Goal: Information Seeking & Learning: Learn about a topic

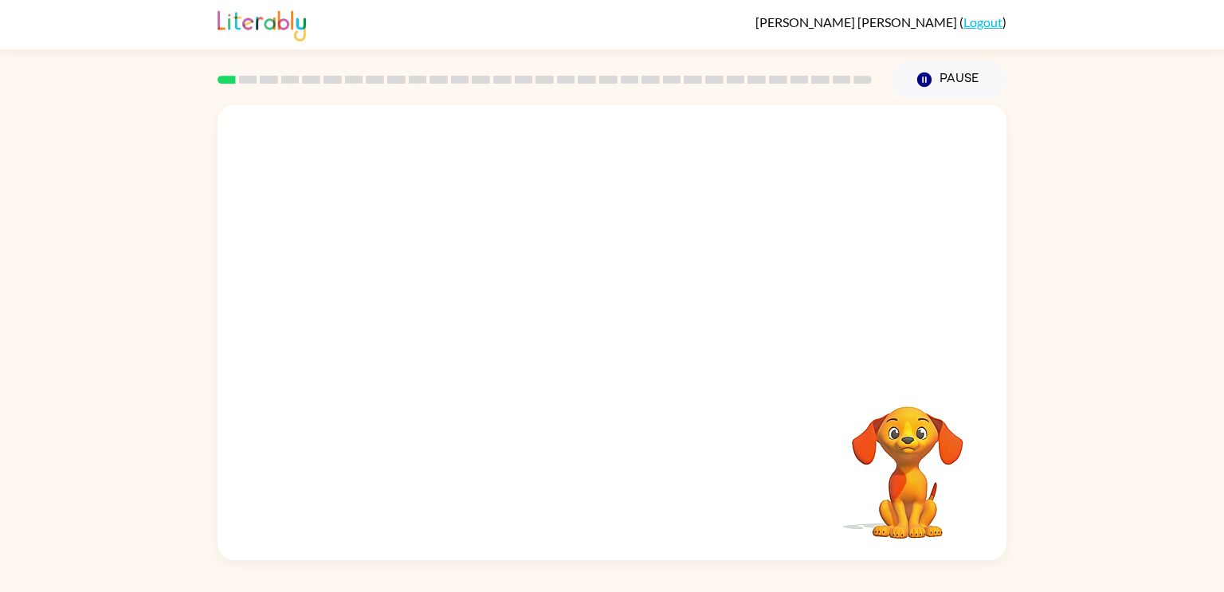
click at [460, 292] on video "Your browser must support playing .mp4 files to use Literably. Please try using…" at bounding box center [611, 239] width 789 height 268
click at [531, 411] on div "Your browser must support playing .mp4 files to use Literably. Please try using…" at bounding box center [611, 332] width 789 height 455
click at [598, 354] on icon "button" at bounding box center [612, 341] width 28 height 28
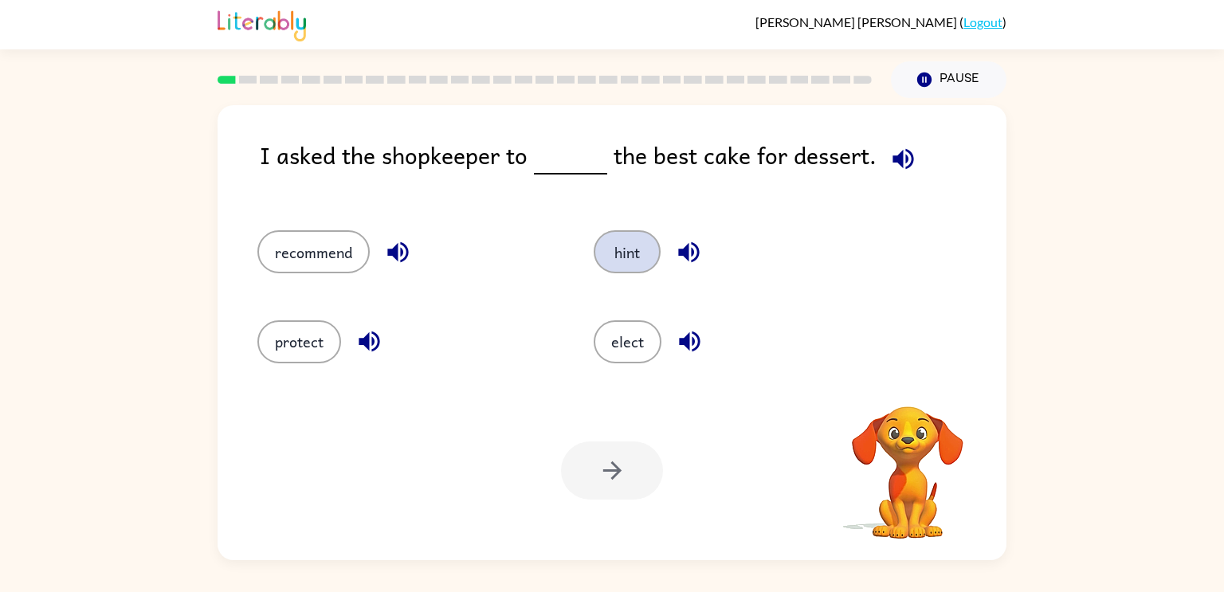
click at [625, 239] on button "hint" at bounding box center [627, 251] width 67 height 43
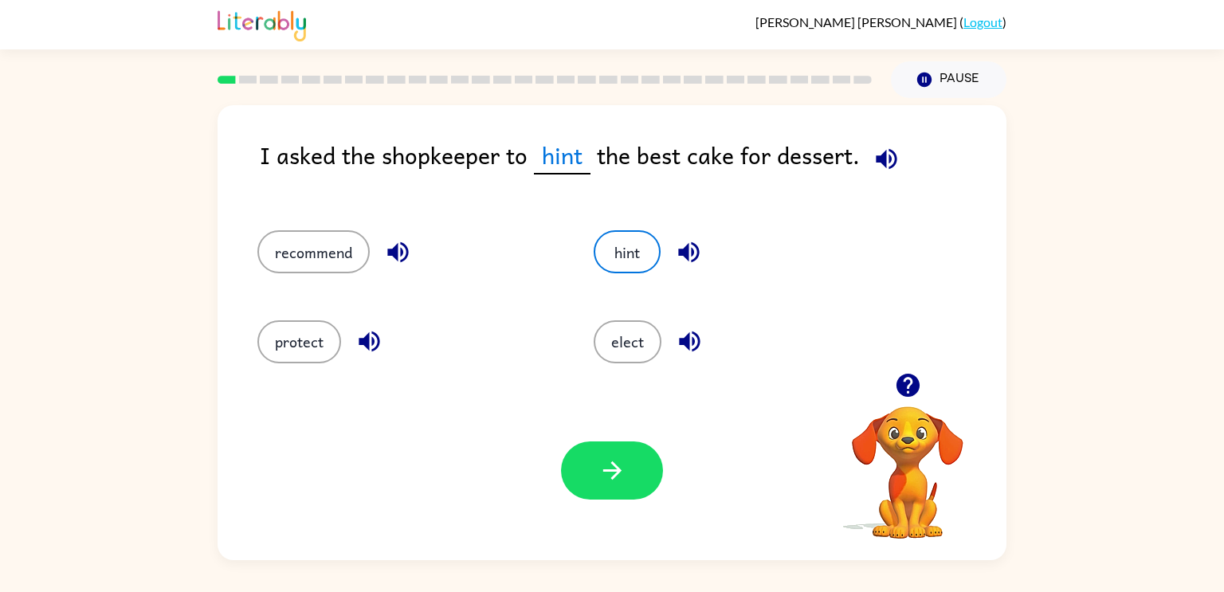
click at [881, 160] on icon "button" at bounding box center [886, 158] width 21 height 21
click at [300, 255] on button "recommend" at bounding box center [313, 251] width 112 height 43
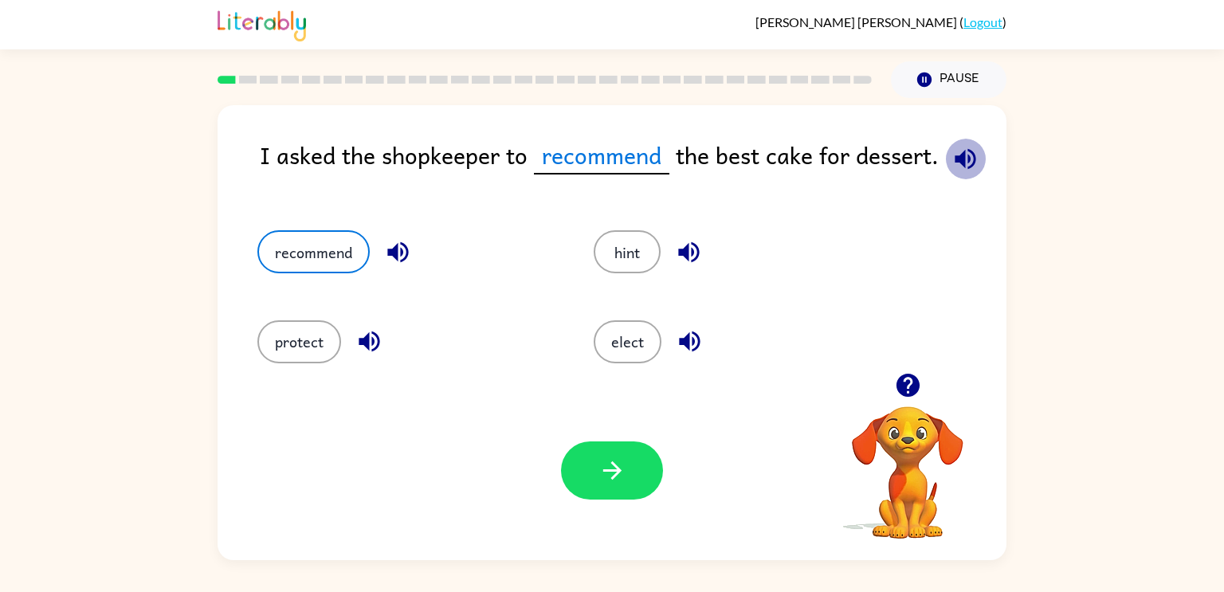
click at [973, 155] on icon "button" at bounding box center [965, 159] width 28 height 28
click at [612, 462] on icon "button" at bounding box center [611, 470] width 18 height 18
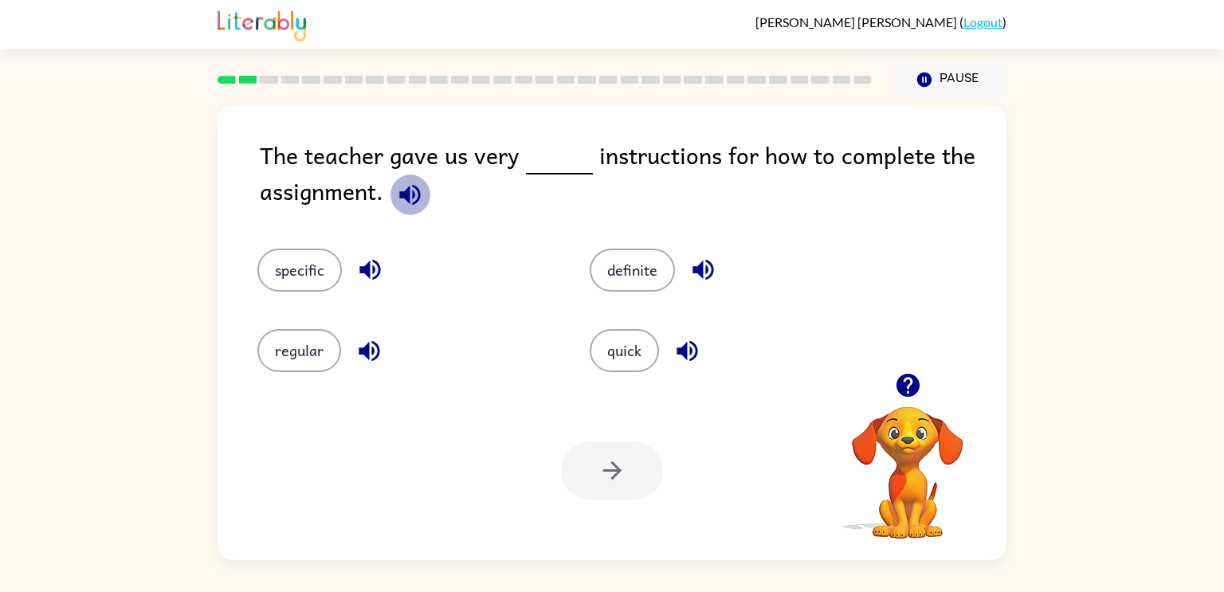
click at [398, 194] on icon "button" at bounding box center [410, 195] width 28 height 28
click at [330, 257] on button "specific" at bounding box center [299, 270] width 84 height 43
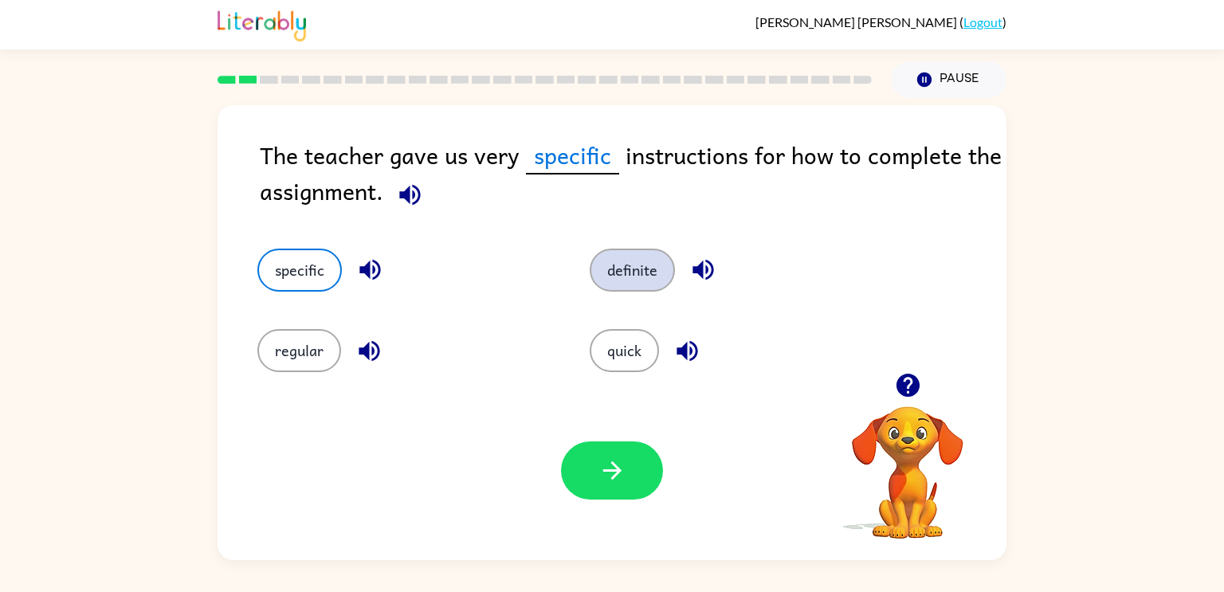
click at [637, 285] on button "definite" at bounding box center [632, 270] width 85 height 43
click at [303, 382] on div "Your browser must support playing .mp4 files to use Literably. Please try using…" at bounding box center [611, 470] width 789 height 179
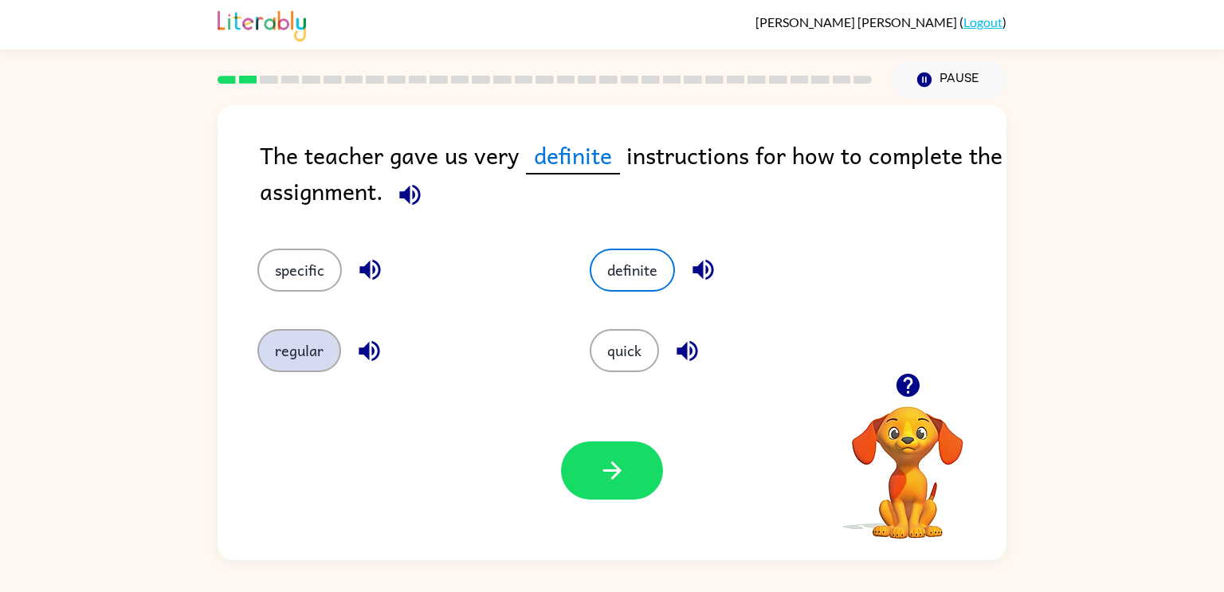
click at [303, 360] on button "regular" at bounding box center [299, 350] width 84 height 43
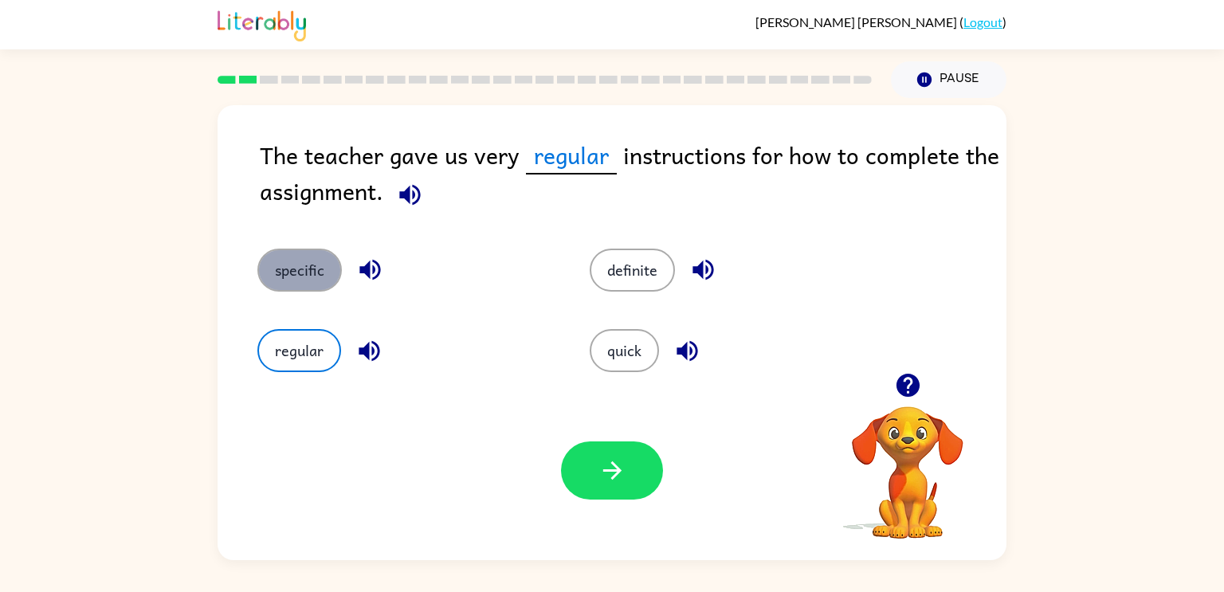
click at [290, 257] on button "specific" at bounding box center [299, 270] width 84 height 43
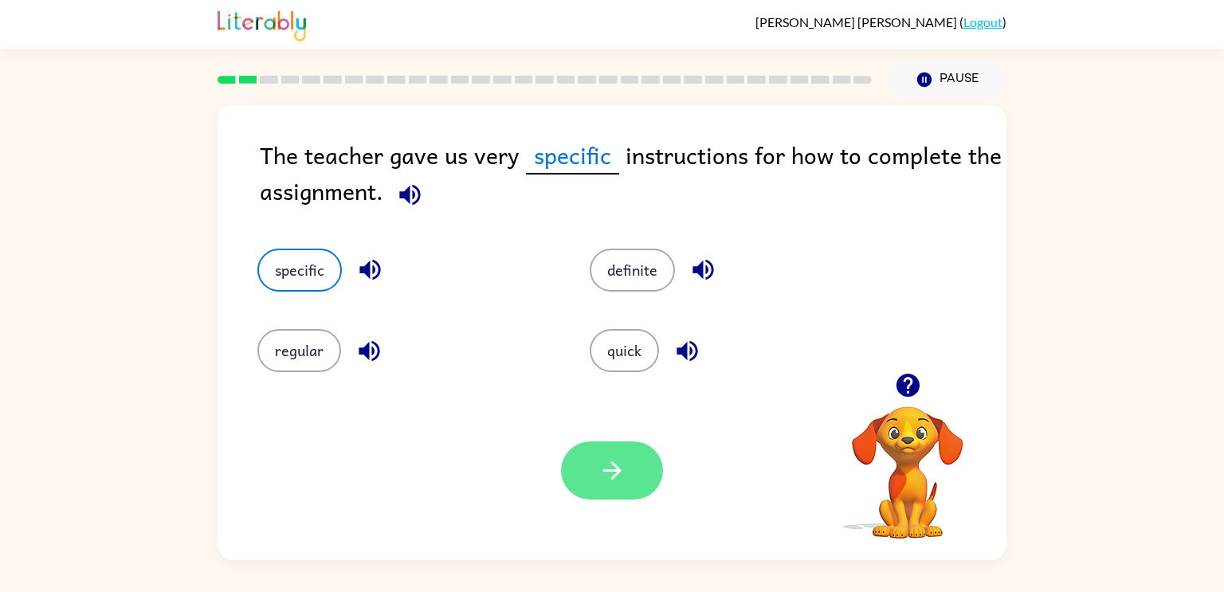
click at [640, 481] on button "button" at bounding box center [612, 470] width 102 height 58
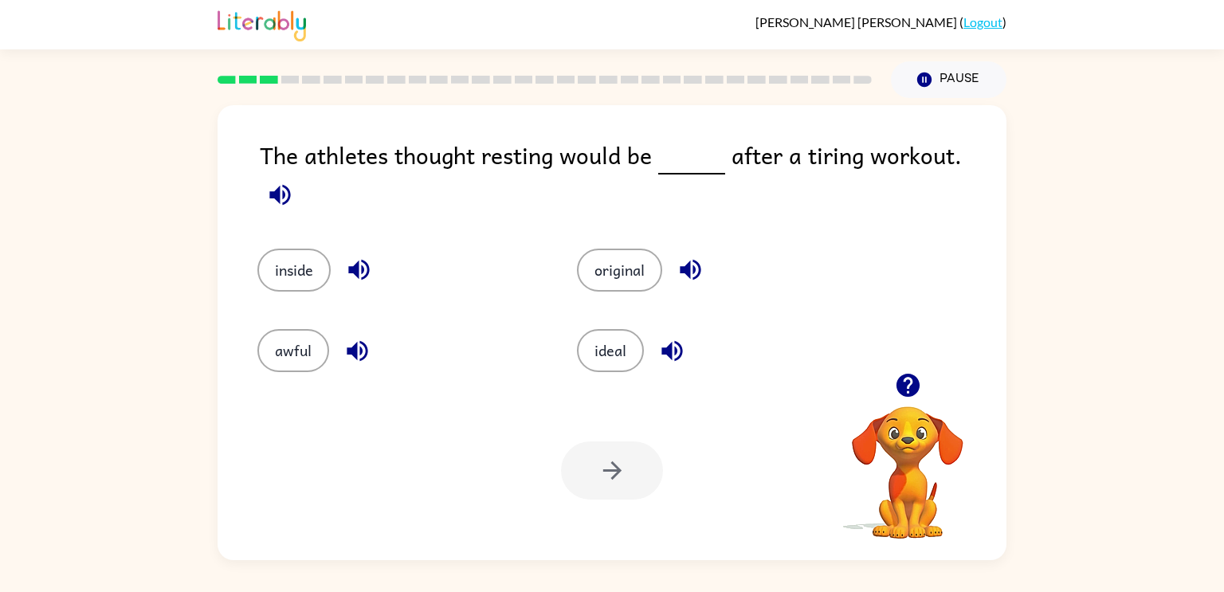
click at [294, 181] on icon "button" at bounding box center [280, 195] width 28 height 28
click at [600, 341] on button "ideal" at bounding box center [610, 350] width 67 height 43
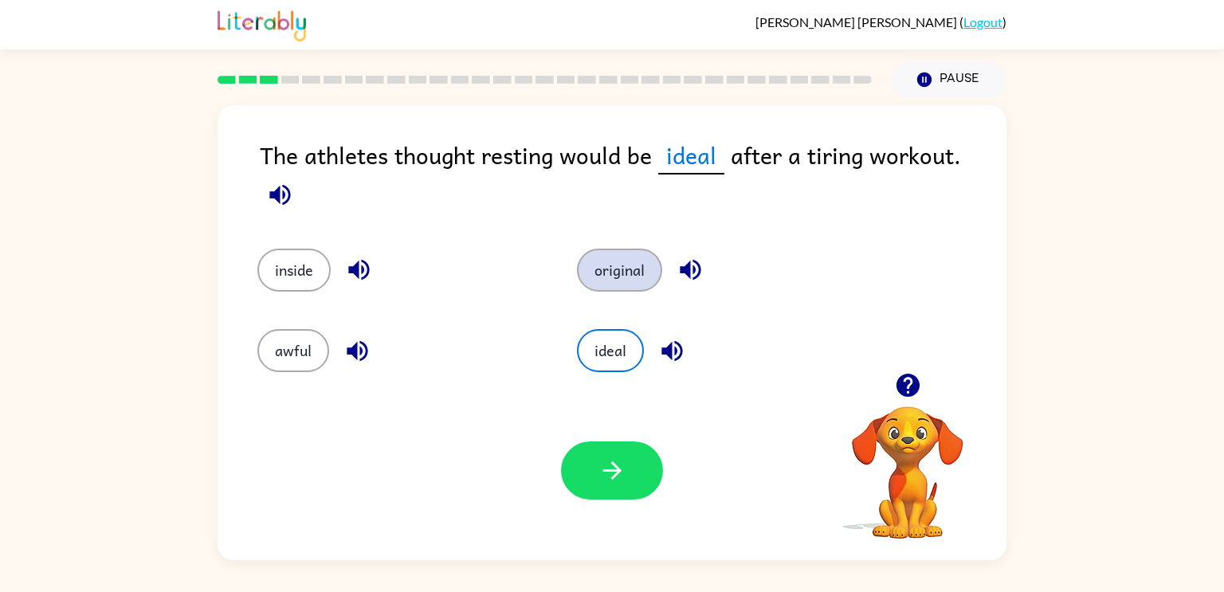
click at [652, 249] on button "original" at bounding box center [619, 270] width 85 height 43
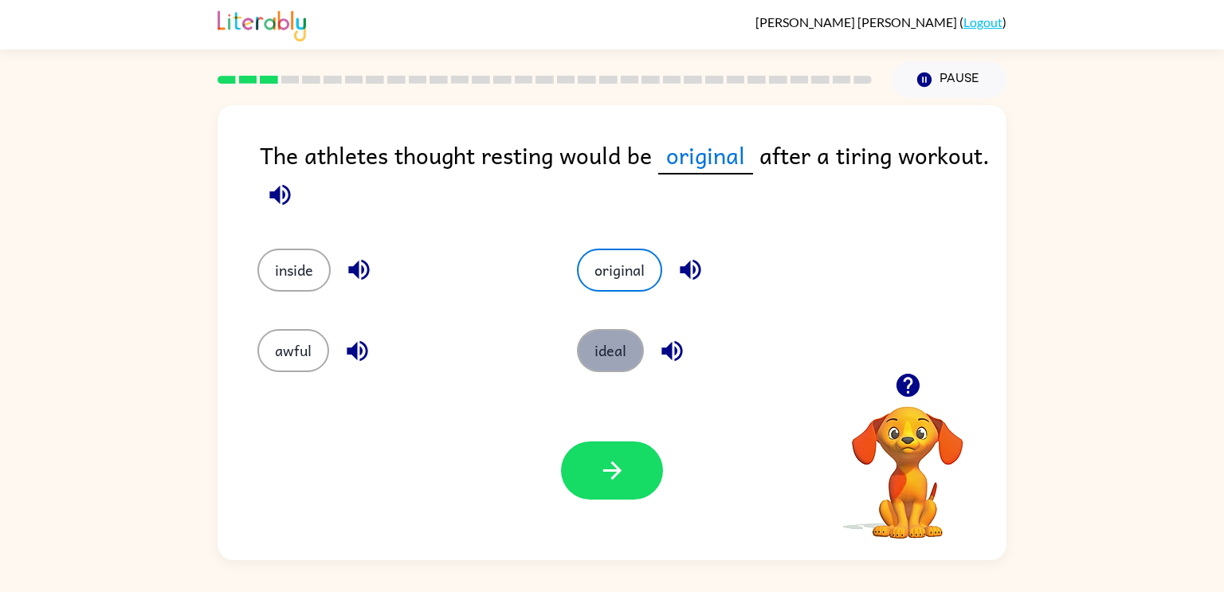
click at [620, 343] on button "ideal" at bounding box center [610, 350] width 67 height 43
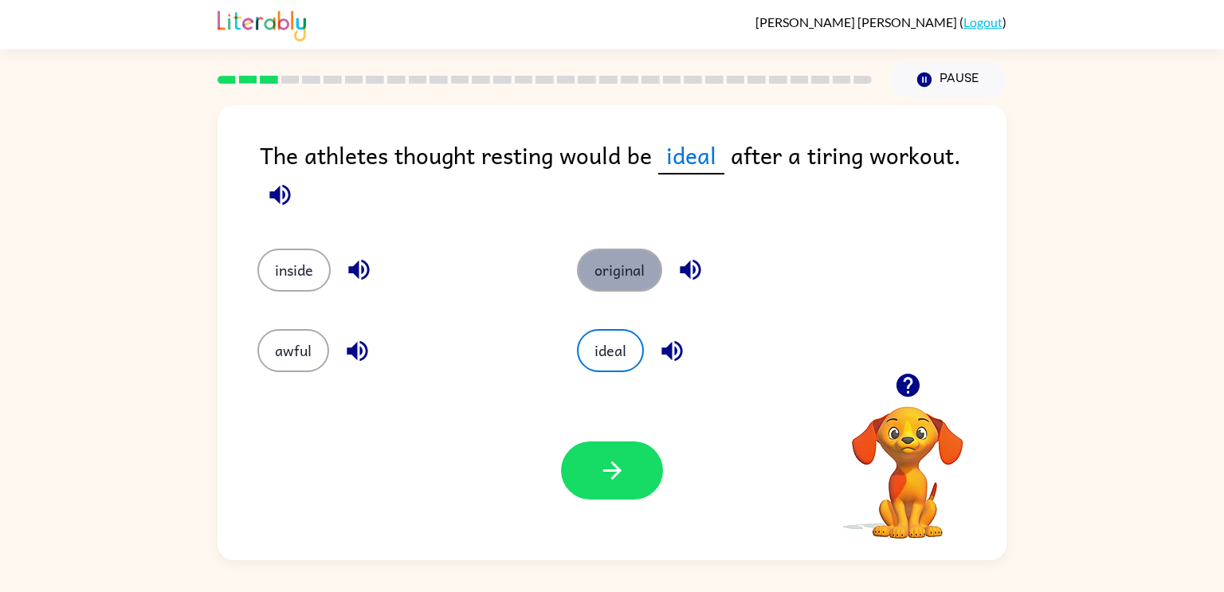
click at [599, 249] on button "original" at bounding box center [619, 270] width 85 height 43
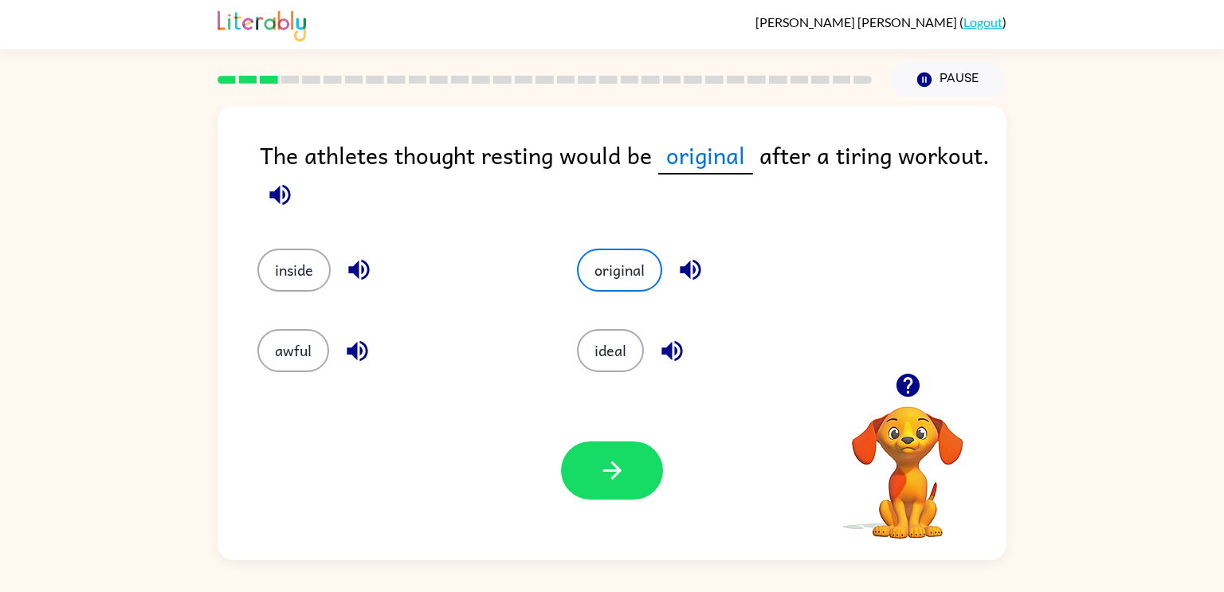
click at [274, 198] on icon "button" at bounding box center [279, 194] width 21 height 21
click at [581, 351] on button "ideal" at bounding box center [610, 350] width 67 height 43
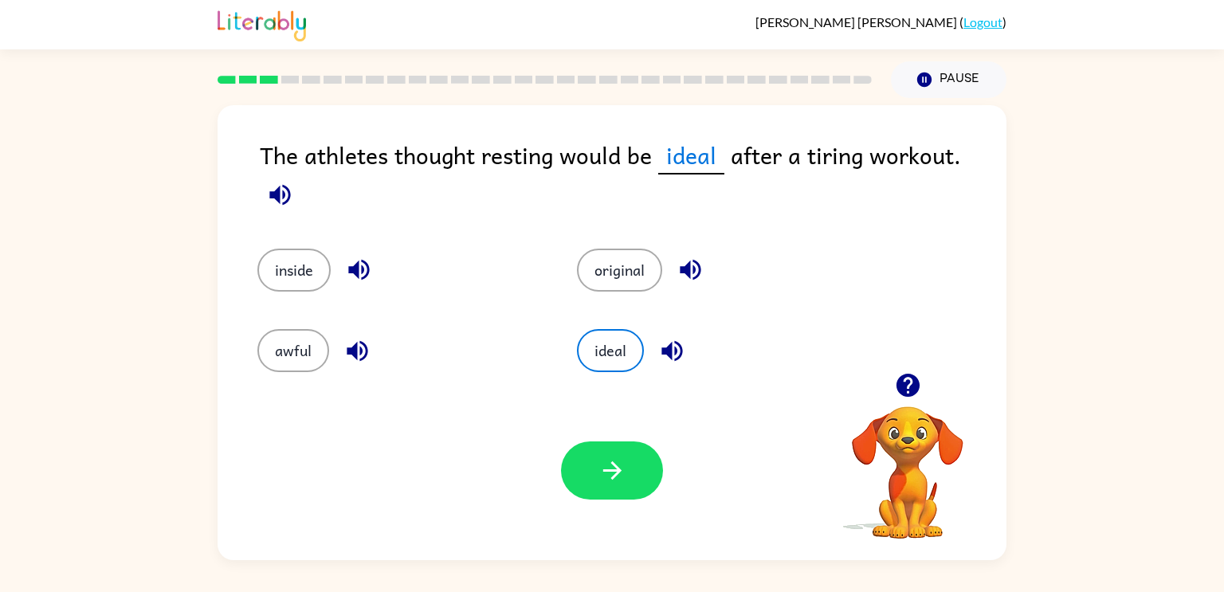
click at [300, 174] on button "button" at bounding box center [280, 194] width 41 height 41
click at [589, 452] on button "button" at bounding box center [612, 470] width 102 height 58
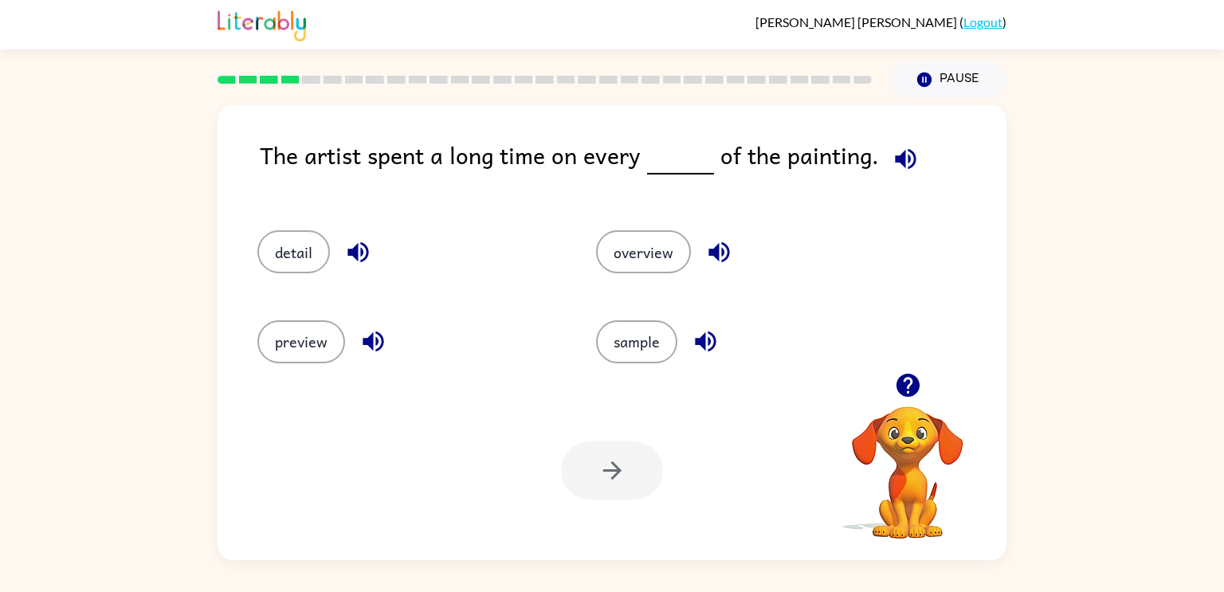
click at [891, 163] on icon "button" at bounding box center [905, 159] width 28 height 28
click at [261, 257] on button "detail" at bounding box center [293, 251] width 72 height 43
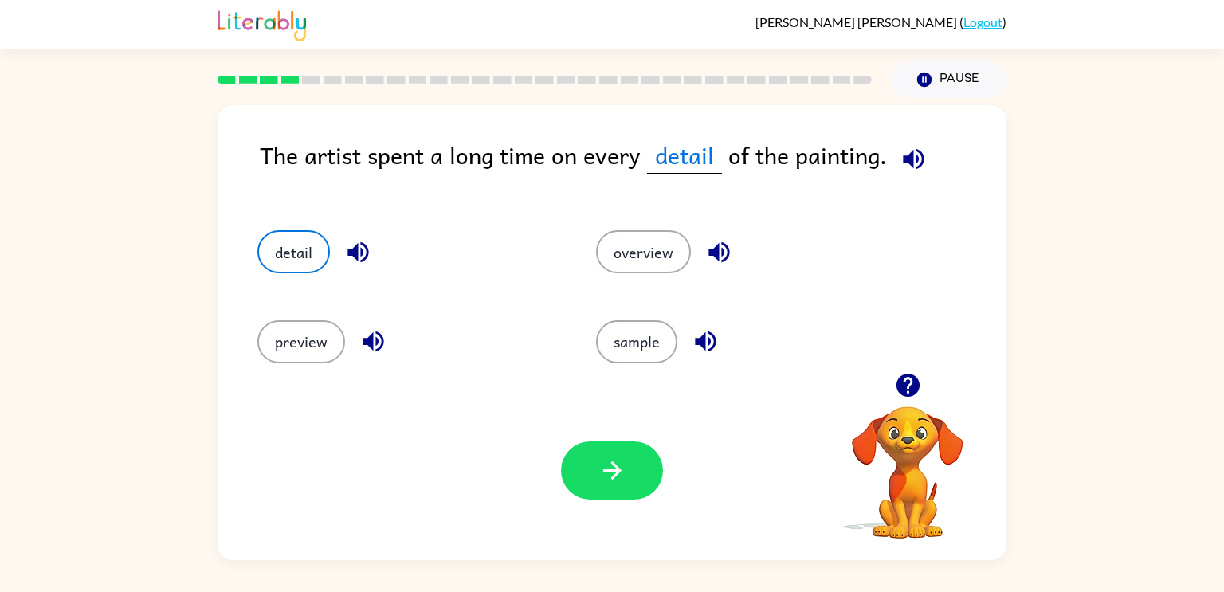
click at [360, 253] on icon "button" at bounding box center [357, 252] width 21 height 21
click at [608, 475] on icon "button" at bounding box center [612, 470] width 28 height 28
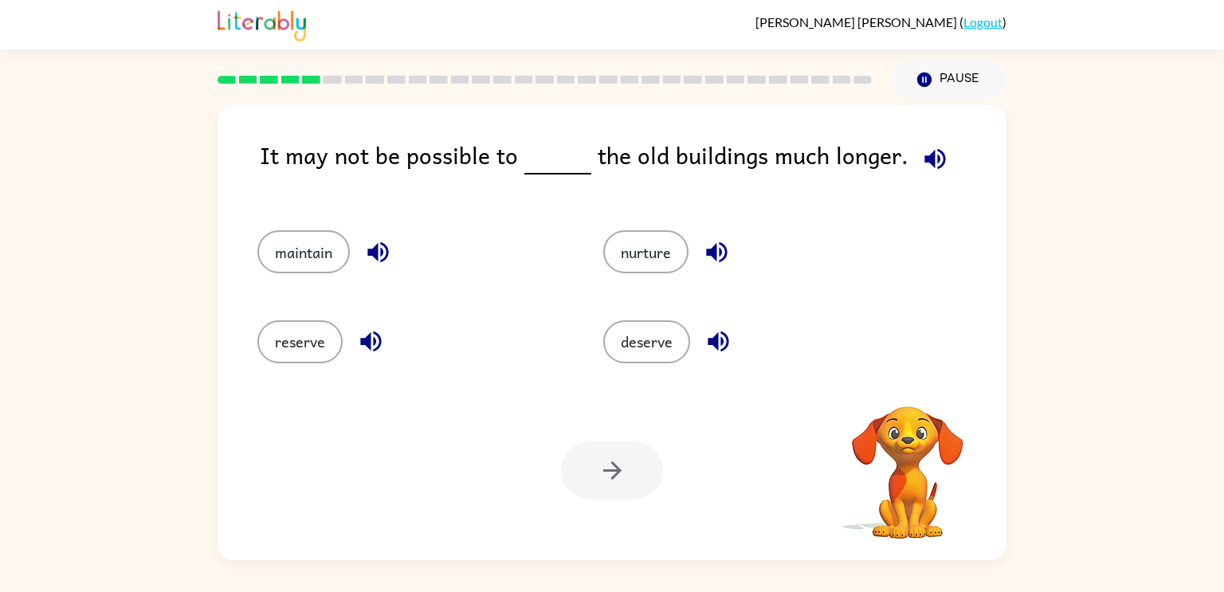
click at [915, 157] on button "button" at bounding box center [935, 159] width 41 height 41
click at [921, 158] on icon "button" at bounding box center [935, 159] width 28 height 28
click at [308, 335] on button "reserve" at bounding box center [299, 341] width 85 height 43
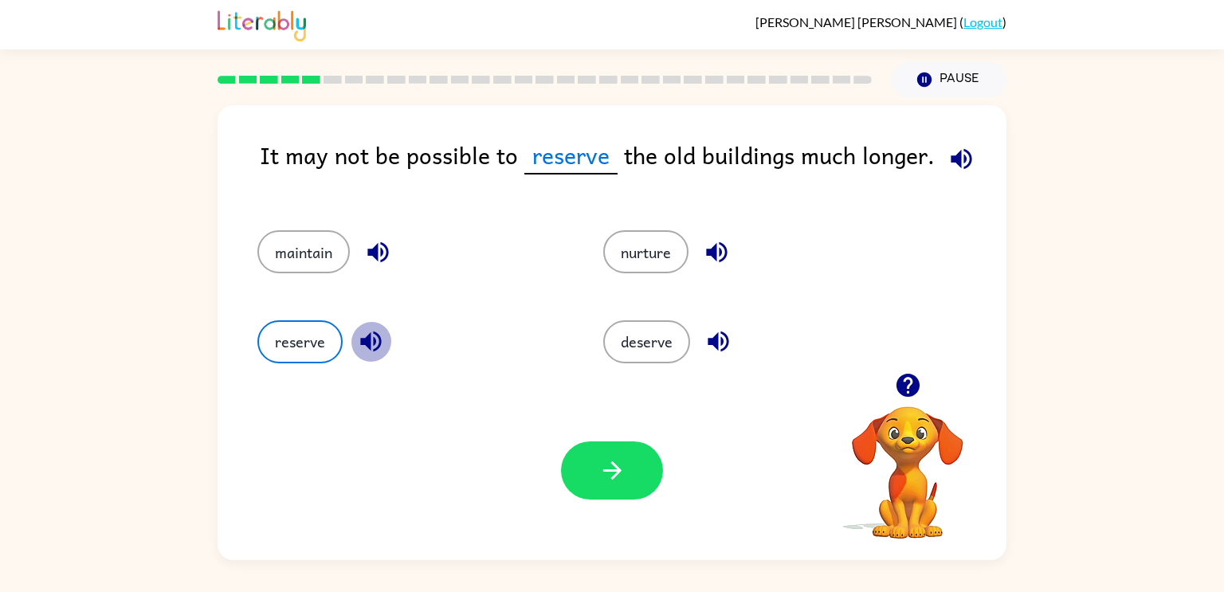
click at [372, 346] on icon "button" at bounding box center [370, 341] width 21 height 21
click at [318, 256] on button "maintain" at bounding box center [303, 251] width 92 height 43
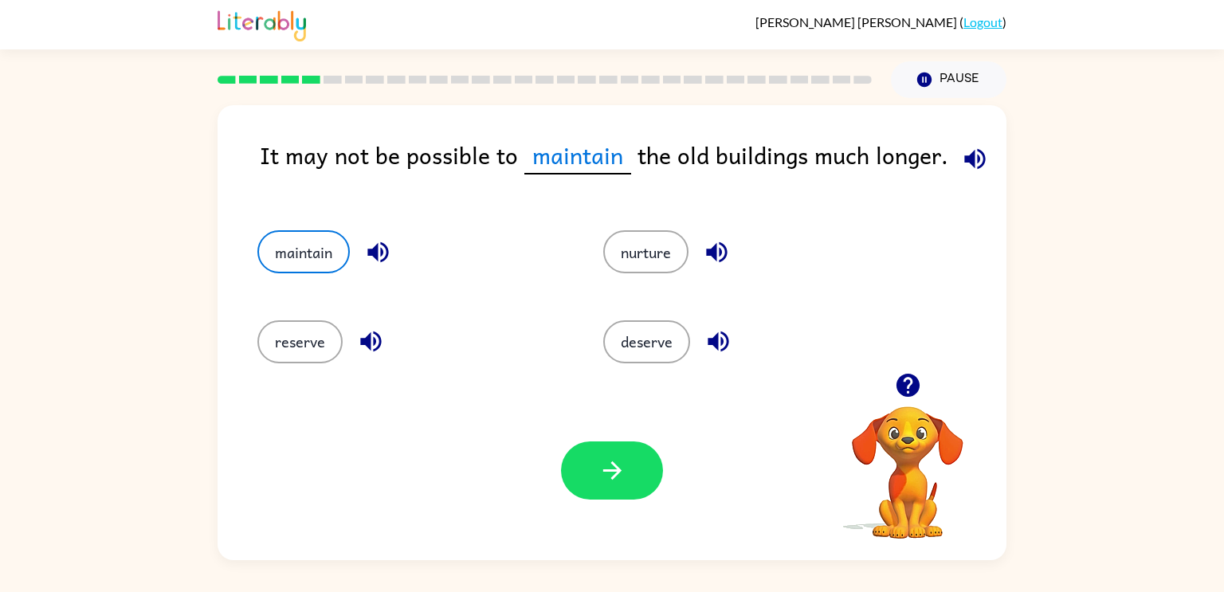
click at [366, 255] on icon "button" at bounding box center [378, 252] width 28 height 28
click at [667, 257] on button "nurture" at bounding box center [645, 251] width 85 height 43
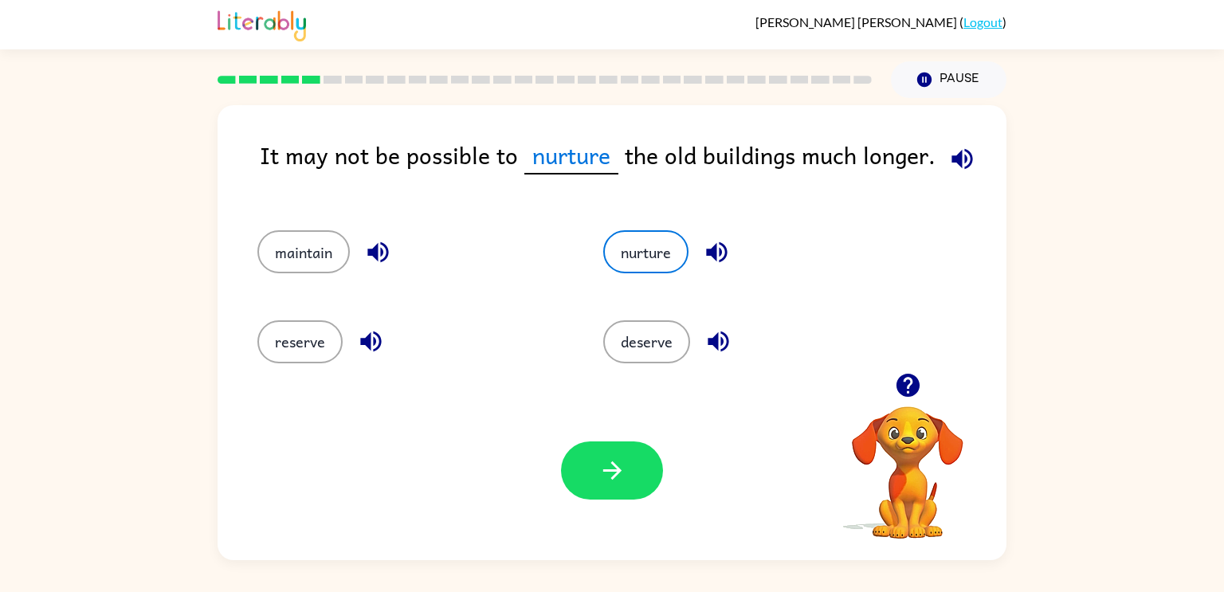
click at [699, 258] on button "button" at bounding box center [716, 252] width 41 height 41
click at [721, 347] on icon "button" at bounding box center [718, 341] width 28 height 28
click at [300, 330] on button "reserve" at bounding box center [299, 341] width 85 height 43
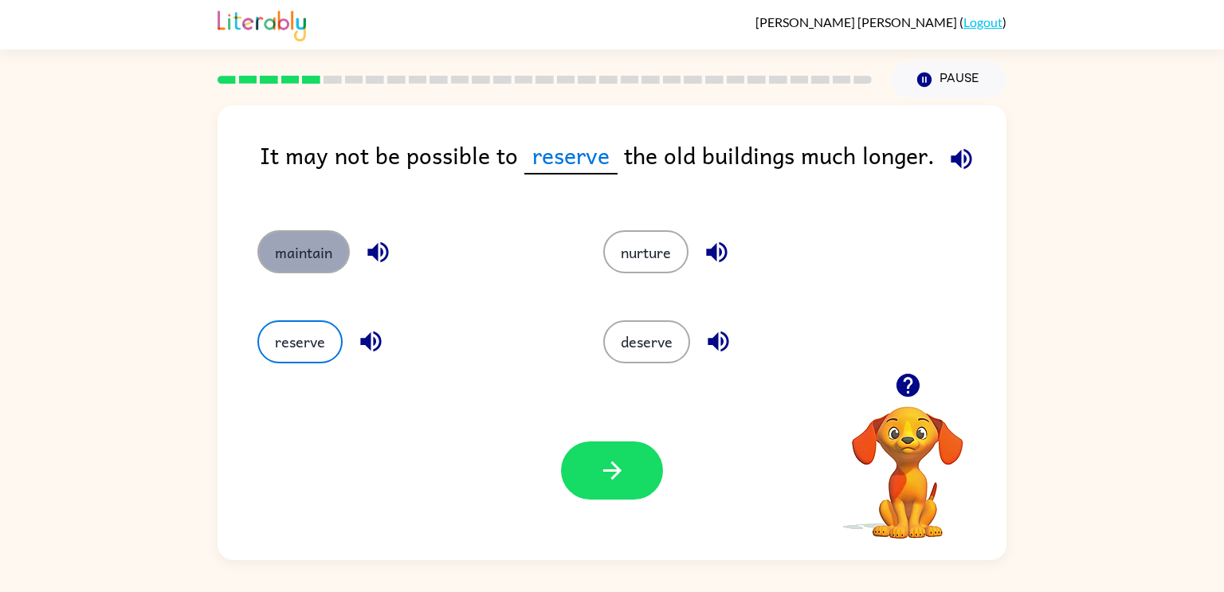
click at [322, 245] on button "maintain" at bounding box center [303, 251] width 92 height 43
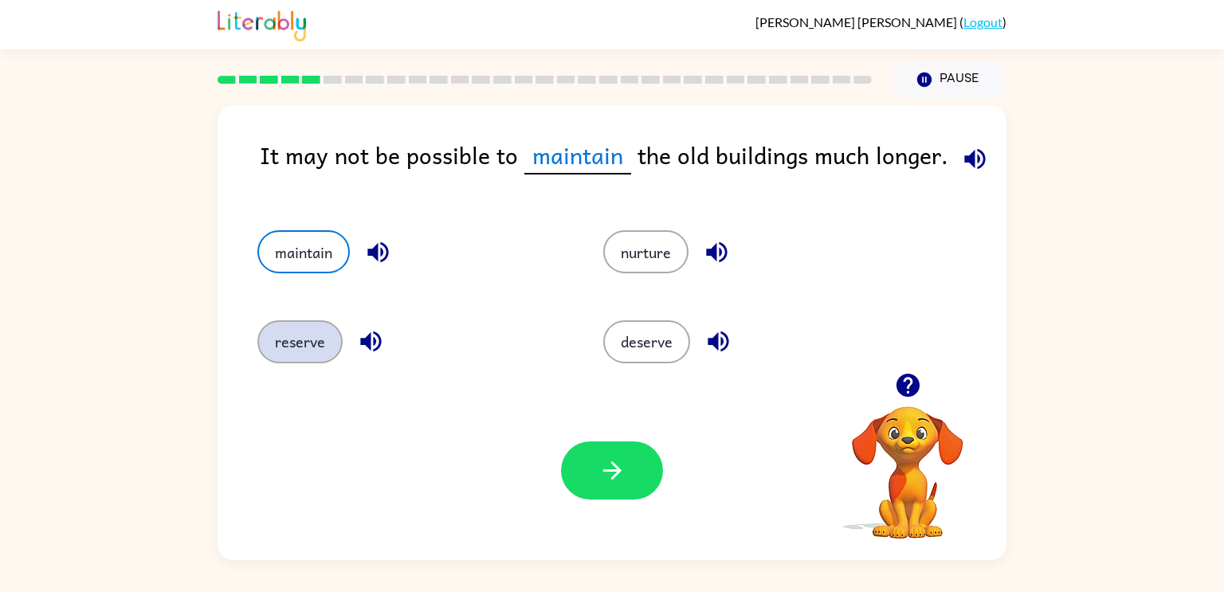
click at [327, 341] on button "reserve" at bounding box center [299, 341] width 85 height 43
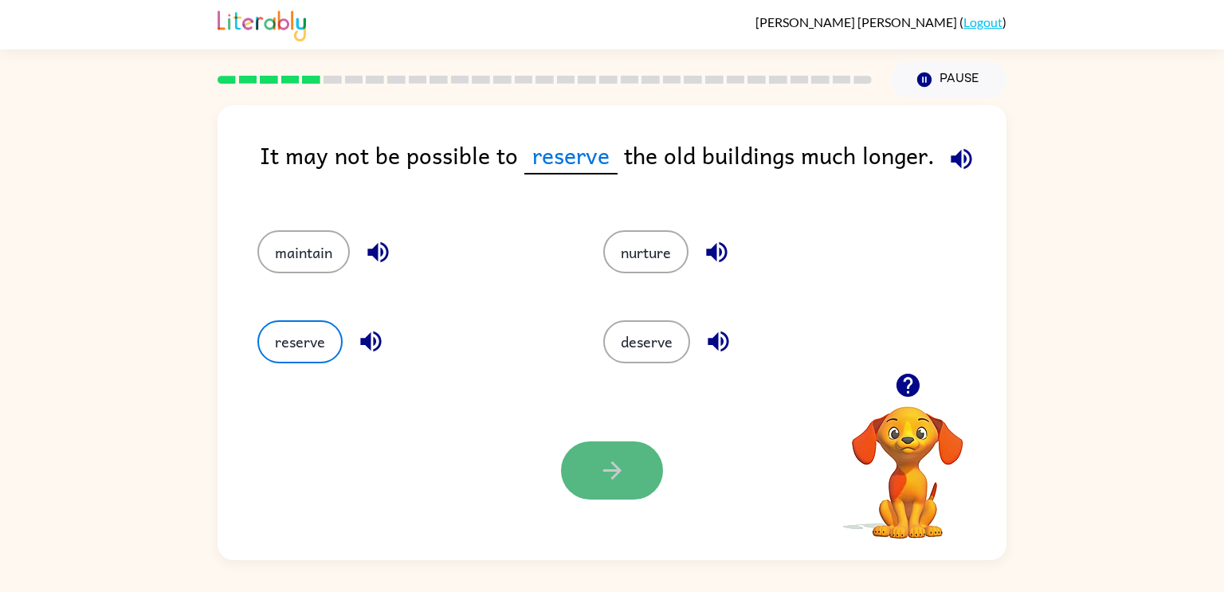
click at [645, 485] on button "button" at bounding box center [612, 470] width 102 height 58
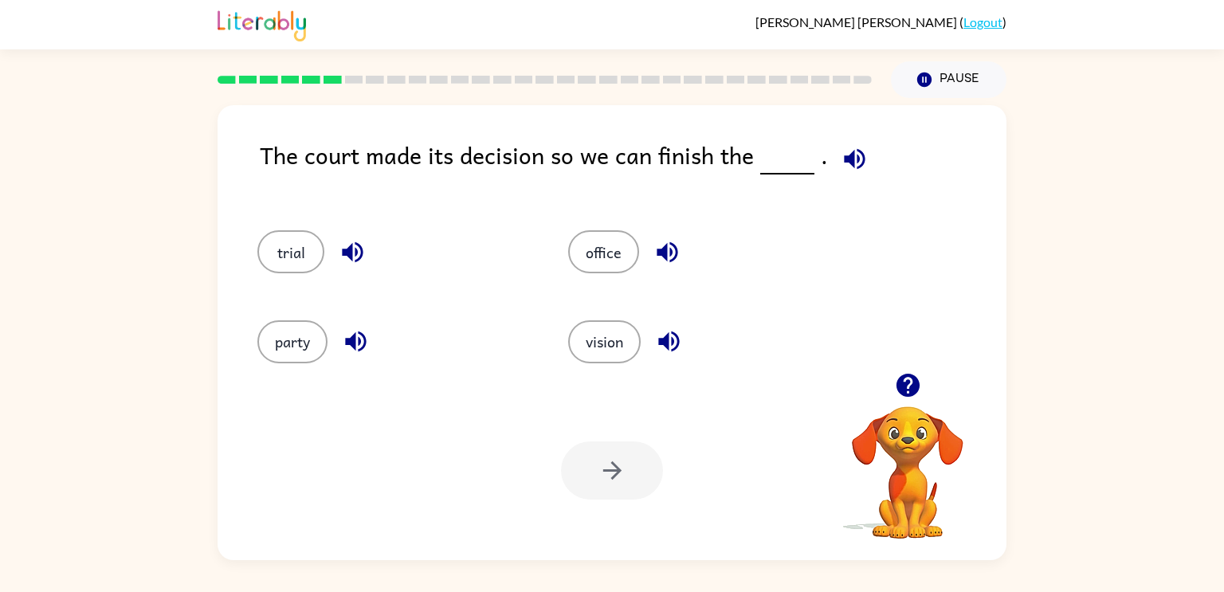
click at [850, 156] on icon "button" at bounding box center [854, 158] width 21 height 21
click at [308, 253] on button "trial" at bounding box center [290, 251] width 67 height 43
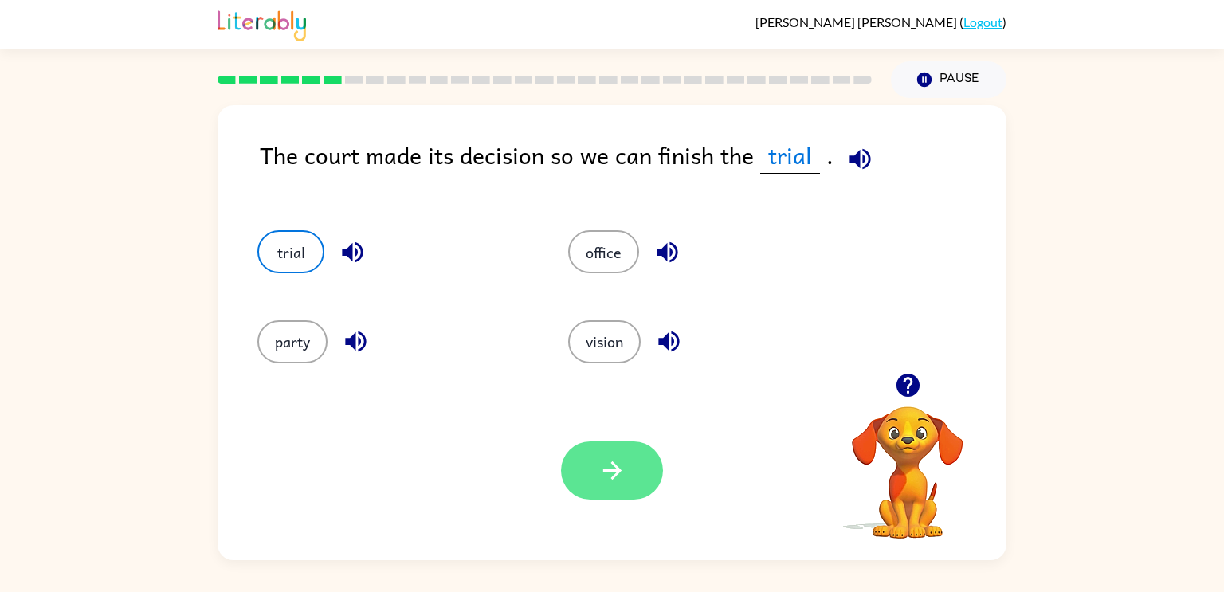
click at [603, 465] on icon "button" at bounding box center [612, 470] width 28 height 28
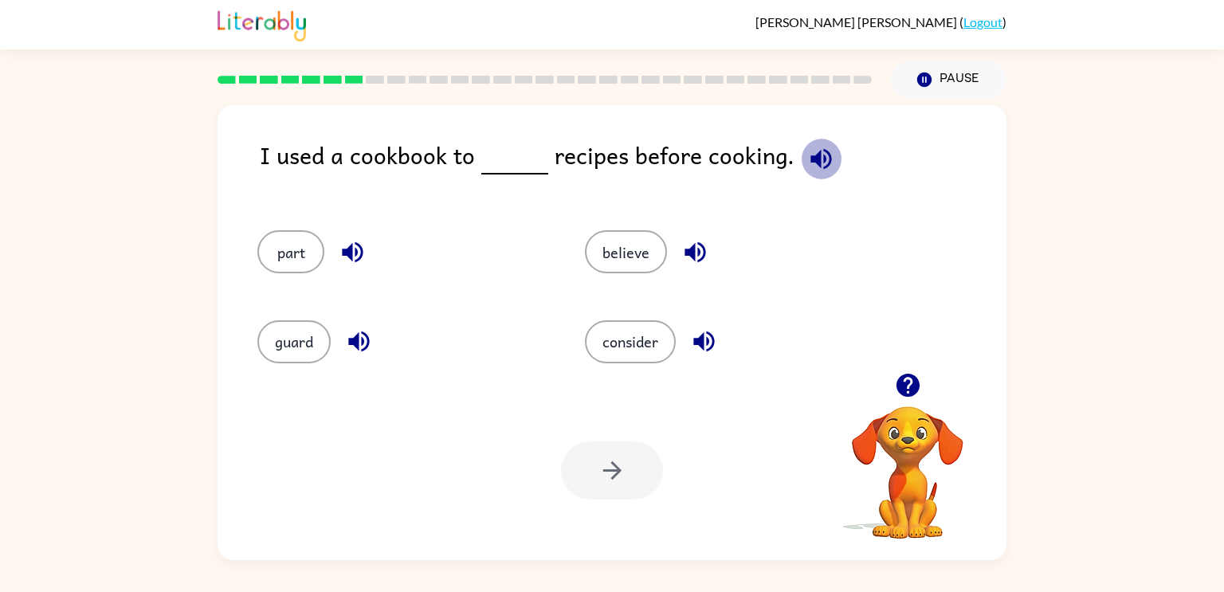
click at [821, 174] on button "button" at bounding box center [821, 159] width 41 height 41
click at [654, 331] on button "consider" at bounding box center [630, 341] width 91 height 43
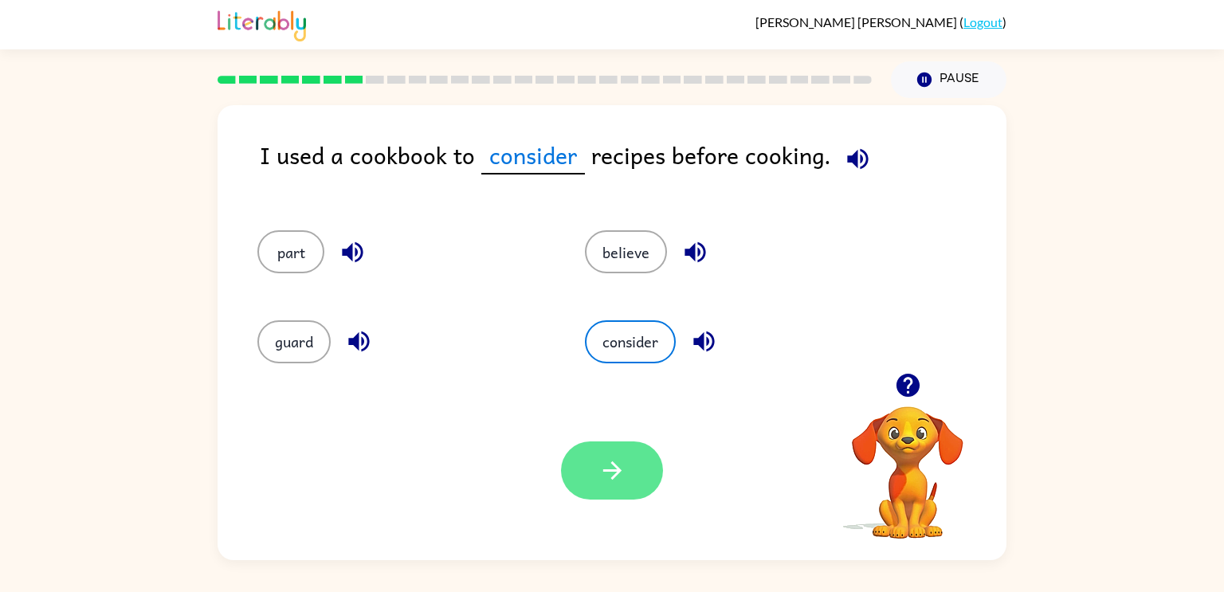
click at [603, 484] on button "button" at bounding box center [612, 470] width 102 height 58
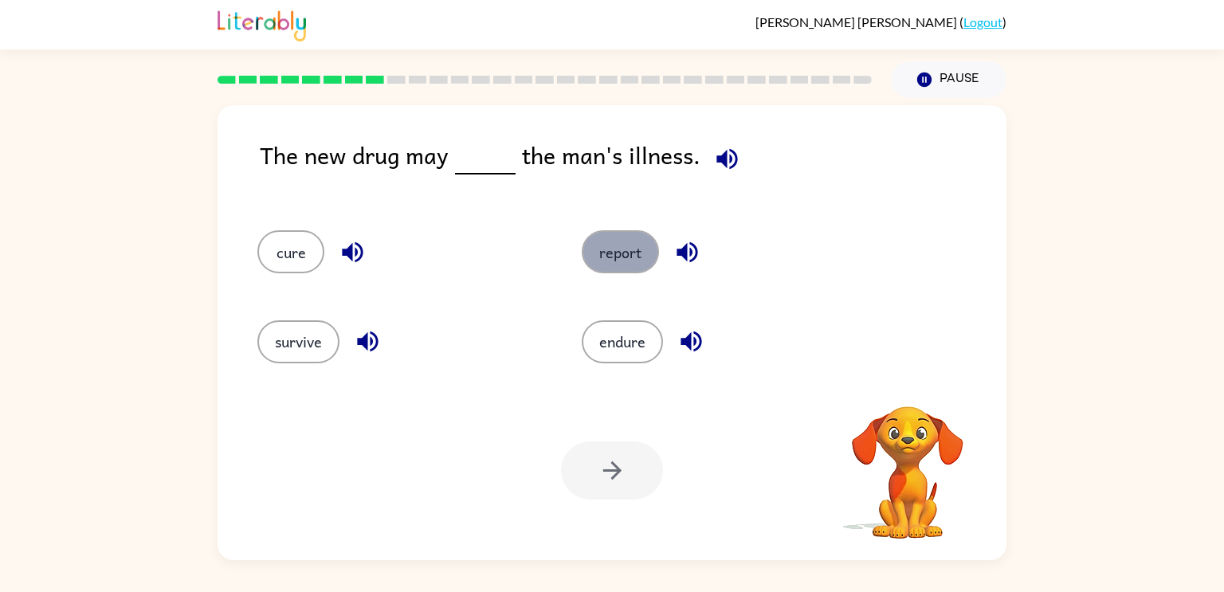
click at [621, 240] on button "report" at bounding box center [620, 251] width 77 height 43
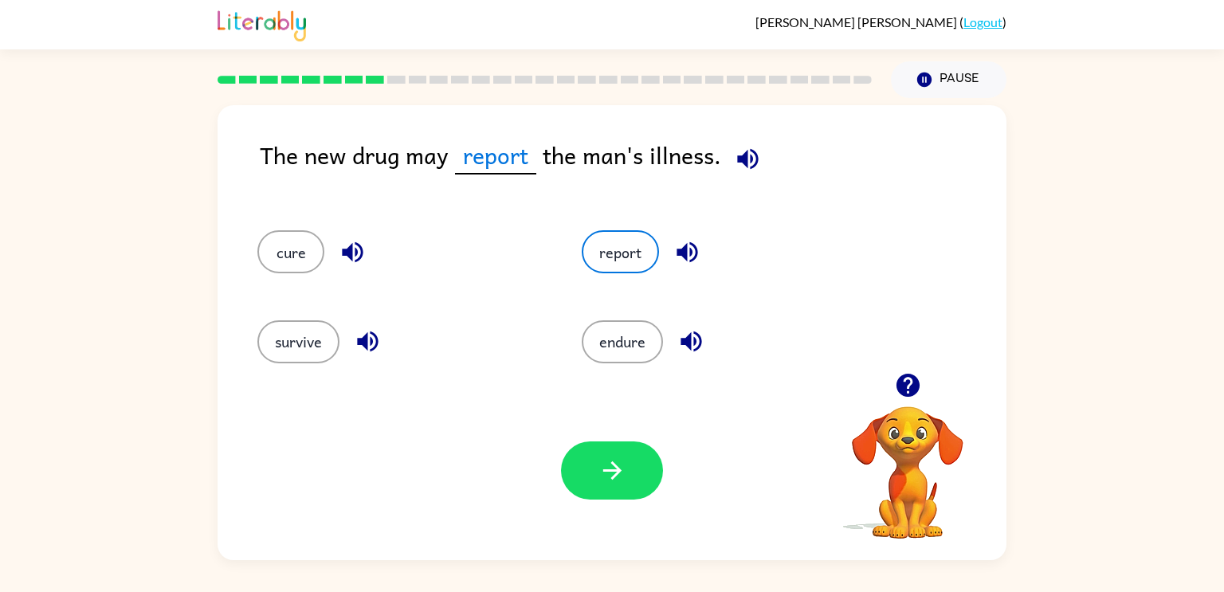
click at [735, 149] on icon "button" at bounding box center [748, 159] width 28 height 28
click at [292, 259] on button "cure" at bounding box center [290, 251] width 67 height 43
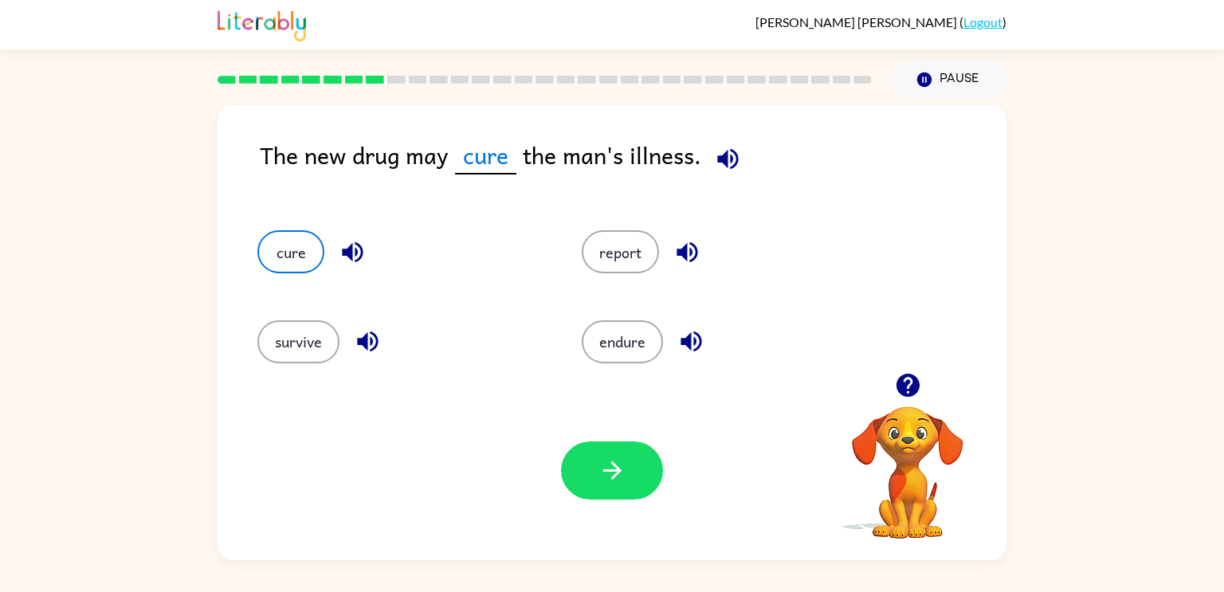
click at [358, 253] on icon "button" at bounding box center [353, 252] width 28 height 28
click at [601, 460] on icon "button" at bounding box center [612, 470] width 28 height 28
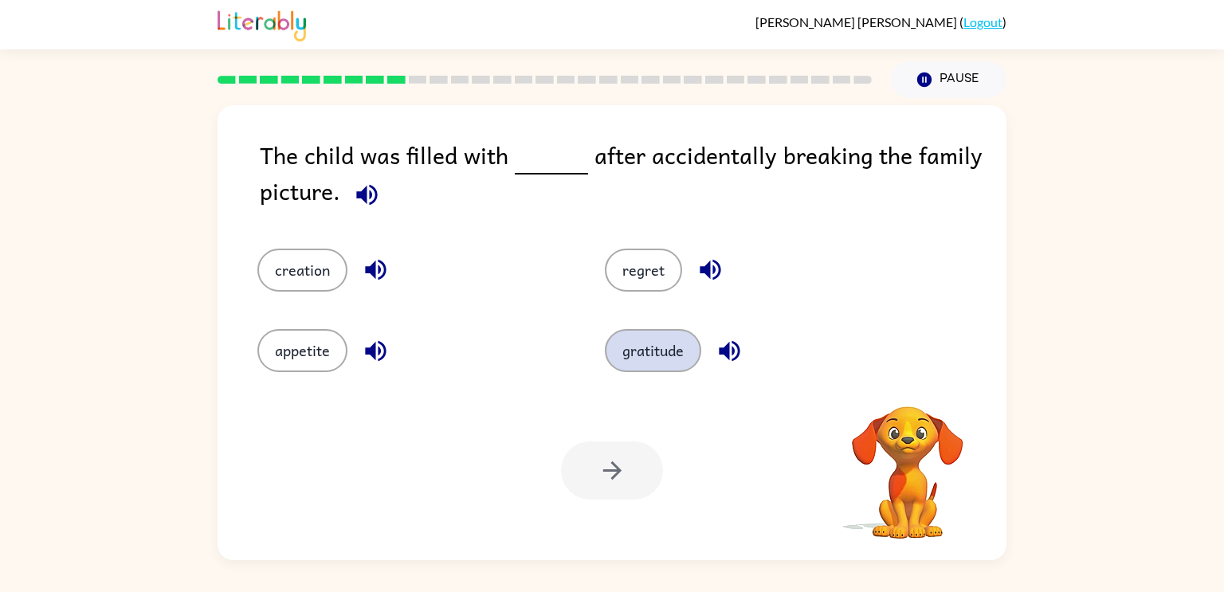
click at [682, 343] on button "gratitude" at bounding box center [653, 350] width 96 height 43
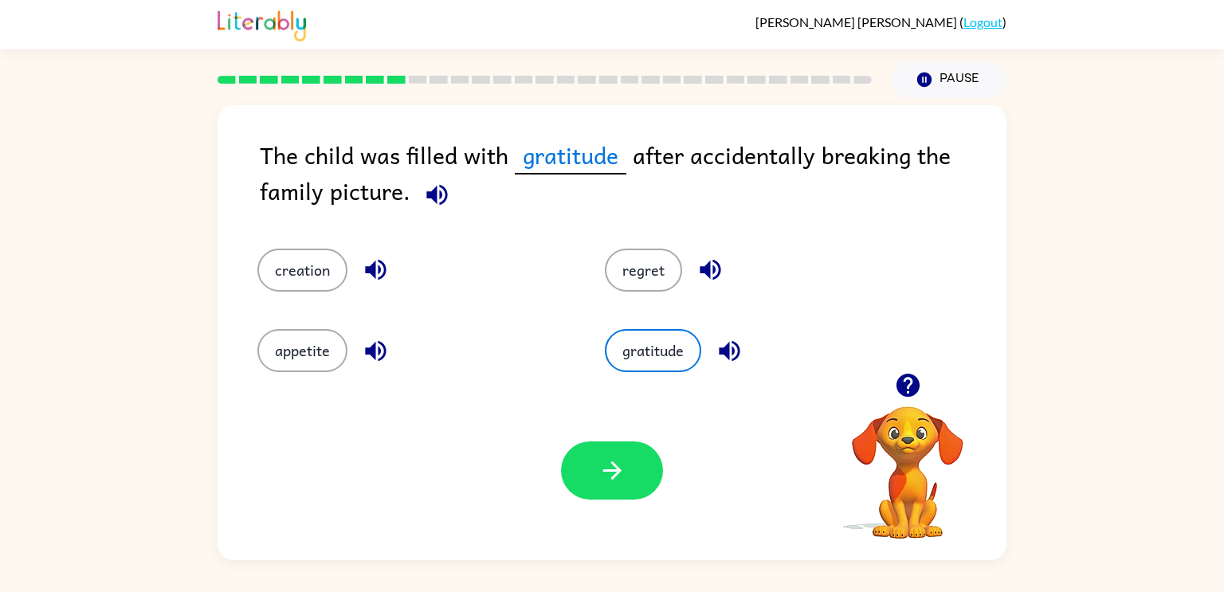
click at [646, 389] on div "Your browser must support playing .mp4 files to use Literably. Please try using…" at bounding box center [611, 470] width 789 height 179
click at [521, 382] on div "Your browser must support playing .mp4 files to use Literably. Please try using…" at bounding box center [611, 470] width 789 height 179
click at [417, 195] on button "button" at bounding box center [437, 194] width 41 height 41
click at [433, 207] on icon "button" at bounding box center [437, 195] width 28 height 28
click at [453, 214] on div "The child was filled with gratitude after accidentally breaking the family pict…" at bounding box center [633, 177] width 746 height 80
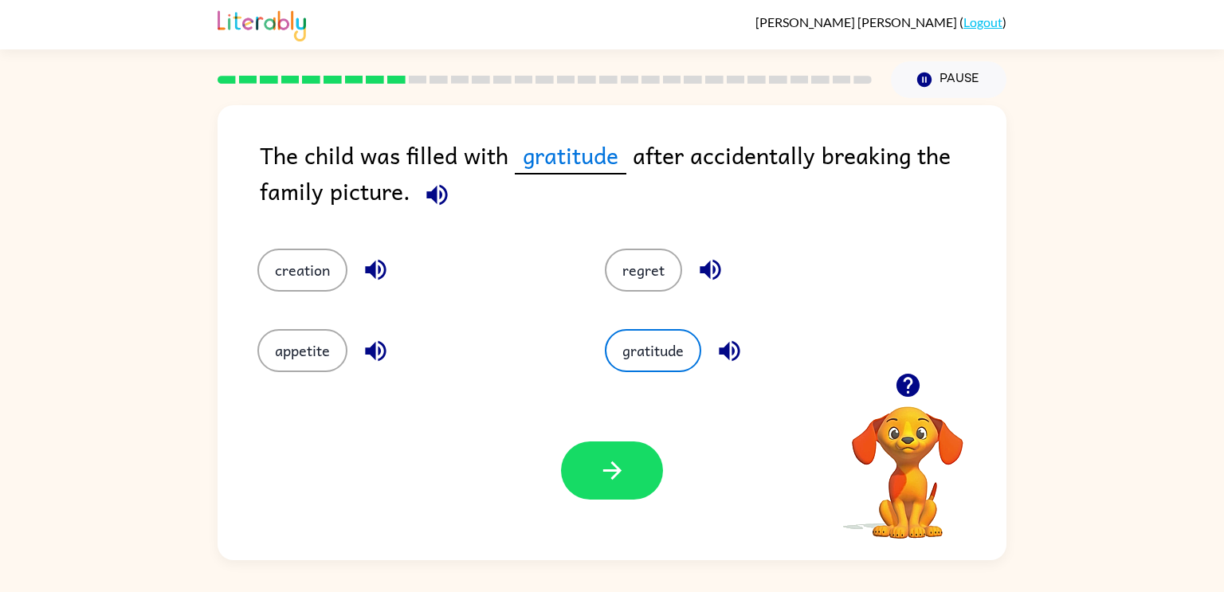
click at [426, 195] on icon "button" at bounding box center [436, 194] width 21 height 21
click at [340, 262] on button "creation" at bounding box center [302, 270] width 90 height 43
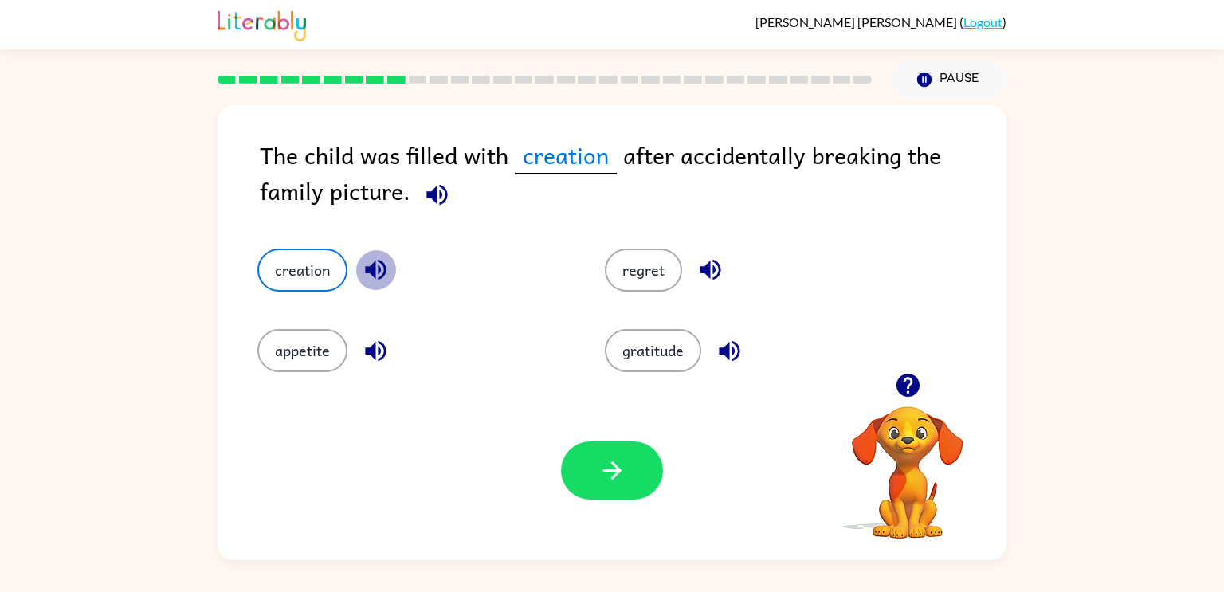
click at [373, 257] on icon "button" at bounding box center [376, 270] width 28 height 28
click at [332, 342] on button "appetite" at bounding box center [302, 350] width 90 height 43
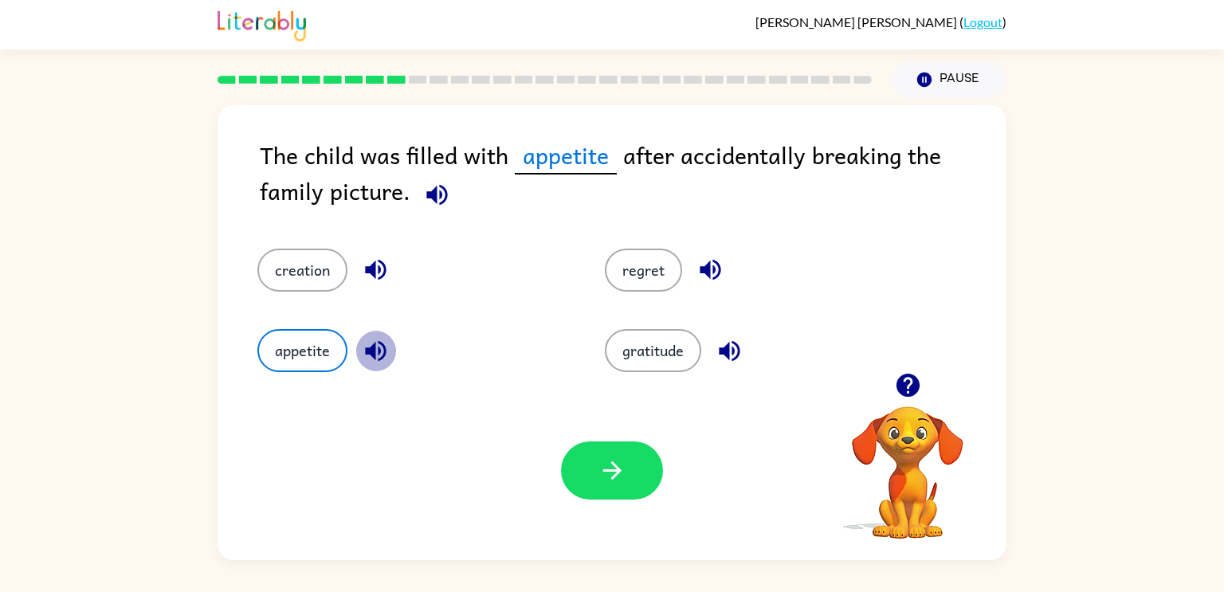
click at [368, 343] on icon "button" at bounding box center [376, 351] width 28 height 28
click at [691, 276] on button "button" at bounding box center [710, 269] width 41 height 41
click at [692, 282] on button "button" at bounding box center [710, 269] width 41 height 41
click at [627, 289] on button "regret" at bounding box center [643, 270] width 77 height 43
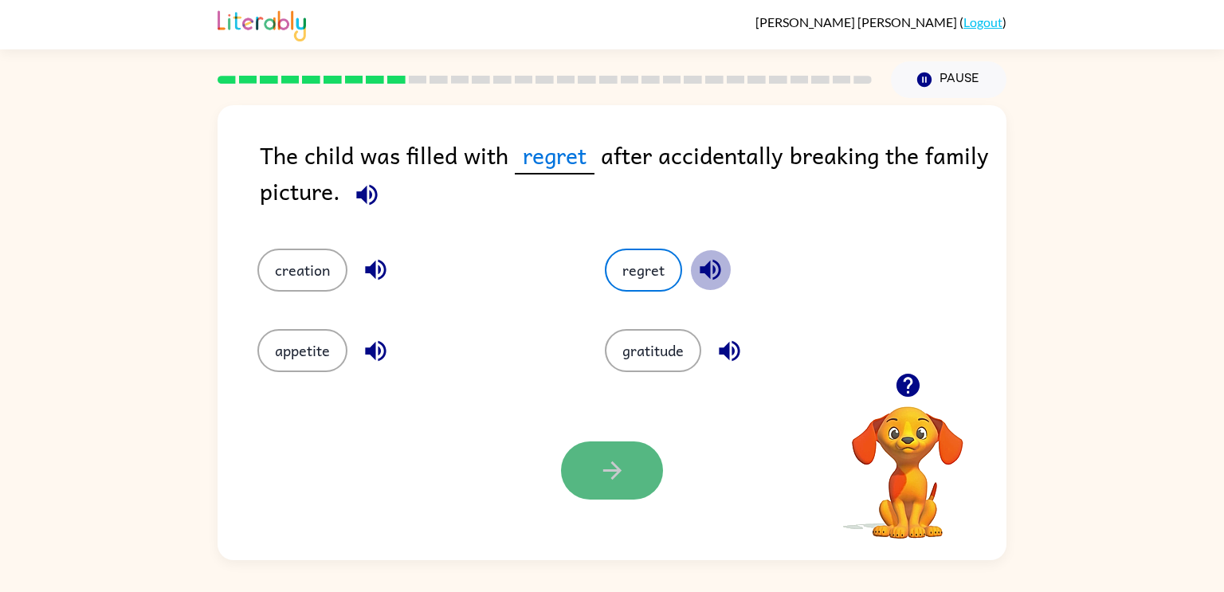
click at [605, 472] on icon "button" at bounding box center [611, 470] width 18 height 18
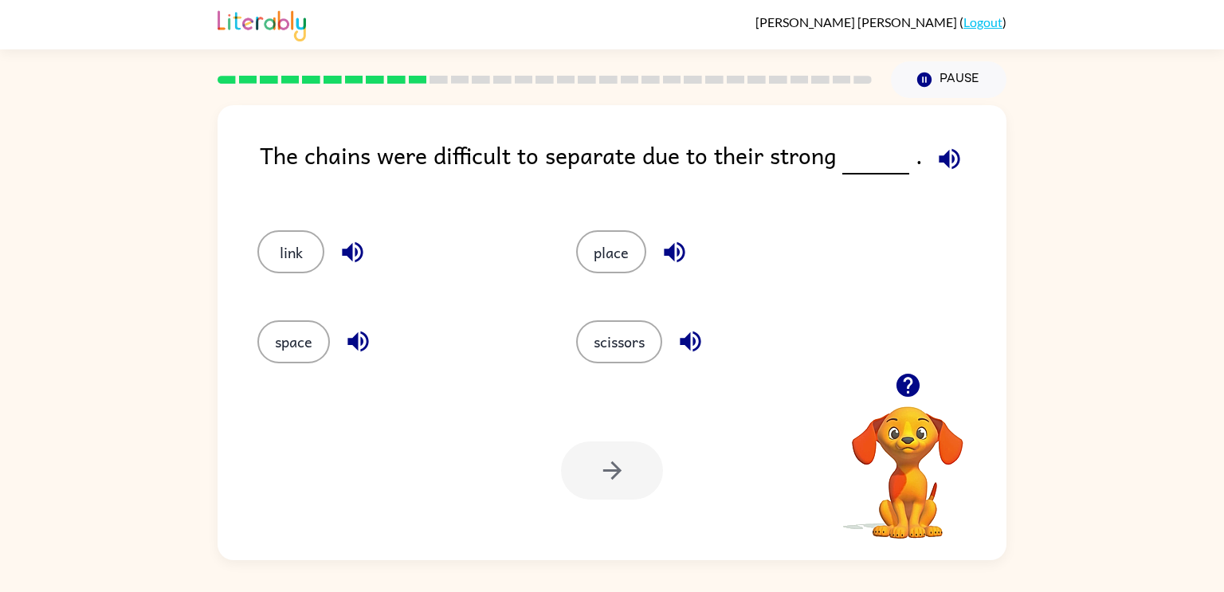
click at [950, 151] on icon "button" at bounding box center [948, 158] width 21 height 21
click at [266, 249] on button "link" at bounding box center [290, 251] width 67 height 43
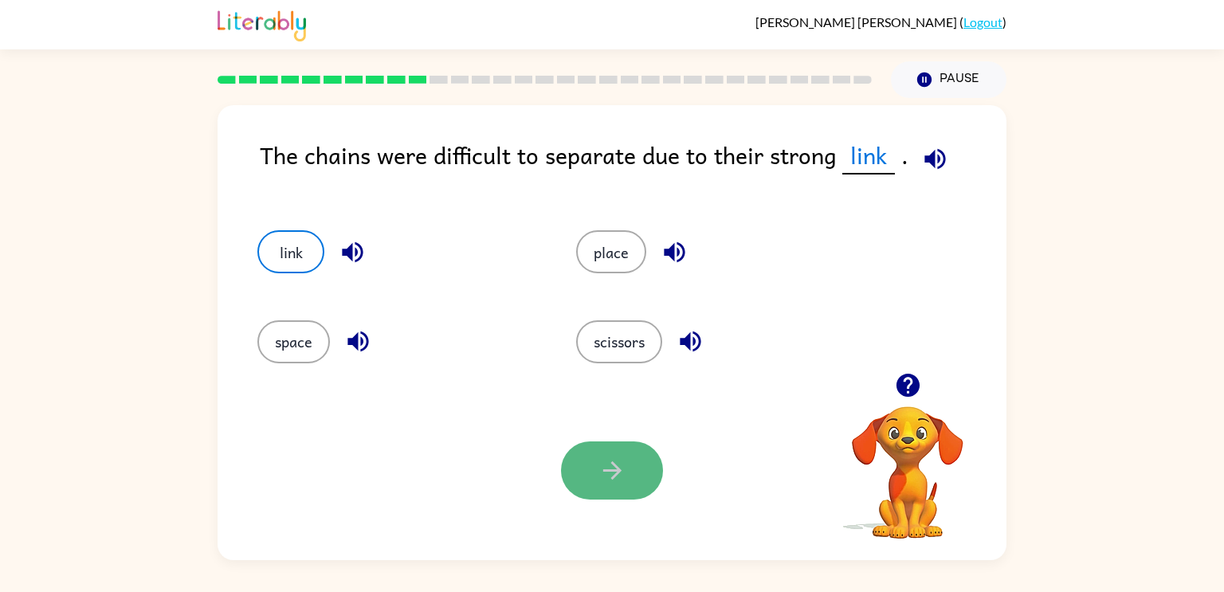
click at [622, 464] on icon "button" at bounding box center [612, 470] width 28 height 28
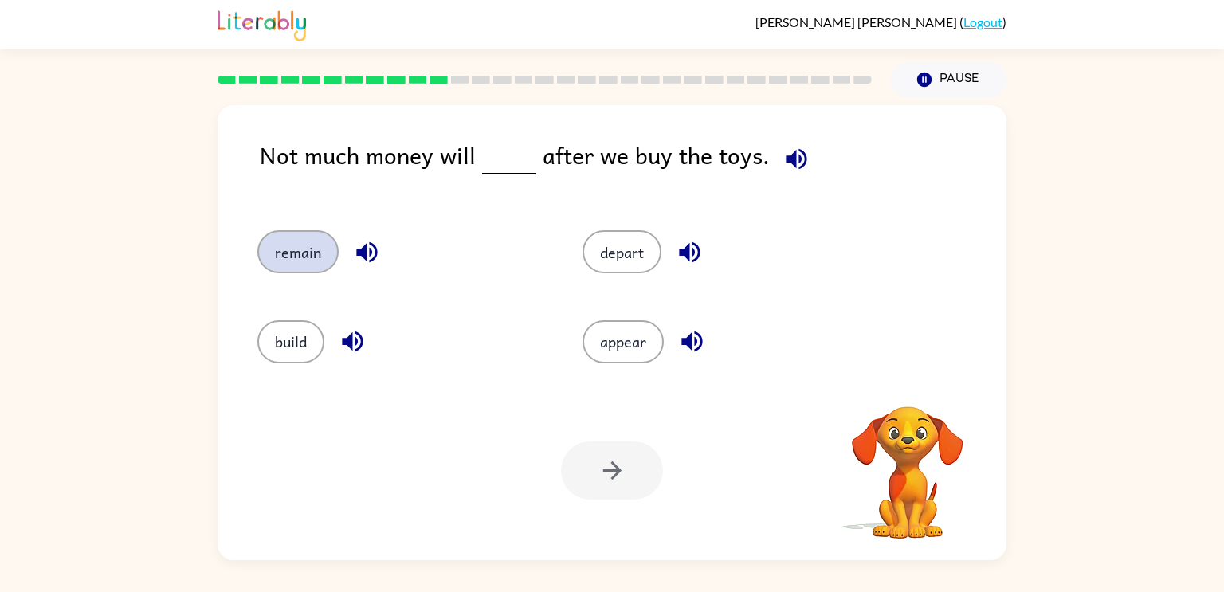
click at [282, 272] on button "remain" at bounding box center [297, 251] width 81 height 43
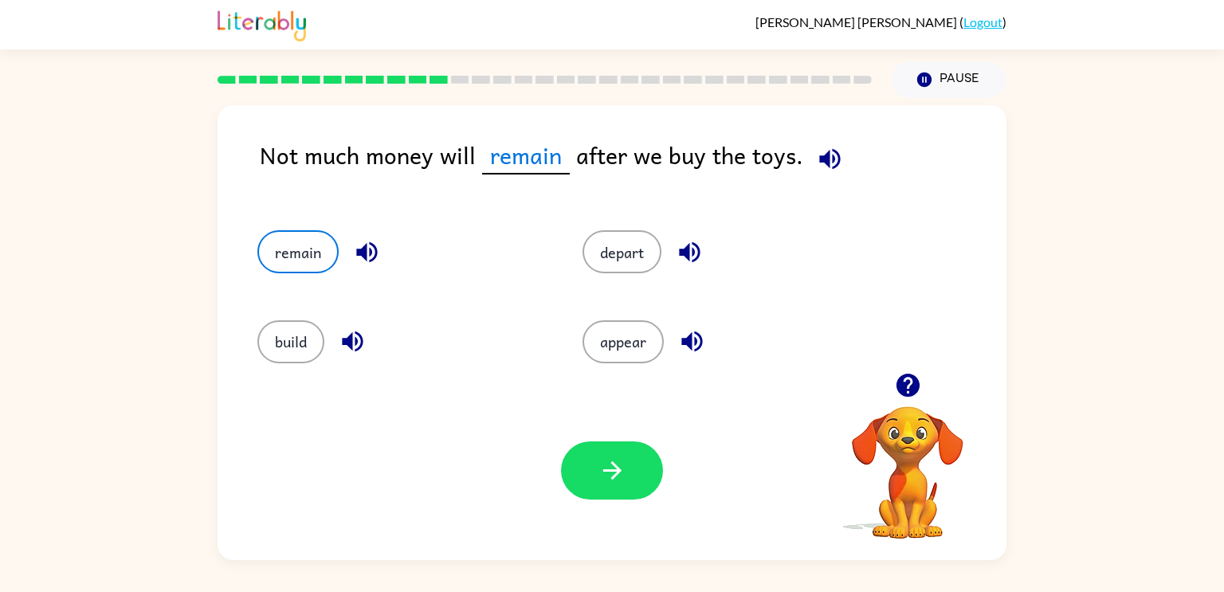
click at [496, 555] on div "Your browser must support playing .mp4 files to use Literably. Please try using…" at bounding box center [611, 470] width 789 height 179
click at [595, 488] on button "button" at bounding box center [612, 470] width 102 height 58
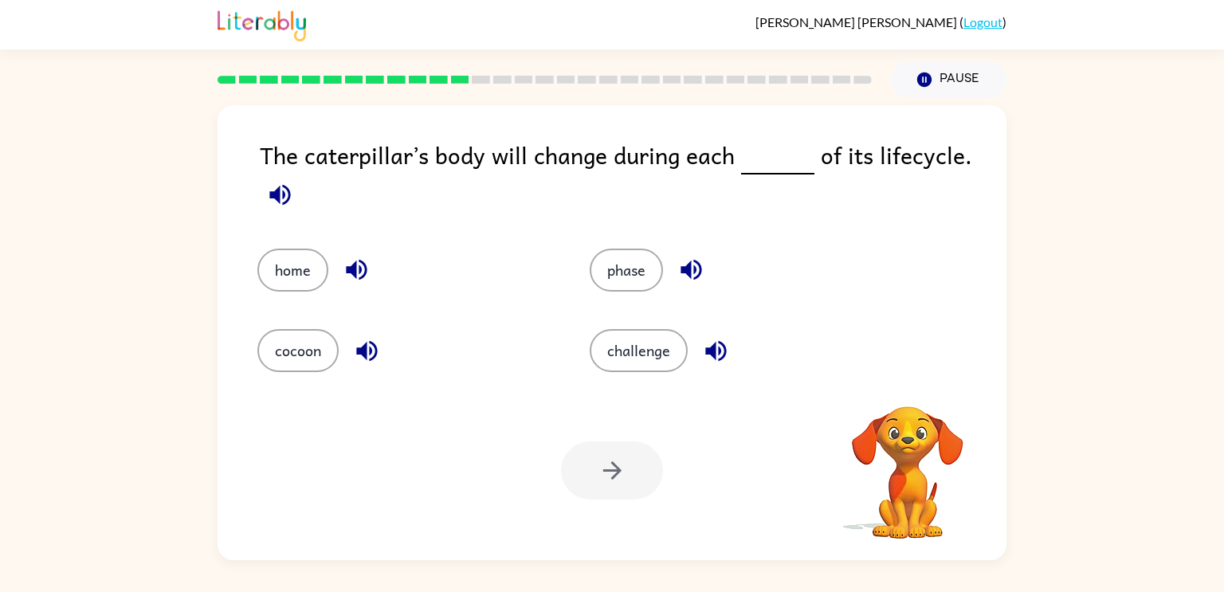
click at [597, 487] on div at bounding box center [612, 470] width 102 height 58
click at [287, 201] on icon "button" at bounding box center [279, 194] width 21 height 21
click at [288, 210] on button "button" at bounding box center [280, 194] width 41 height 41
click at [271, 192] on icon "button" at bounding box center [279, 194] width 21 height 21
click at [290, 201] on icon "button" at bounding box center [280, 195] width 28 height 28
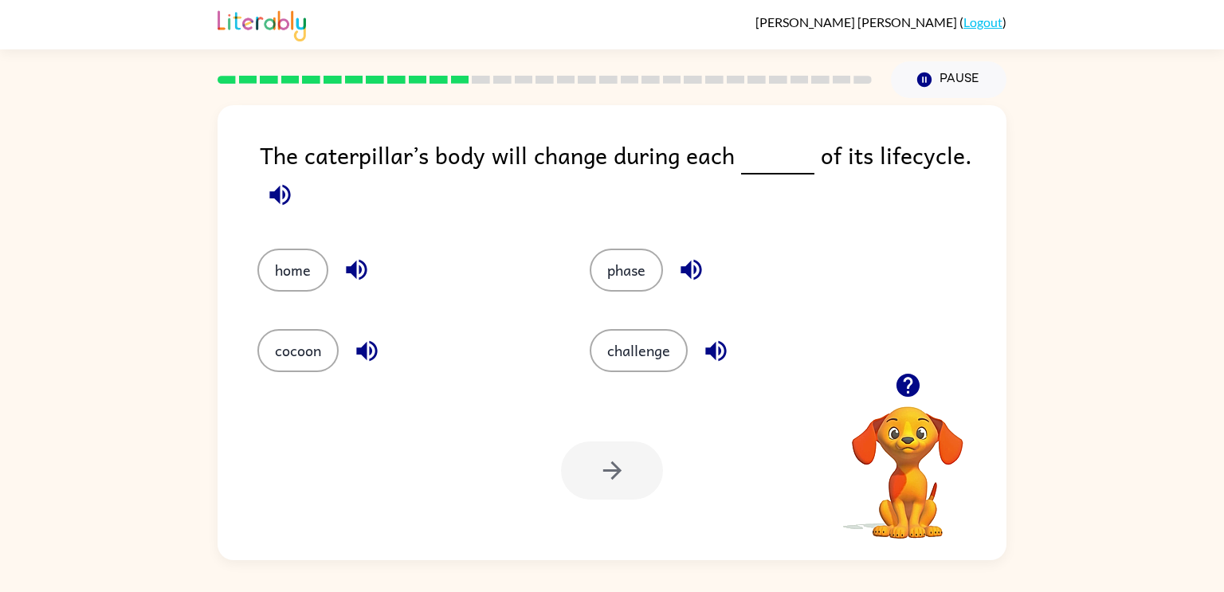
click at [277, 211] on button "button" at bounding box center [280, 194] width 41 height 41
click at [612, 290] on button "phase" at bounding box center [626, 270] width 73 height 43
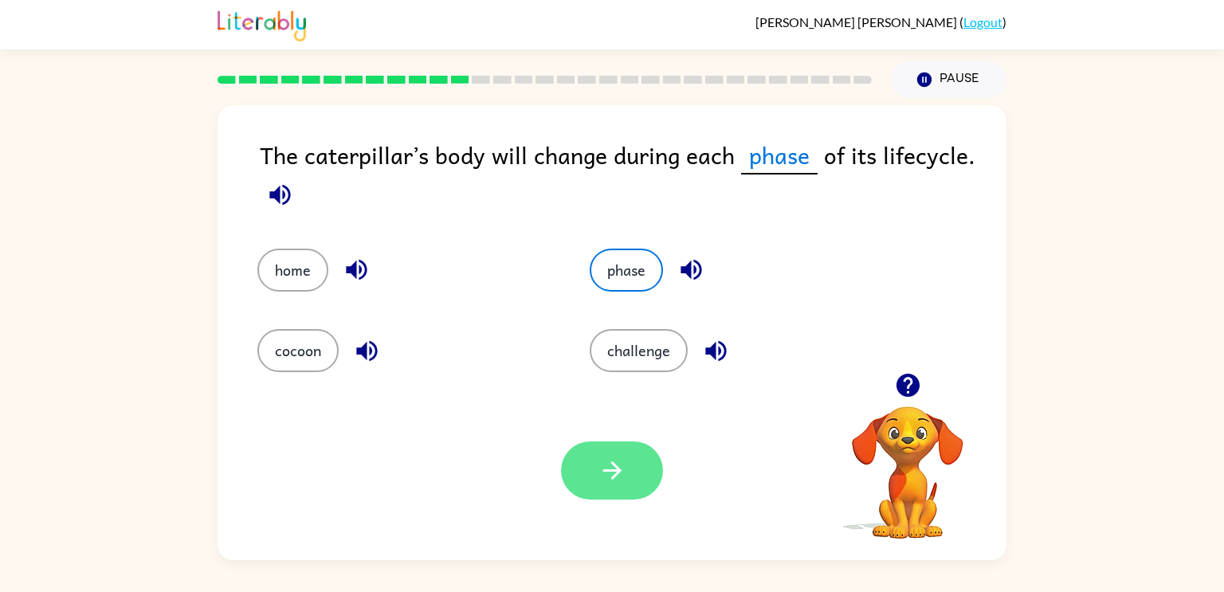
click at [583, 468] on button "button" at bounding box center [612, 470] width 102 height 58
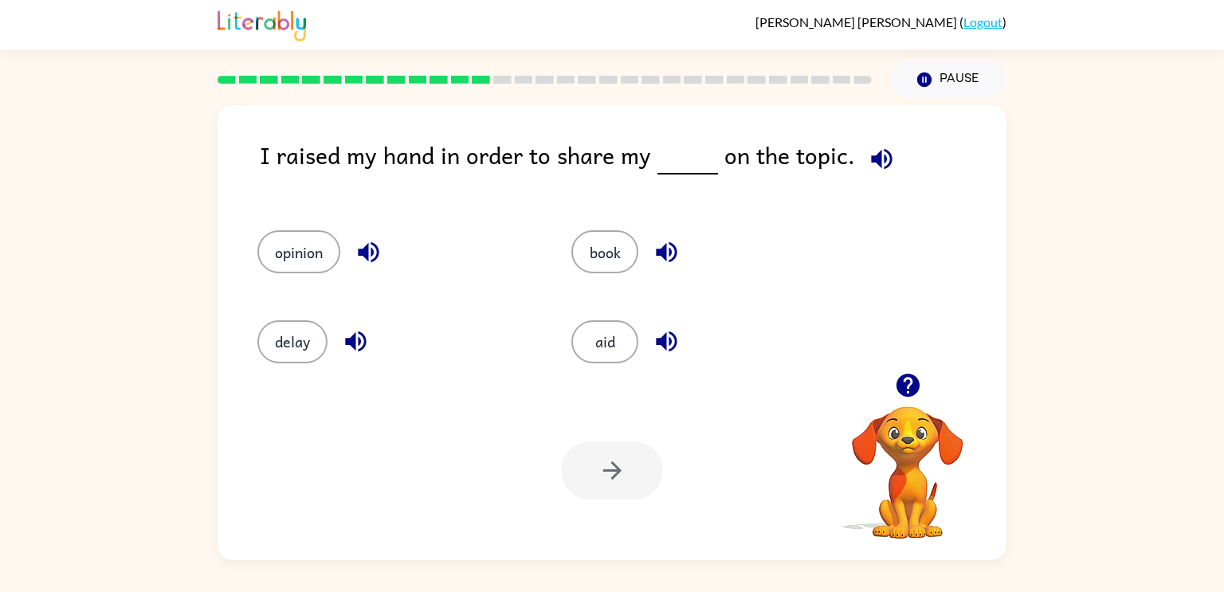
click at [262, 167] on div "I raised my hand in order to share my on the topic." at bounding box center [633, 167] width 746 height 61
click at [268, 175] on div "I raised my hand in order to share my on the topic." at bounding box center [633, 167] width 746 height 61
click at [711, 175] on div "I raised my hand in order to share my on the topic." at bounding box center [633, 167] width 746 height 61
click at [876, 172] on icon "button" at bounding box center [882, 159] width 28 height 28
click at [868, 172] on icon "button" at bounding box center [882, 159] width 28 height 28
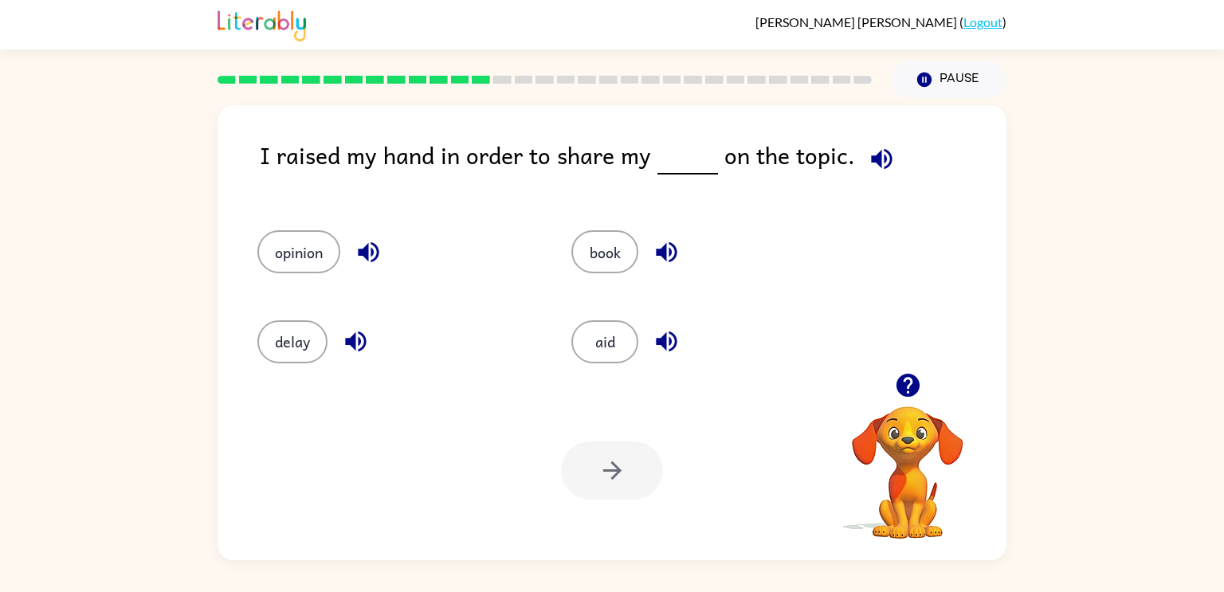
click at [861, 163] on button "button" at bounding box center [881, 159] width 41 height 41
click at [356, 290] on div "delay" at bounding box center [384, 334] width 314 height 89
click at [358, 265] on icon "button" at bounding box center [369, 252] width 28 height 28
click at [296, 268] on button "opinion" at bounding box center [298, 251] width 83 height 43
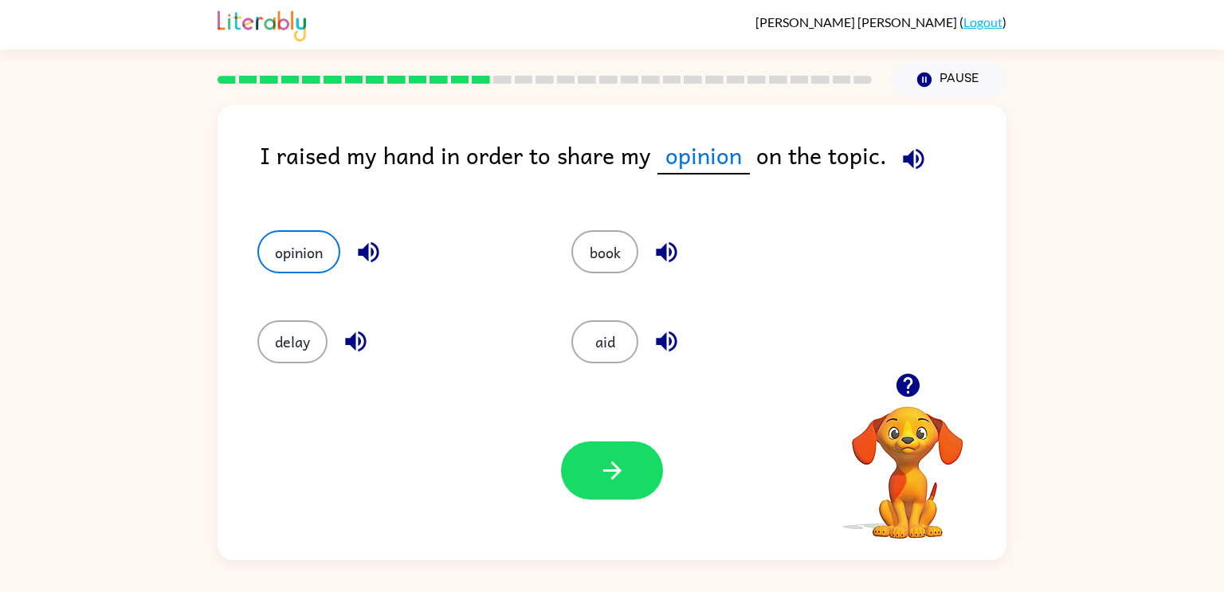
click at [893, 167] on button "button" at bounding box center [913, 159] width 41 height 41
click at [908, 174] on button "button" at bounding box center [913, 159] width 41 height 41
click at [899, 164] on icon "button" at bounding box center [913, 159] width 28 height 28
click at [591, 474] on button "button" at bounding box center [612, 470] width 102 height 58
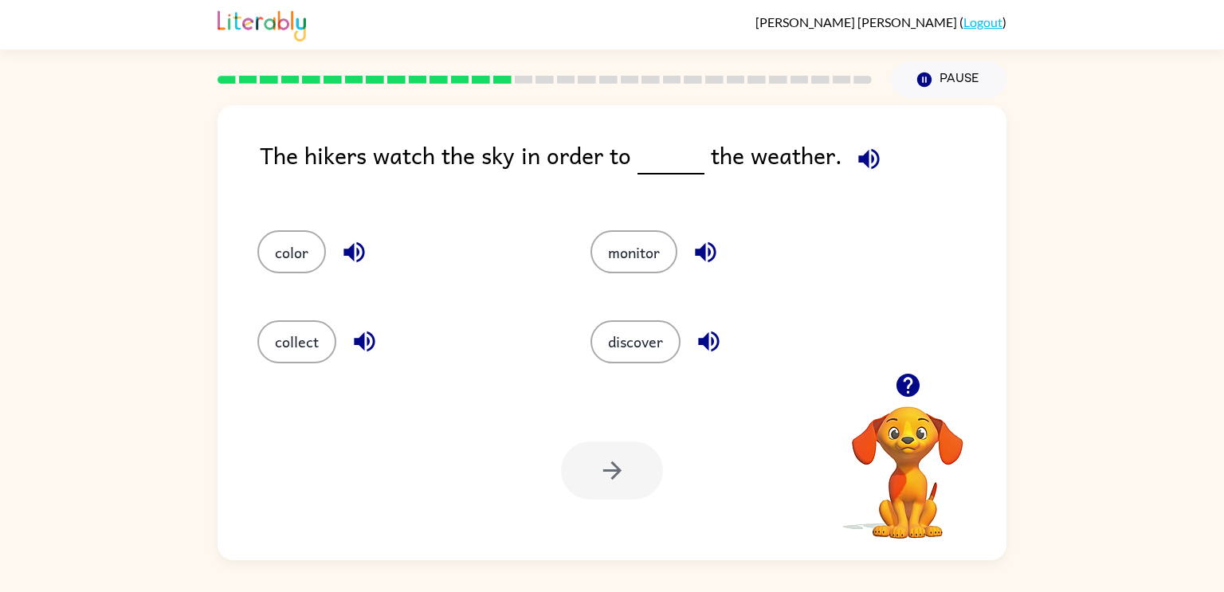
click at [868, 168] on icon "button" at bounding box center [869, 159] width 28 height 28
click at [635, 241] on button "monitor" at bounding box center [633, 251] width 87 height 43
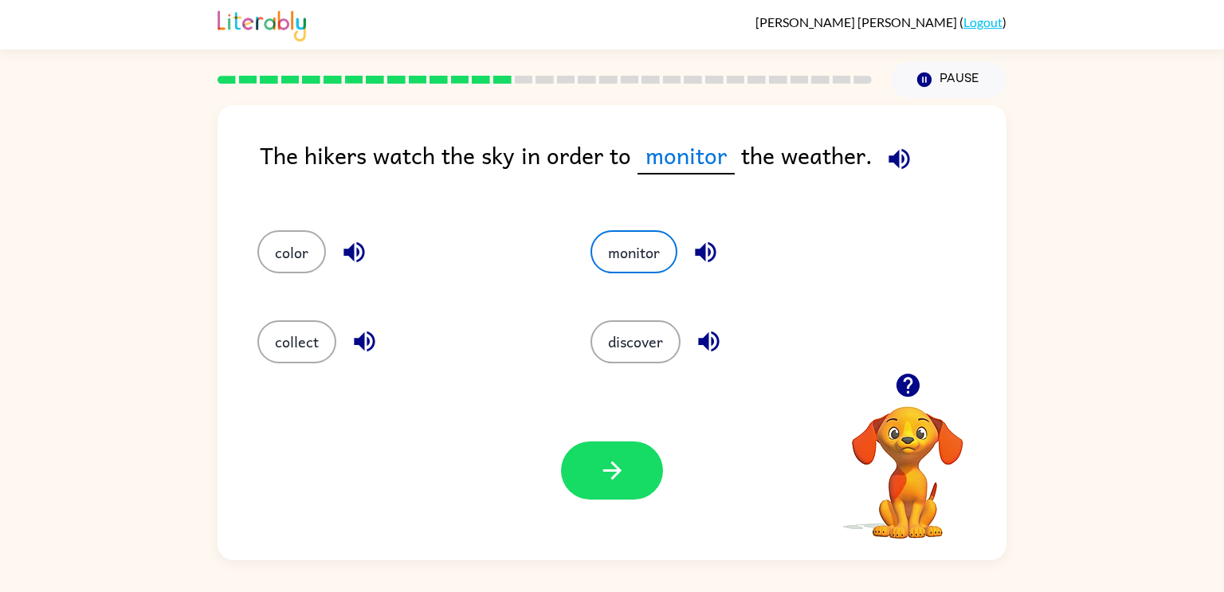
click at [879, 163] on button "button" at bounding box center [899, 159] width 41 height 41
click at [583, 484] on button "button" at bounding box center [612, 470] width 102 height 58
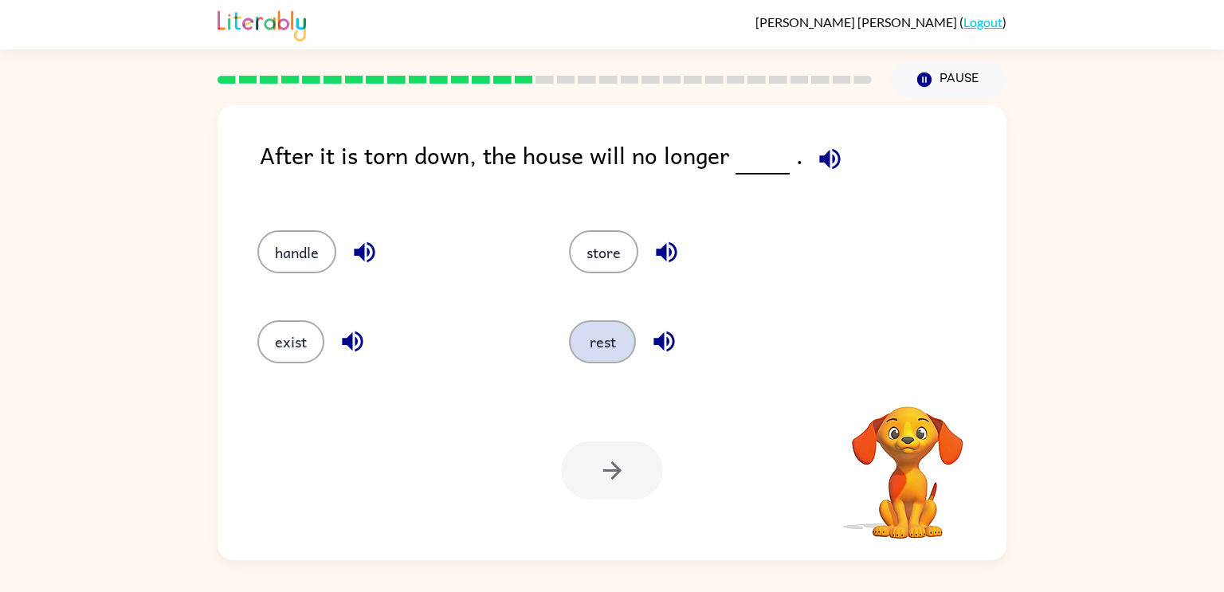
click at [621, 328] on button "rest" at bounding box center [602, 341] width 67 height 43
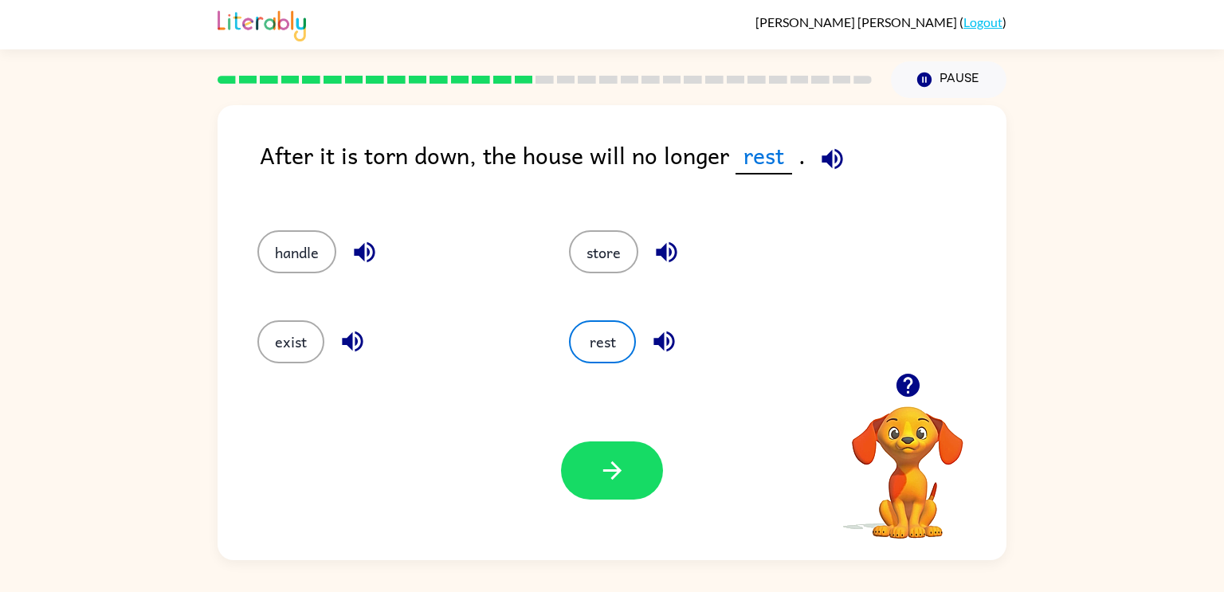
click at [817, 177] on div "After it is torn down, the house will no longer rest ." at bounding box center [633, 167] width 746 height 61
click at [818, 160] on icon "button" at bounding box center [832, 159] width 28 height 28
click at [631, 481] on button "button" at bounding box center [612, 470] width 102 height 58
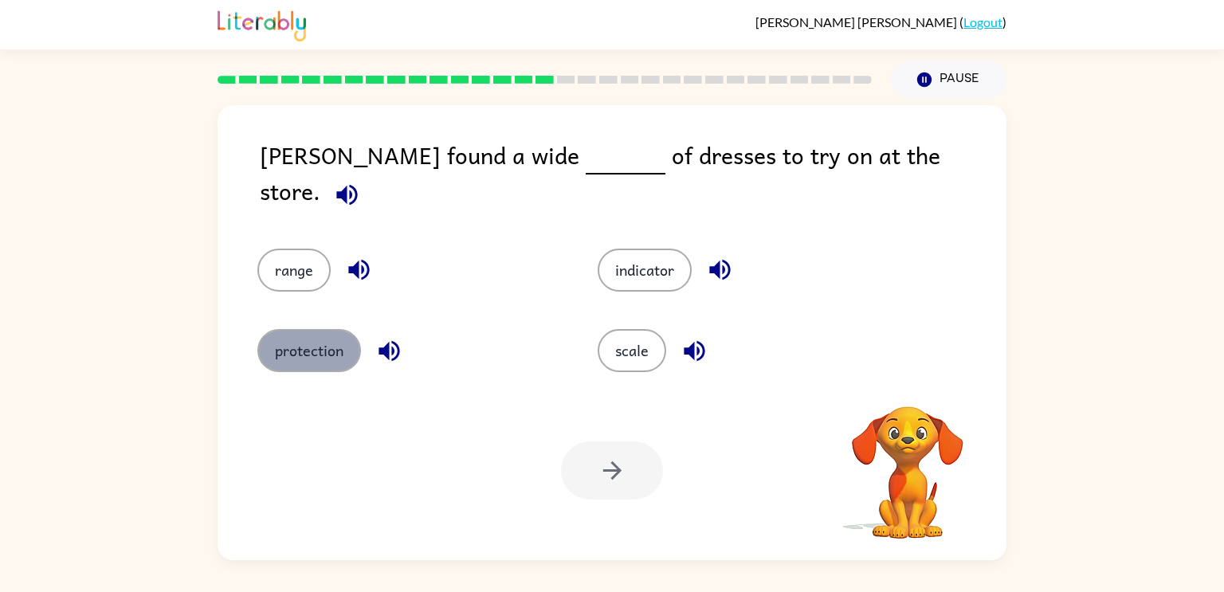
click at [293, 329] on button "protection" at bounding box center [309, 350] width 104 height 43
click at [308, 341] on button "protection" at bounding box center [309, 350] width 104 height 43
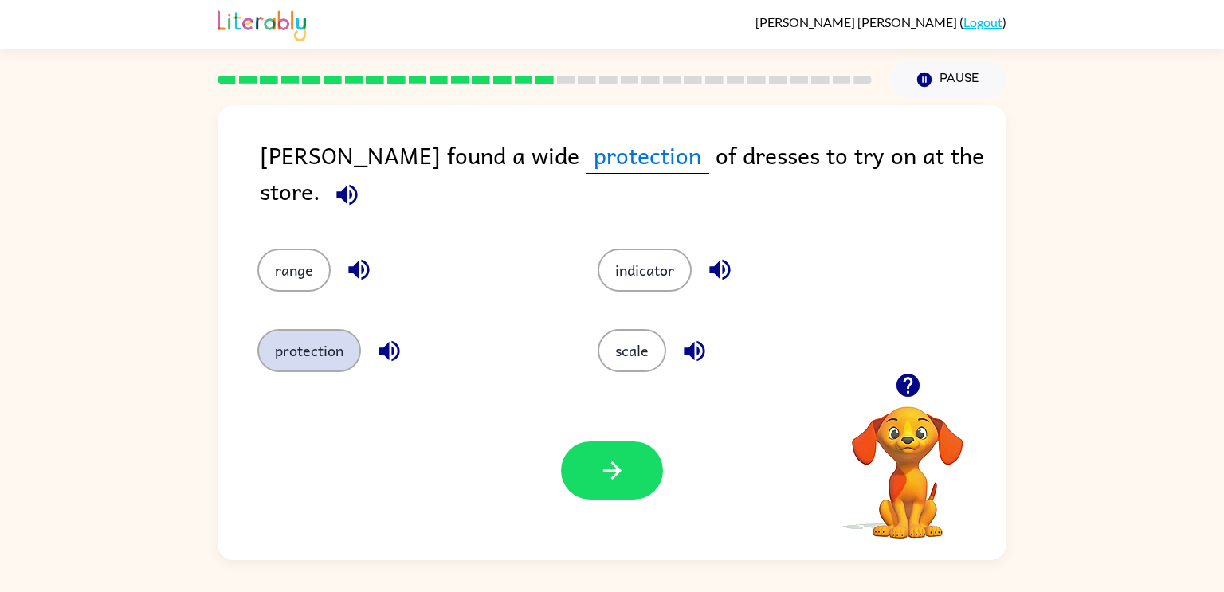
click at [341, 360] on button "protection" at bounding box center [309, 350] width 104 height 43
click at [367, 174] on button "button" at bounding box center [347, 194] width 41 height 41
click at [618, 337] on button "scale" at bounding box center [631, 350] width 69 height 43
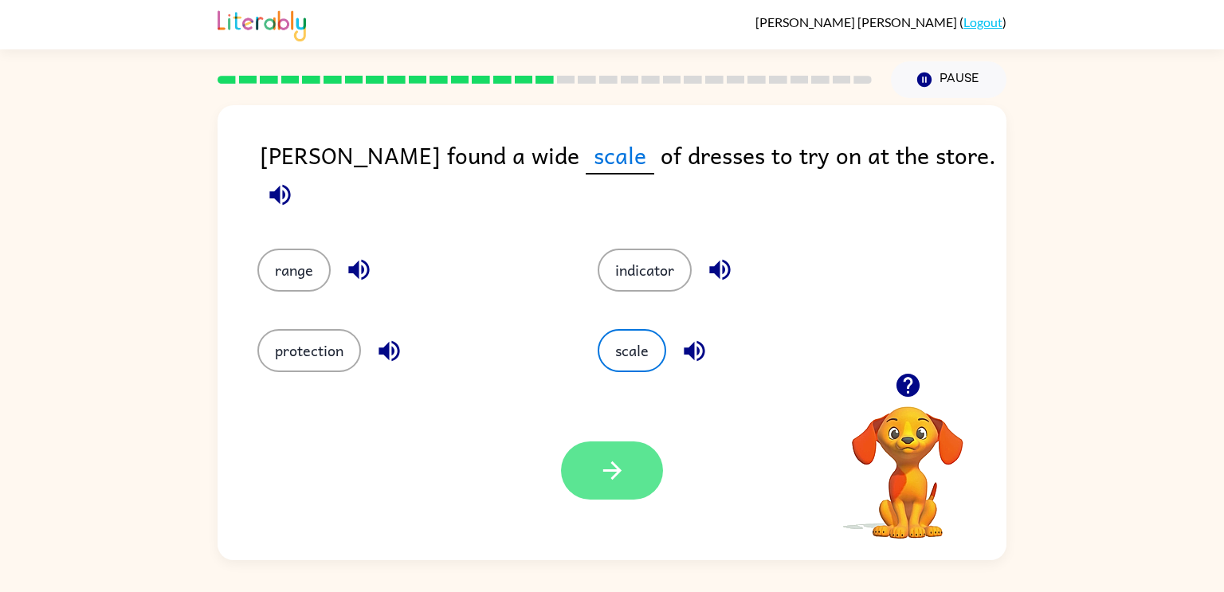
click at [597, 445] on button "button" at bounding box center [612, 470] width 102 height 58
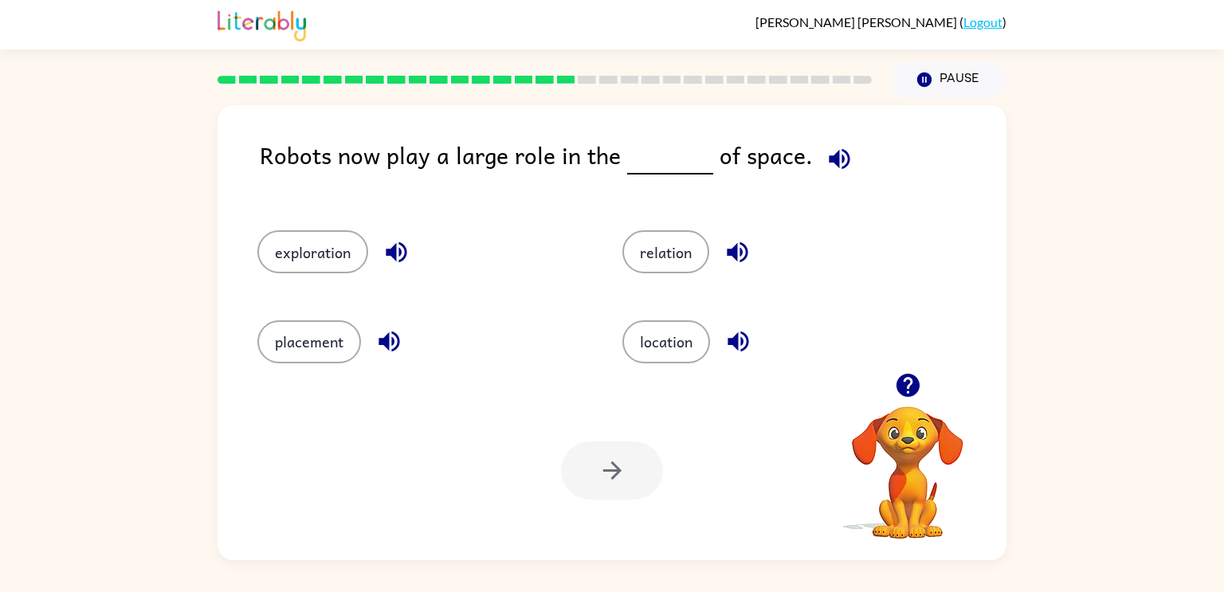
click at [813, 172] on span at bounding box center [836, 155] width 47 height 36
click at [844, 166] on button "button" at bounding box center [839, 159] width 41 height 41
click at [324, 249] on button "exploration" at bounding box center [312, 251] width 111 height 43
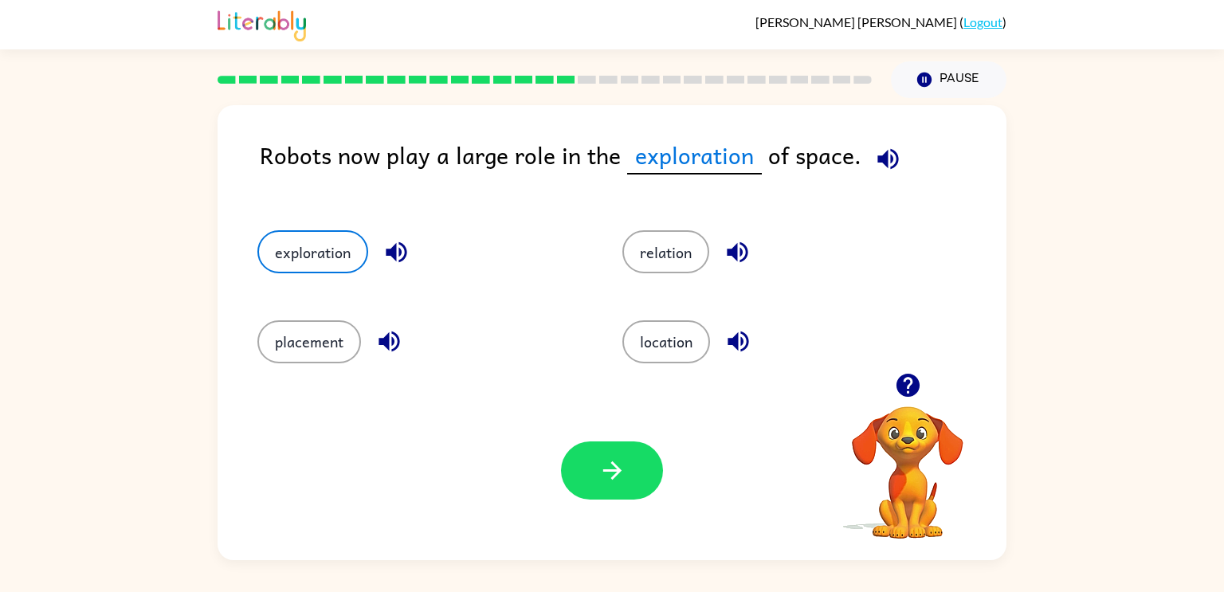
click at [380, 261] on button "button" at bounding box center [396, 252] width 41 height 41
click at [396, 254] on icon "button" at bounding box center [396, 252] width 28 height 28
click at [392, 265] on icon "button" at bounding box center [396, 252] width 28 height 28
click at [319, 363] on button "placement" at bounding box center [309, 341] width 104 height 43
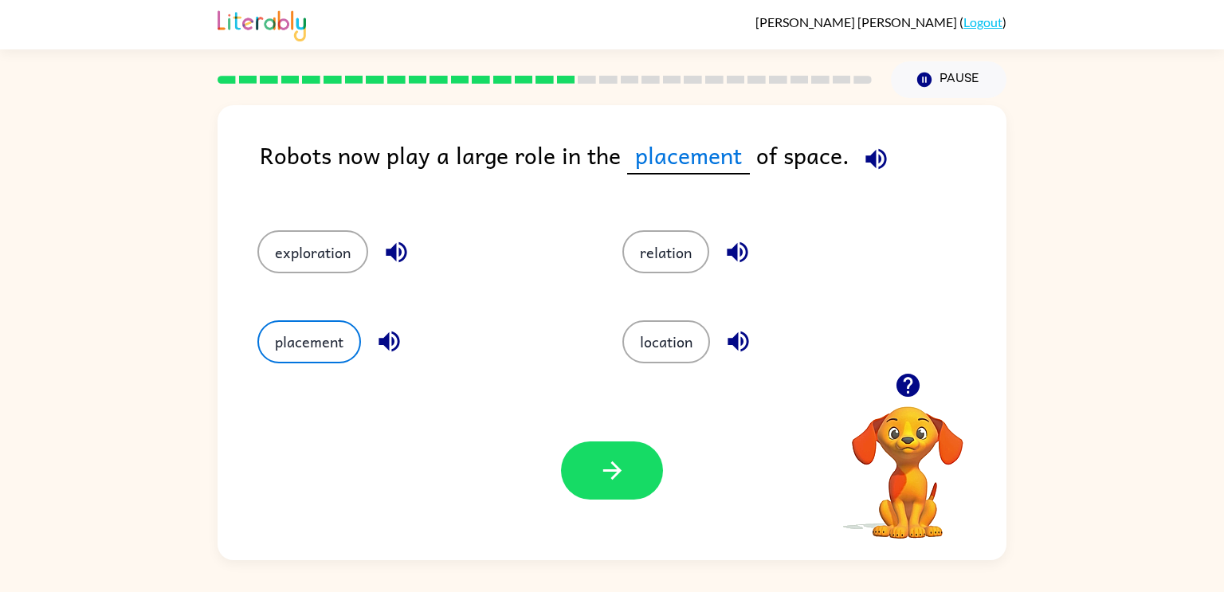
click at [378, 338] on icon "button" at bounding box center [389, 341] width 28 height 28
click at [688, 256] on button "relation" at bounding box center [665, 251] width 87 height 43
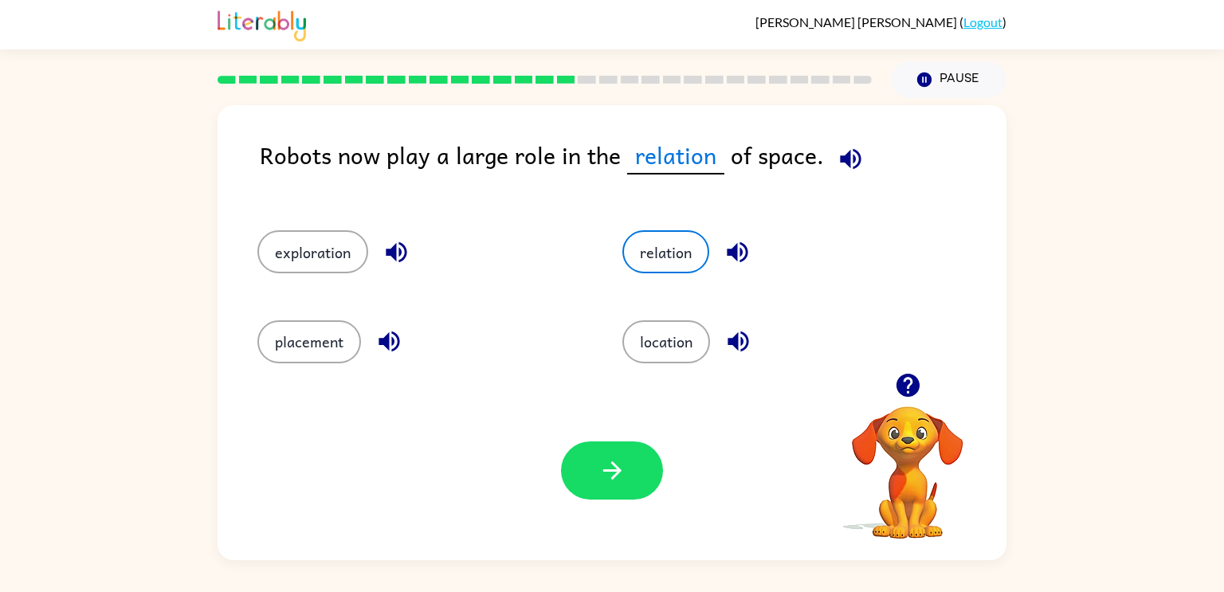
click at [727, 259] on icon "button" at bounding box center [737, 252] width 28 height 28
click at [730, 335] on icon "button" at bounding box center [738, 341] width 28 height 28
click at [386, 268] on button "button" at bounding box center [396, 252] width 41 height 41
click at [308, 245] on button "exploration" at bounding box center [312, 251] width 111 height 43
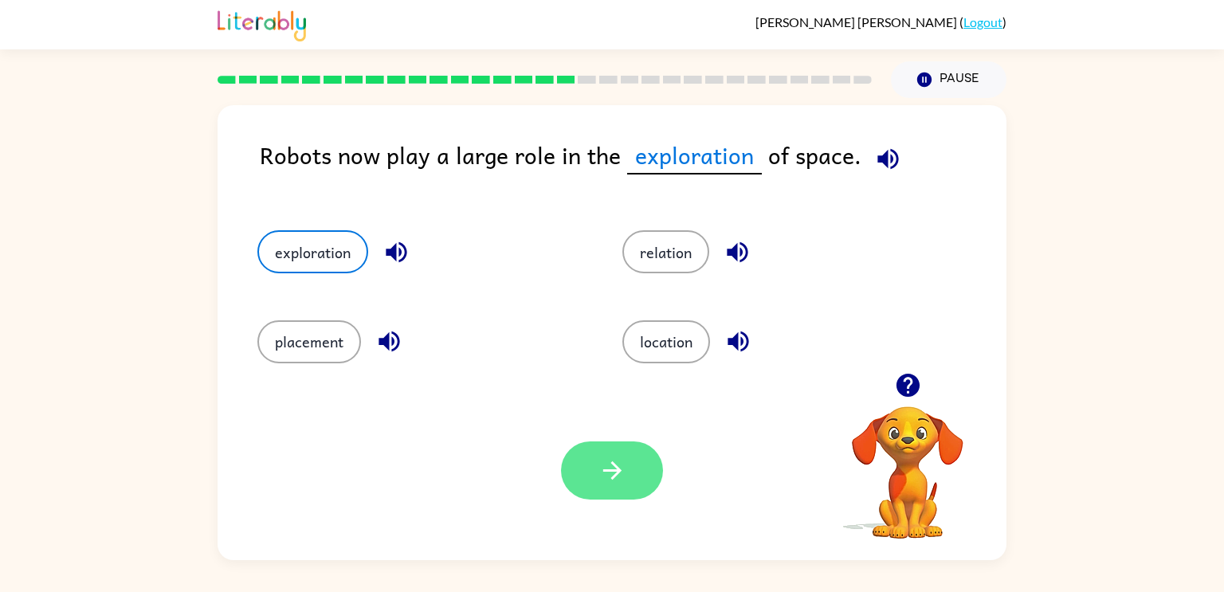
click at [660, 468] on button "button" at bounding box center [612, 470] width 102 height 58
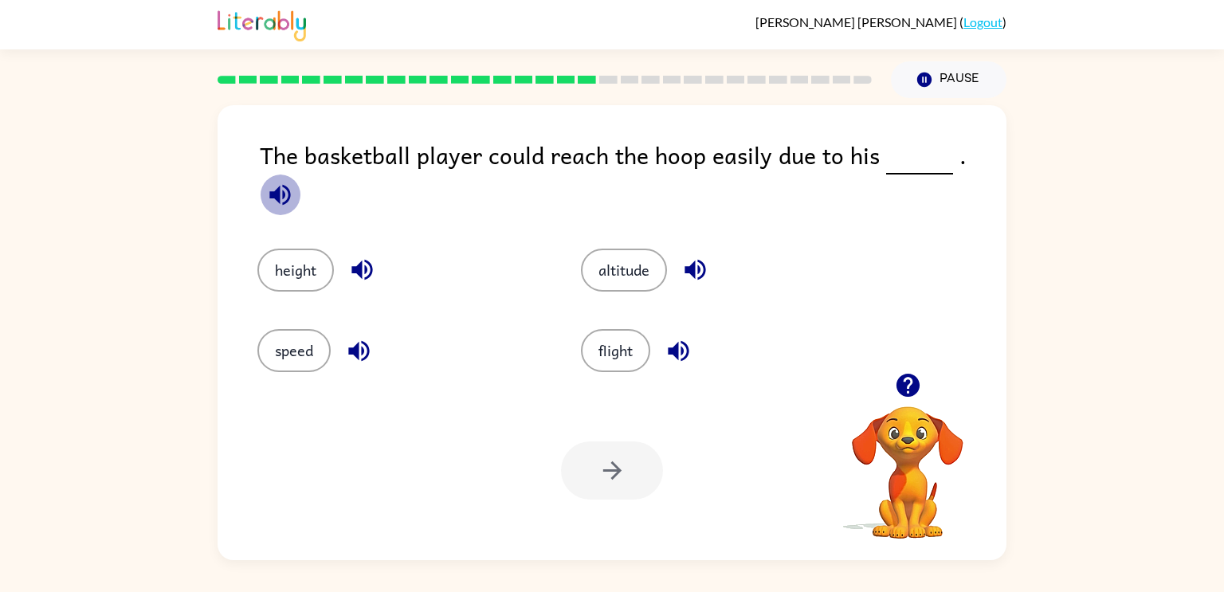
click at [300, 174] on button "button" at bounding box center [280, 194] width 41 height 41
click at [304, 270] on button "height" at bounding box center [295, 270] width 76 height 43
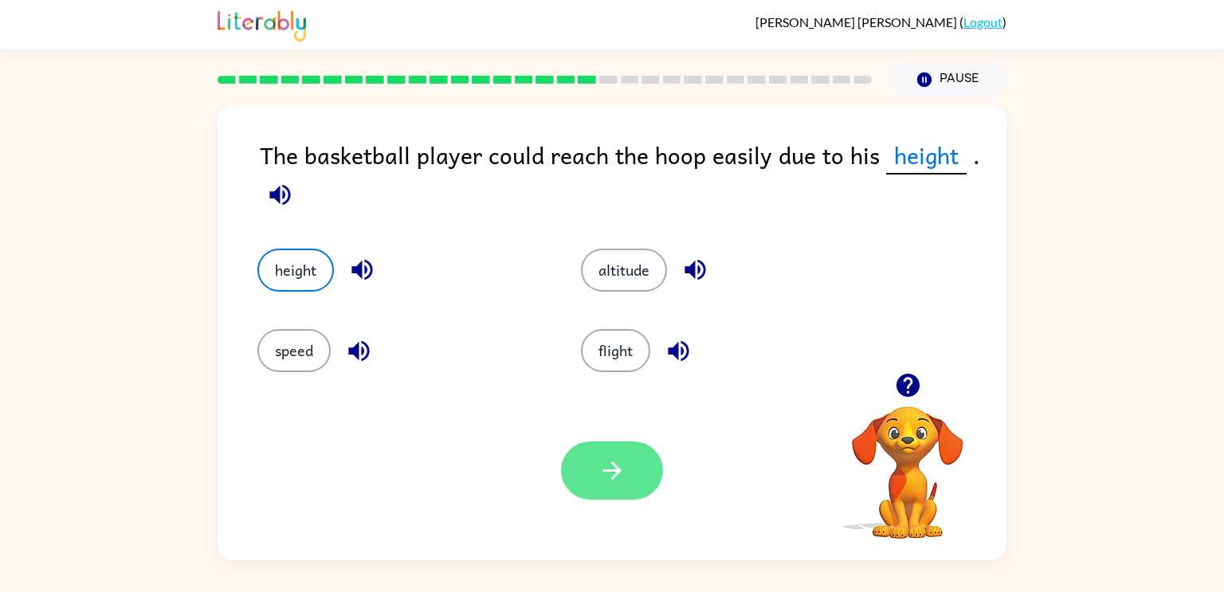
click at [583, 484] on button "button" at bounding box center [612, 470] width 102 height 58
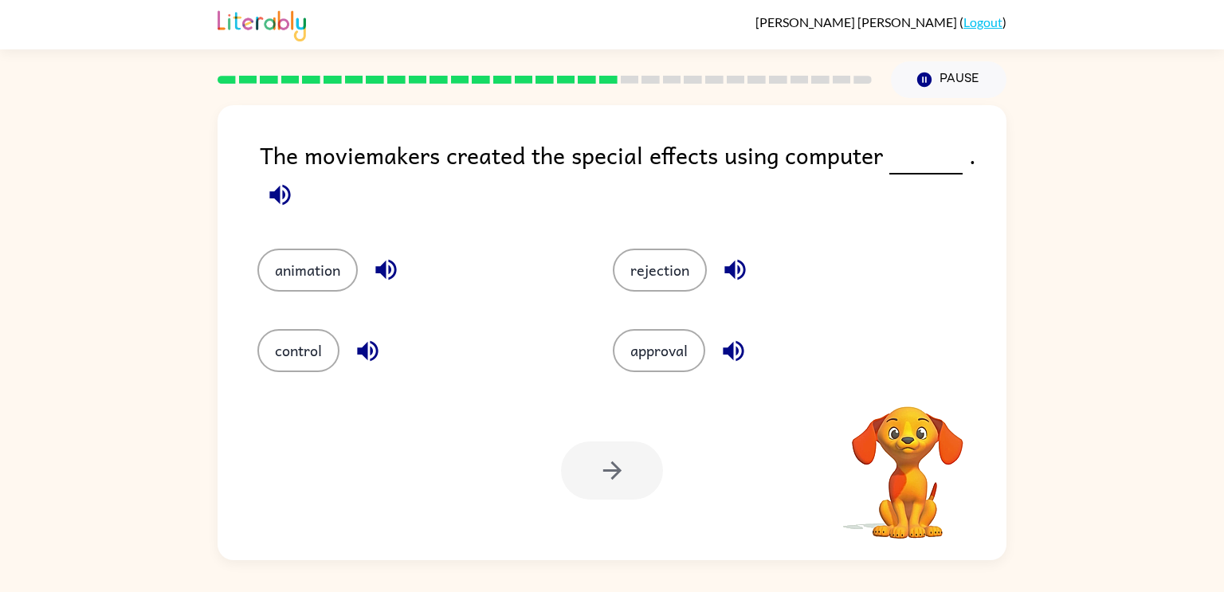
click at [626, 503] on div "Your browser must support playing .mp4 files to use Literably. Please try using…" at bounding box center [611, 470] width 789 height 179
click at [263, 190] on button "button" at bounding box center [280, 194] width 41 height 41
click at [367, 280] on button "button" at bounding box center [386, 269] width 41 height 41
click at [277, 209] on icon "button" at bounding box center [280, 195] width 28 height 28
click at [283, 284] on button "animation" at bounding box center [307, 270] width 100 height 43
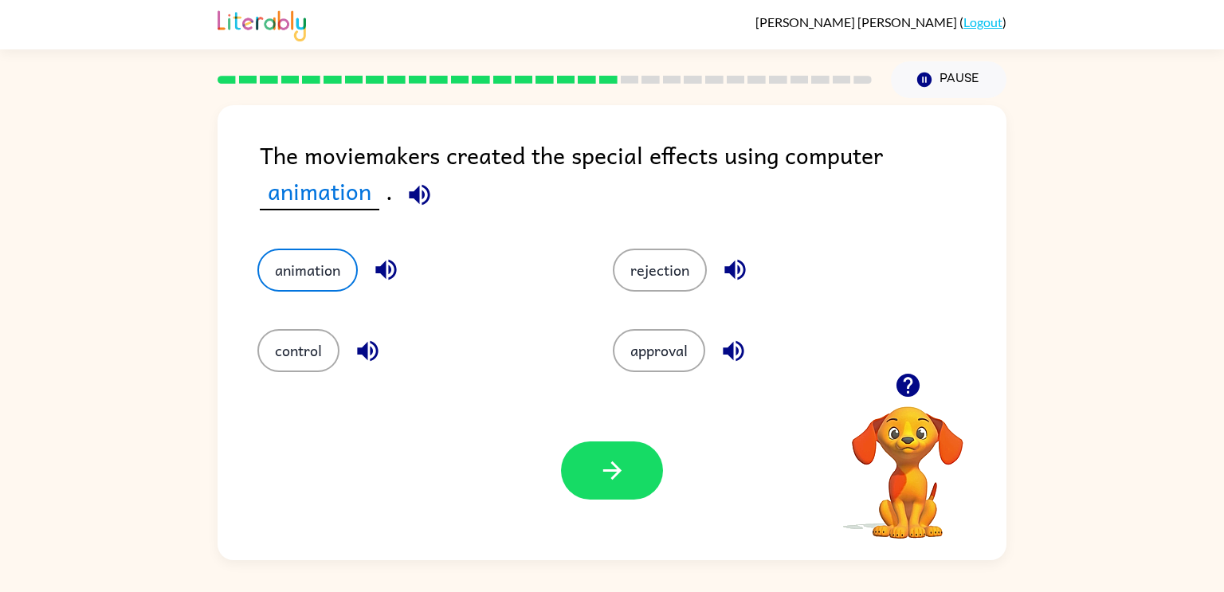
click at [13, 405] on div "The moviemakers created the special effects using computer animation . animatio…" at bounding box center [612, 329] width 1224 height 462
click at [370, 366] on button "button" at bounding box center [367, 351] width 41 height 41
click at [358, 359] on icon "button" at bounding box center [368, 351] width 28 height 28
click at [370, 355] on icon "button" at bounding box center [368, 351] width 28 height 28
click at [378, 282] on icon "button" at bounding box center [386, 270] width 28 height 28
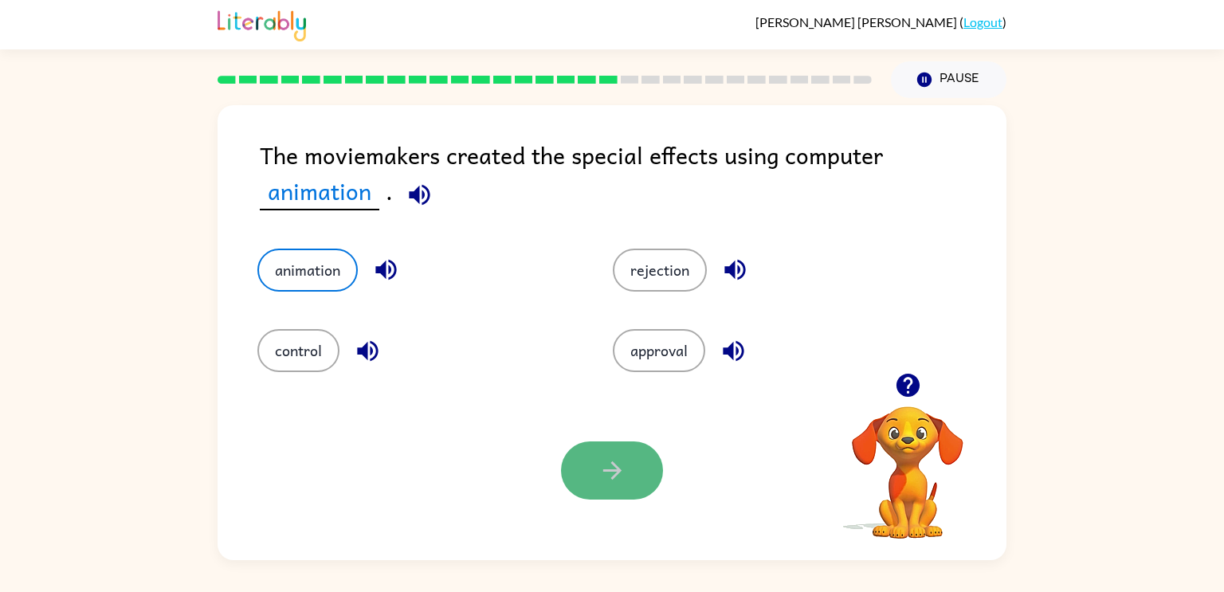
click at [602, 466] on icon "button" at bounding box center [612, 470] width 28 height 28
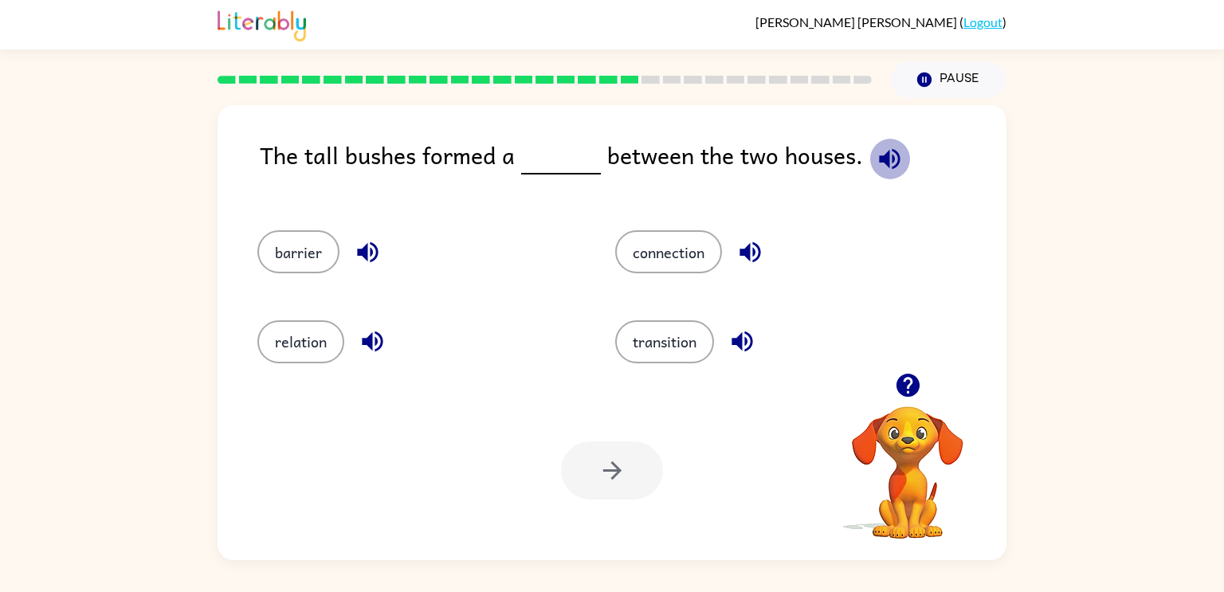
click at [876, 163] on icon "button" at bounding box center [890, 159] width 28 height 28
click at [372, 265] on icon "button" at bounding box center [368, 252] width 28 height 28
click at [377, 342] on icon "button" at bounding box center [372, 341] width 21 height 21
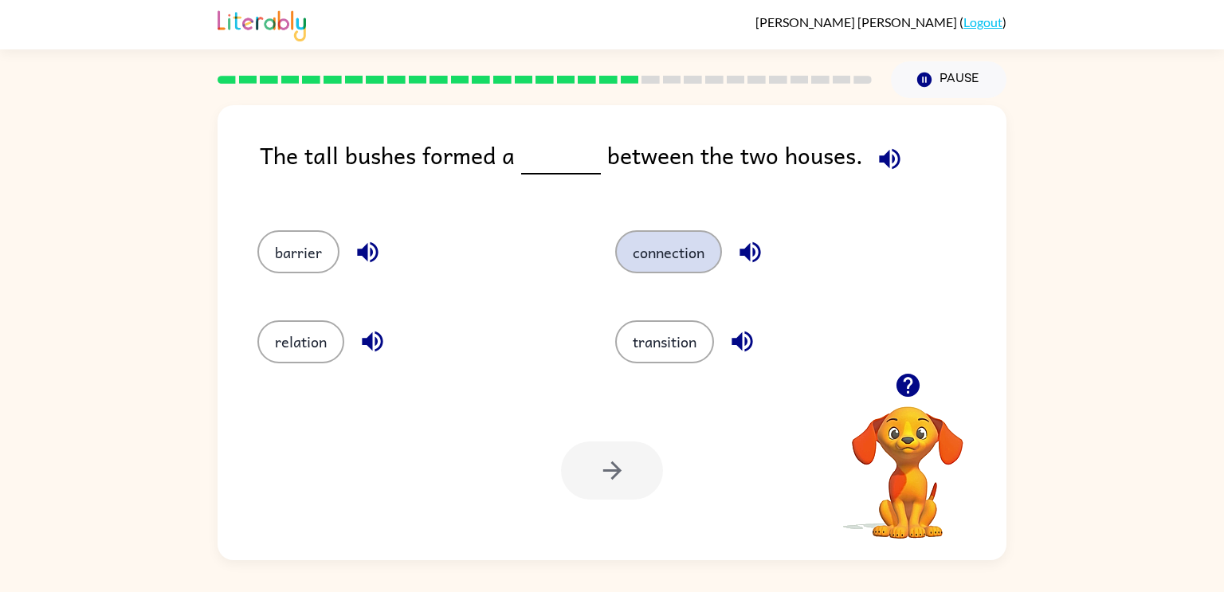
click at [708, 272] on button "connection" at bounding box center [668, 251] width 107 height 43
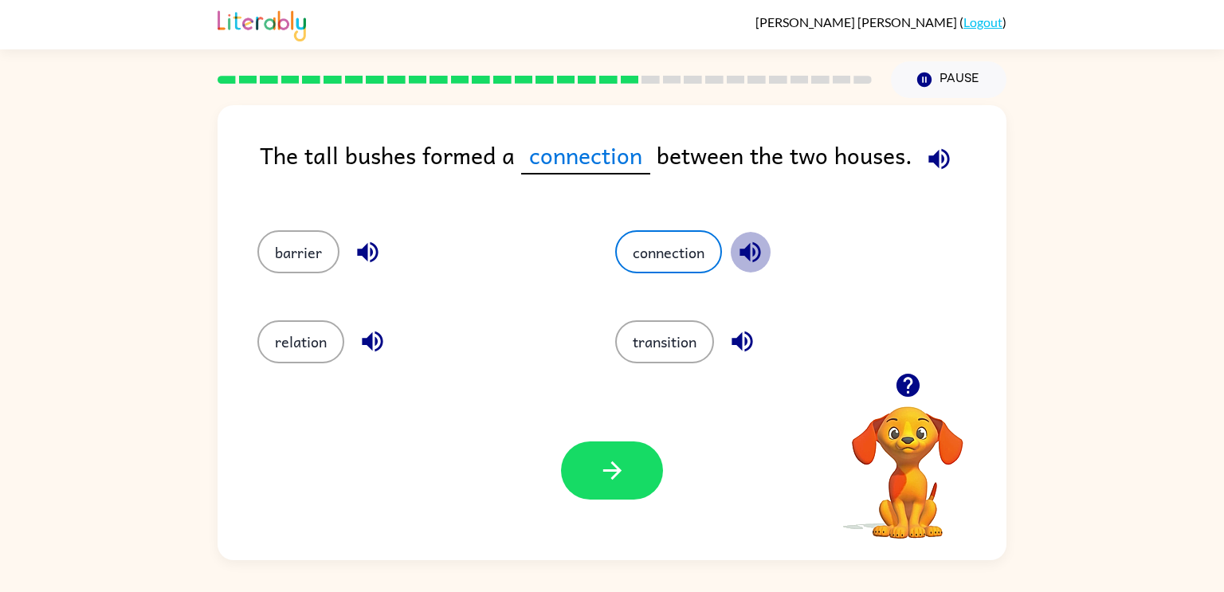
click at [738, 264] on icon "button" at bounding box center [750, 252] width 28 height 28
click at [735, 336] on icon "button" at bounding box center [742, 341] width 28 height 28
click at [339, 233] on div "barrier" at bounding box center [417, 251] width 321 height 43
click at [390, 194] on div "The tall bushes formed a connection between the two houses." at bounding box center [633, 167] width 746 height 61
click at [390, 195] on div "The tall bushes formed a connection between the two houses." at bounding box center [633, 167] width 746 height 61
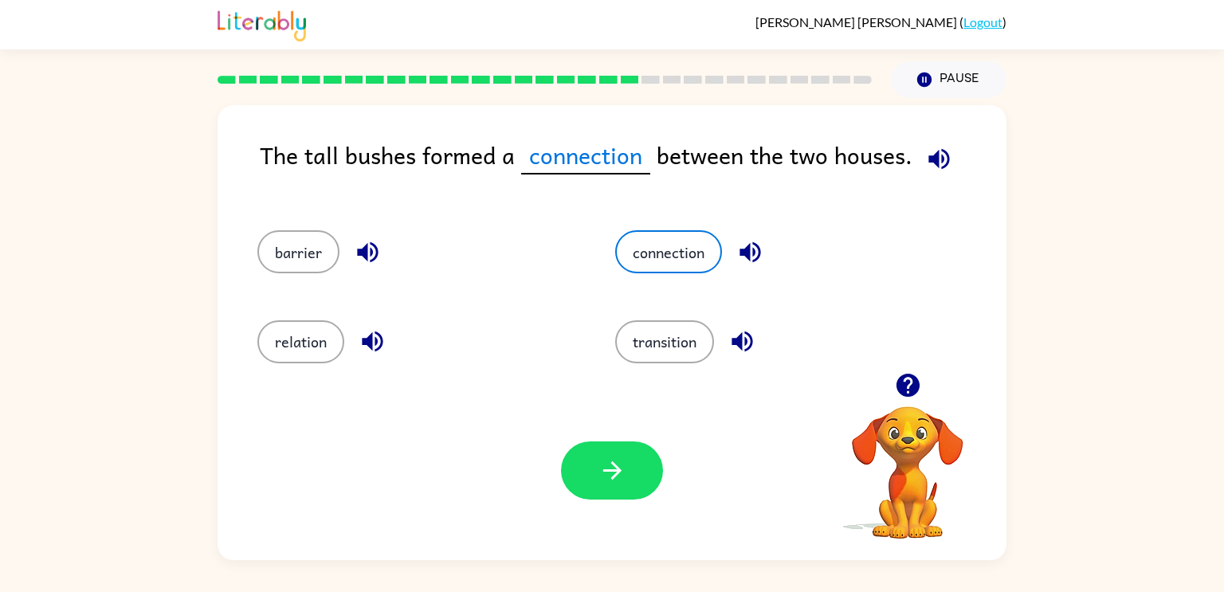
click at [689, 472] on div "Your browser must support playing .mp4 files to use Literably. Please try using…" at bounding box center [611, 470] width 789 height 179
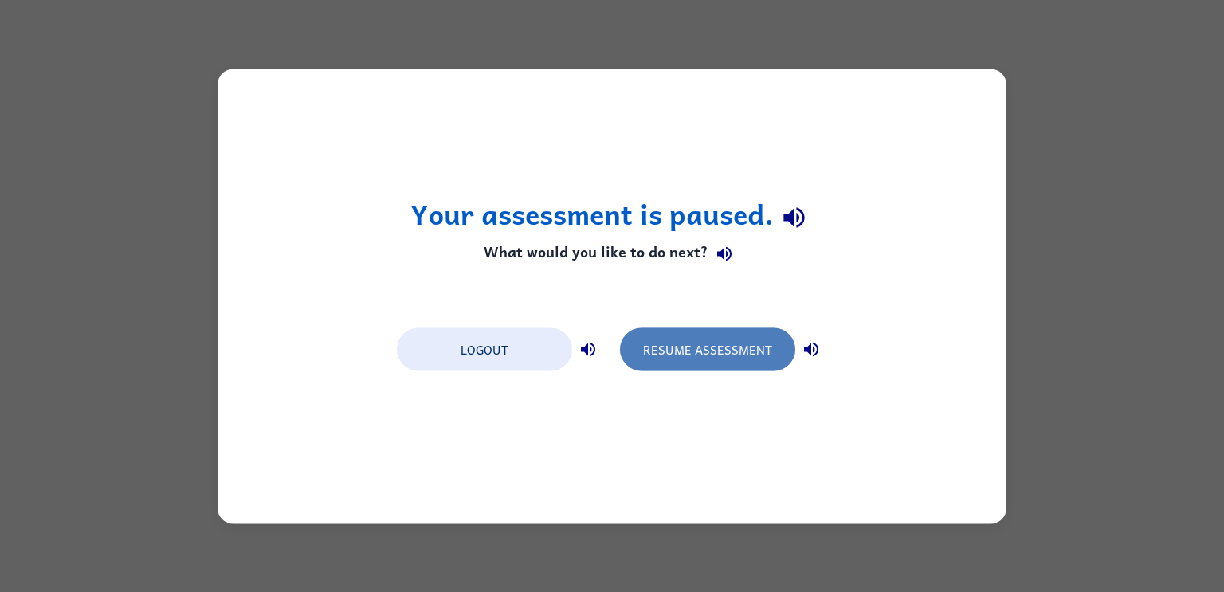
click at [672, 358] on button "Resume Assessment" at bounding box center [707, 348] width 175 height 43
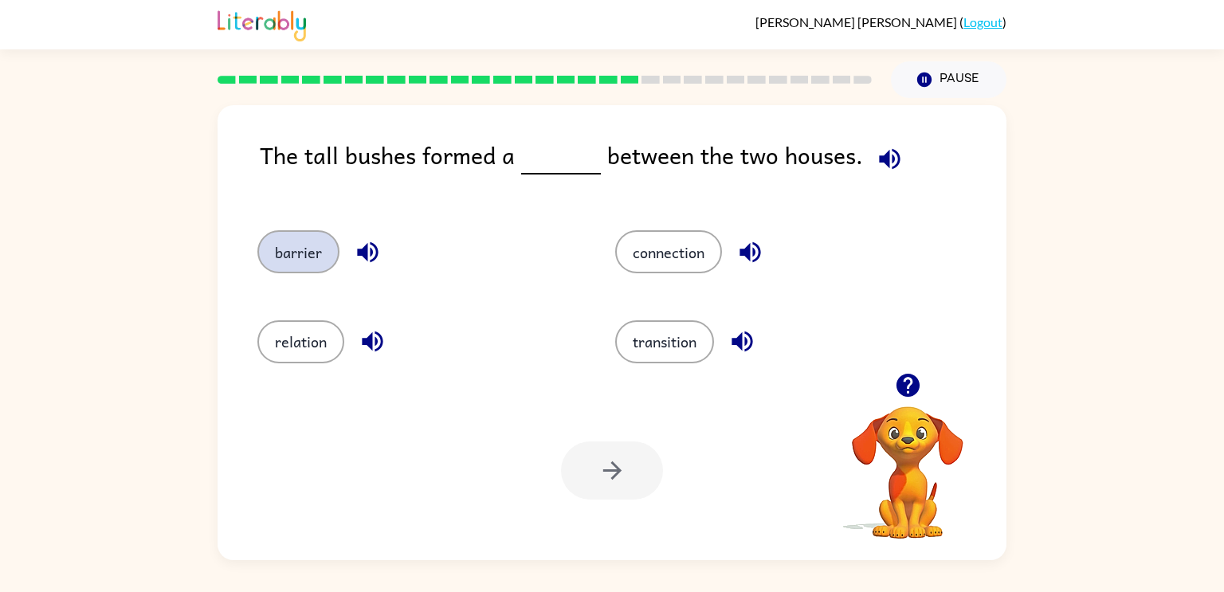
click at [268, 268] on button "barrier" at bounding box center [298, 251] width 82 height 43
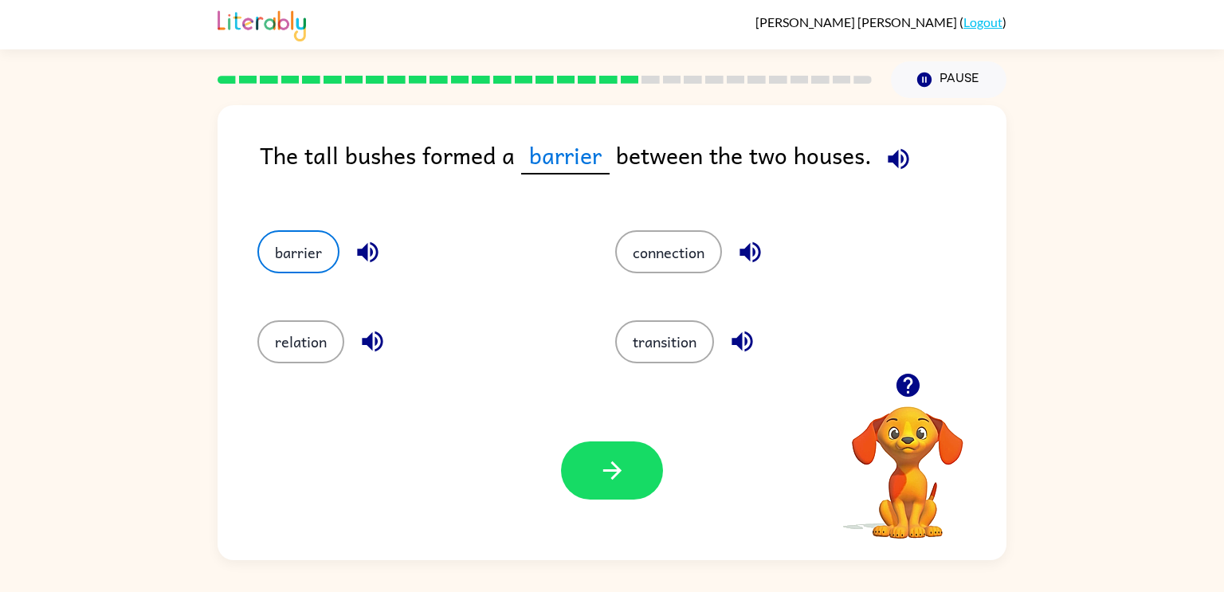
click at [562, 456] on div at bounding box center [612, 470] width 102 height 58
click at [612, 477] on icon "button" at bounding box center [611, 470] width 18 height 18
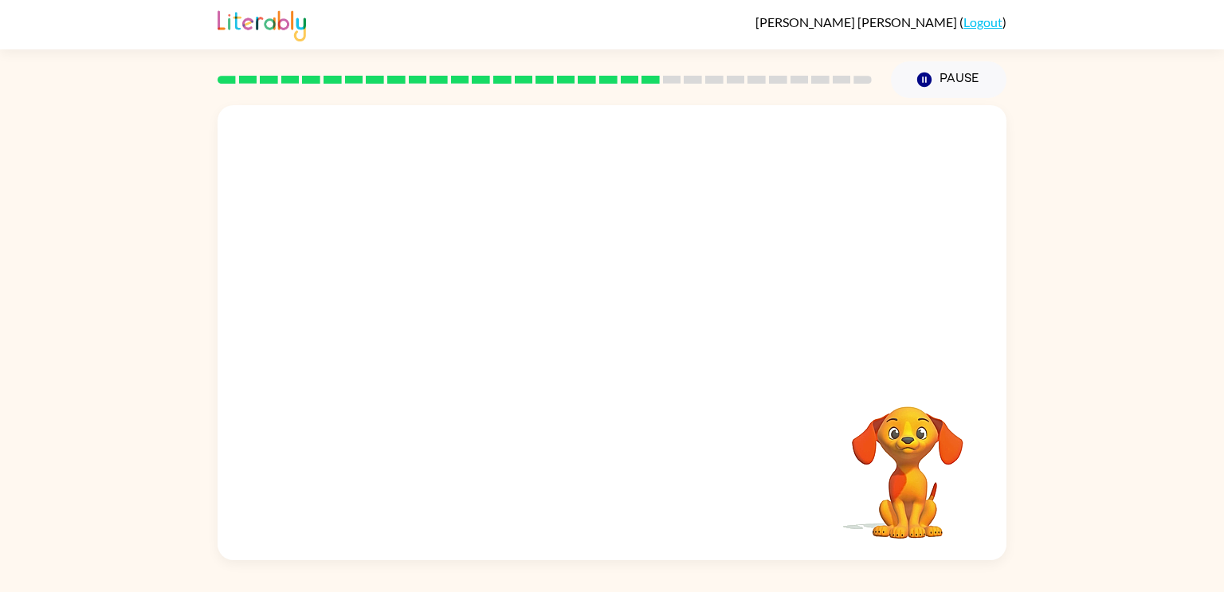
click at [464, 319] on video "Your browser must support playing .mp4 files to use Literably. Please try using…" at bounding box center [611, 239] width 789 height 268
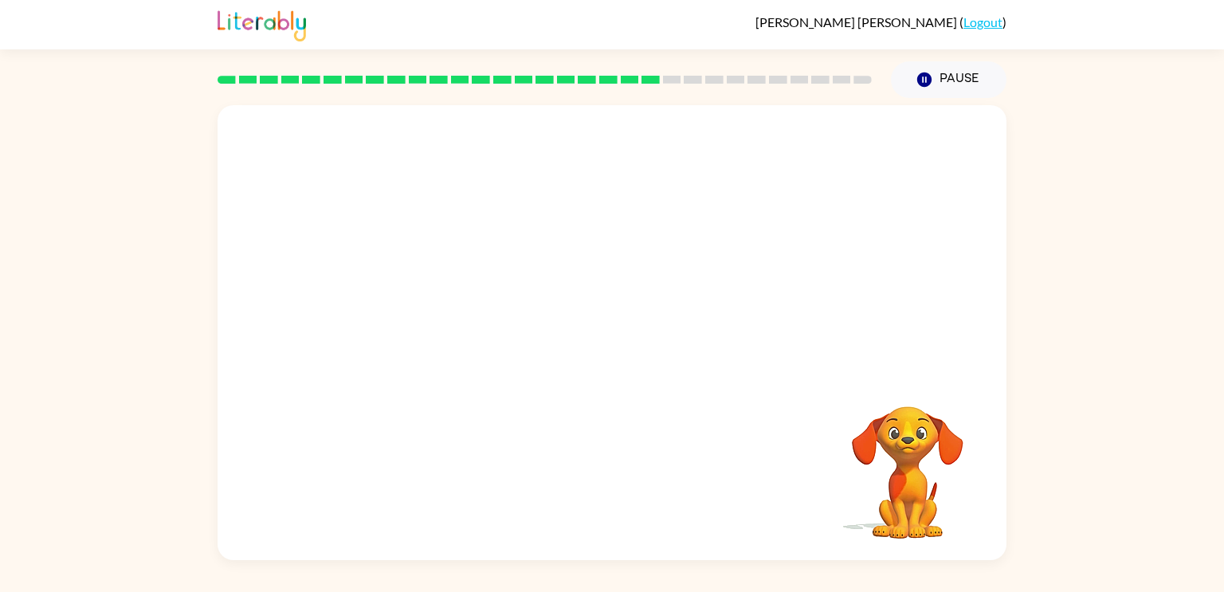
click at [464, 319] on video "Your browser must support playing .mp4 files to use Literably. Please try using…" at bounding box center [611, 239] width 789 height 268
click at [681, 255] on div at bounding box center [611, 332] width 789 height 455
click at [613, 214] on div at bounding box center [611, 332] width 789 height 455
click at [71, 511] on div "Your browser must support playing .mp4 files to use Literably. Please try using…" at bounding box center [612, 329] width 1224 height 462
click at [483, 389] on div at bounding box center [611, 332] width 789 height 455
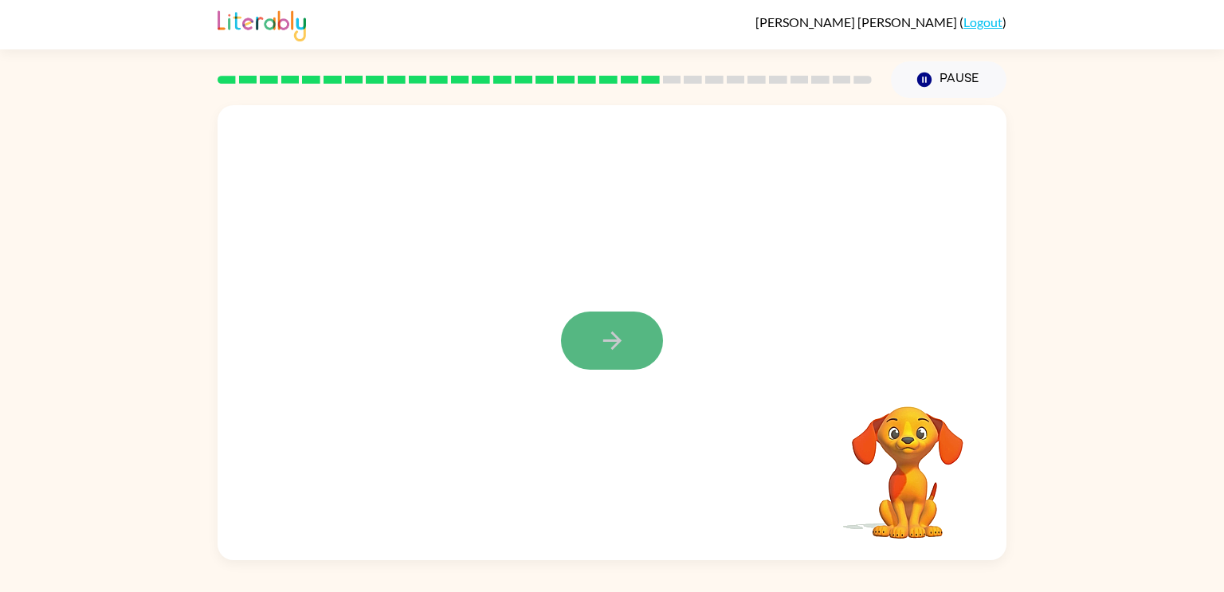
click at [588, 339] on button "button" at bounding box center [612, 340] width 102 height 58
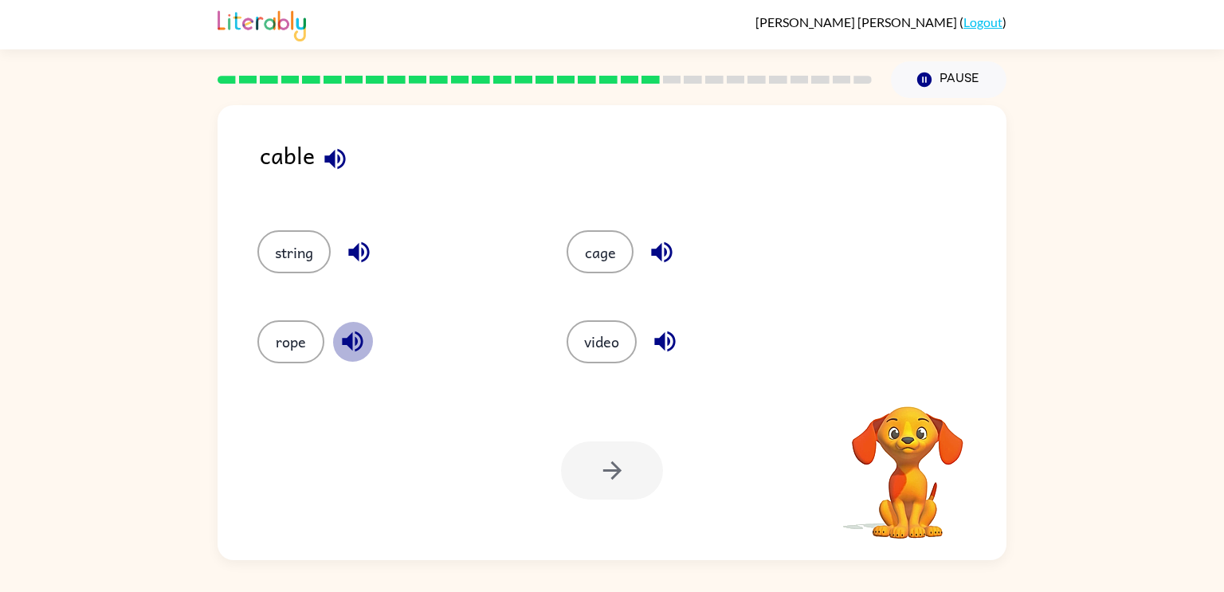
click at [358, 341] on icon "button" at bounding box center [353, 341] width 28 height 28
click at [362, 246] on icon "button" at bounding box center [359, 252] width 28 height 28
click at [330, 154] on icon "button" at bounding box center [335, 159] width 28 height 28
click at [308, 340] on button "rope" at bounding box center [290, 341] width 67 height 43
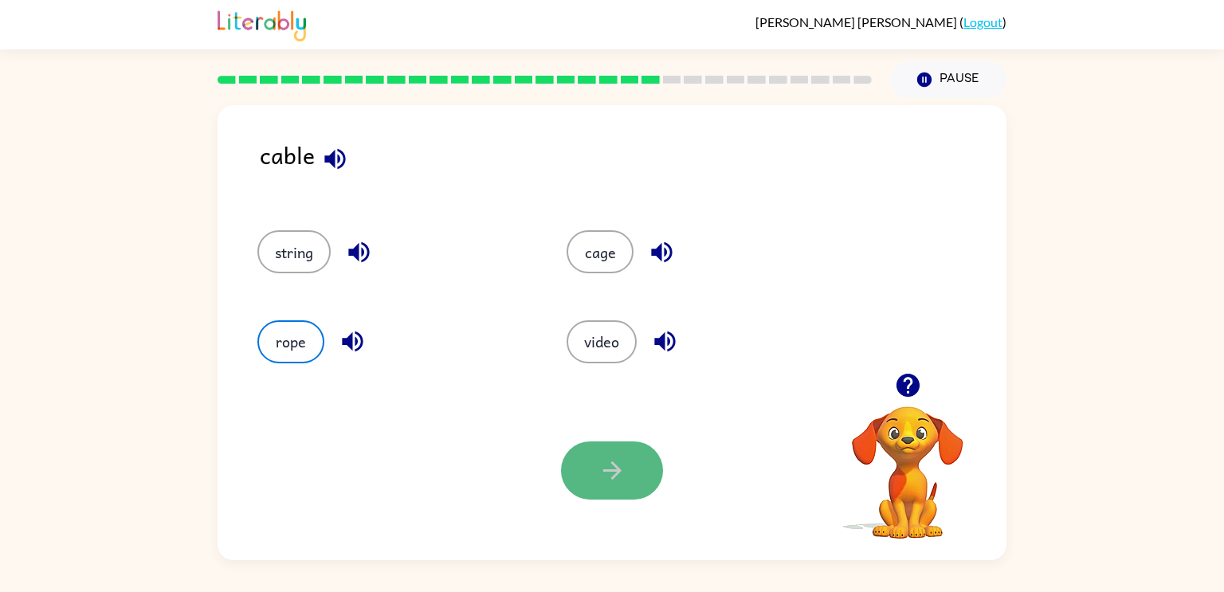
click at [587, 485] on button "button" at bounding box center [612, 470] width 102 height 58
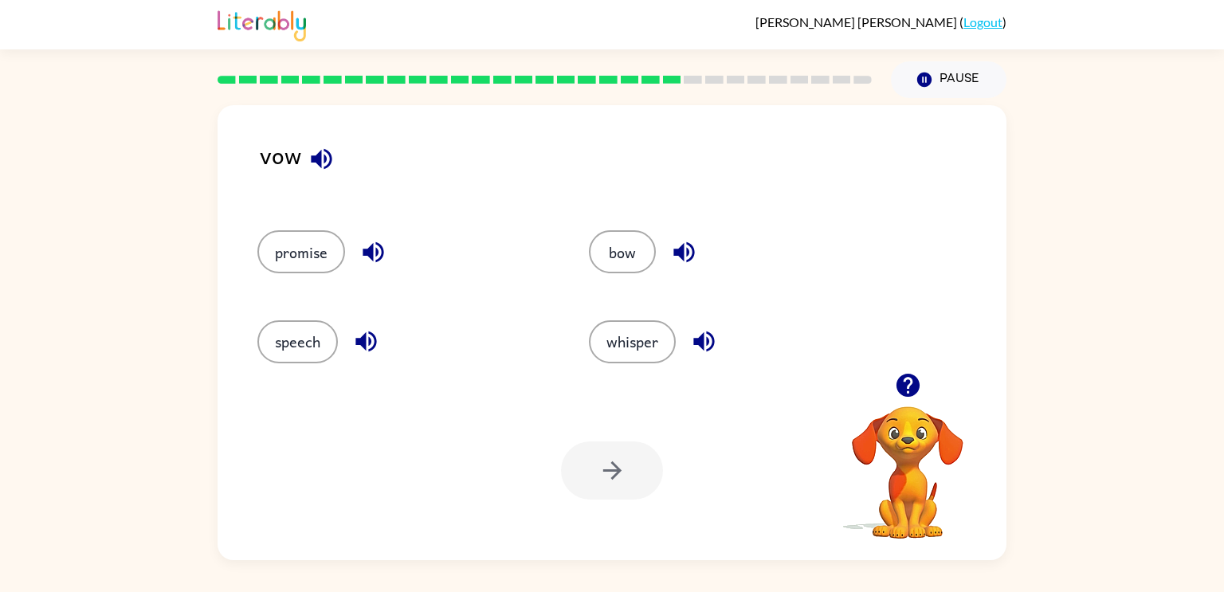
click at [319, 155] on icon "button" at bounding box center [321, 158] width 21 height 21
click at [382, 248] on icon "button" at bounding box center [373, 252] width 28 height 28
click at [374, 329] on icon "button" at bounding box center [366, 341] width 28 height 28
click at [702, 331] on icon "button" at bounding box center [704, 341] width 28 height 28
click at [684, 256] on icon "button" at bounding box center [684, 252] width 28 height 28
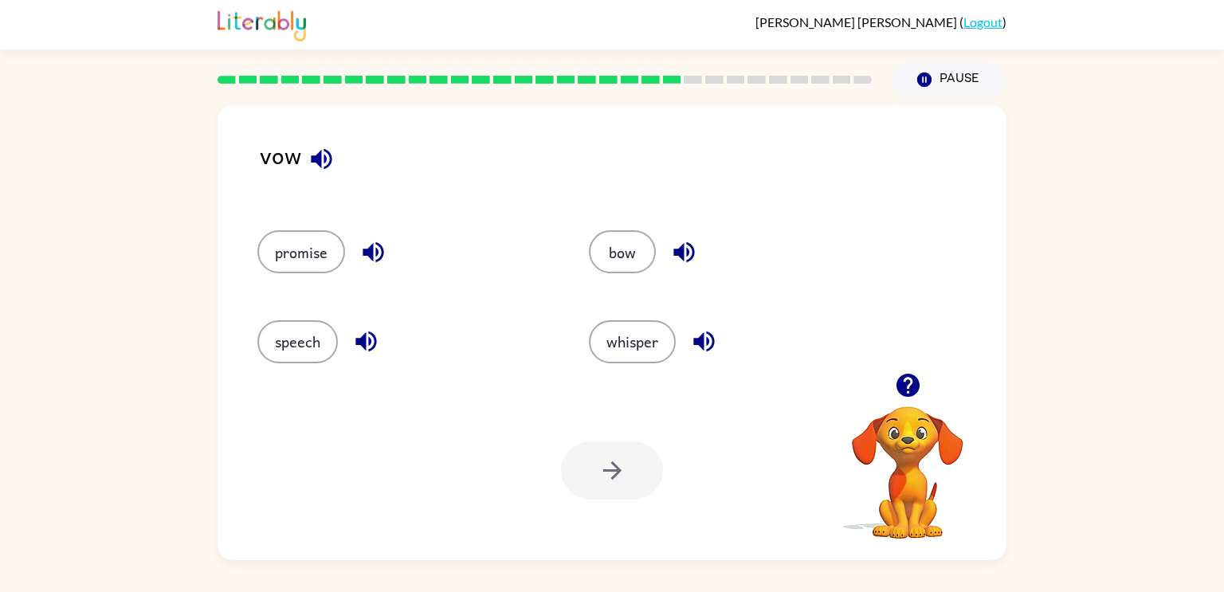
click at [684, 256] on icon "button" at bounding box center [684, 252] width 28 height 28
click at [294, 252] on button "promise" at bounding box center [301, 251] width 88 height 43
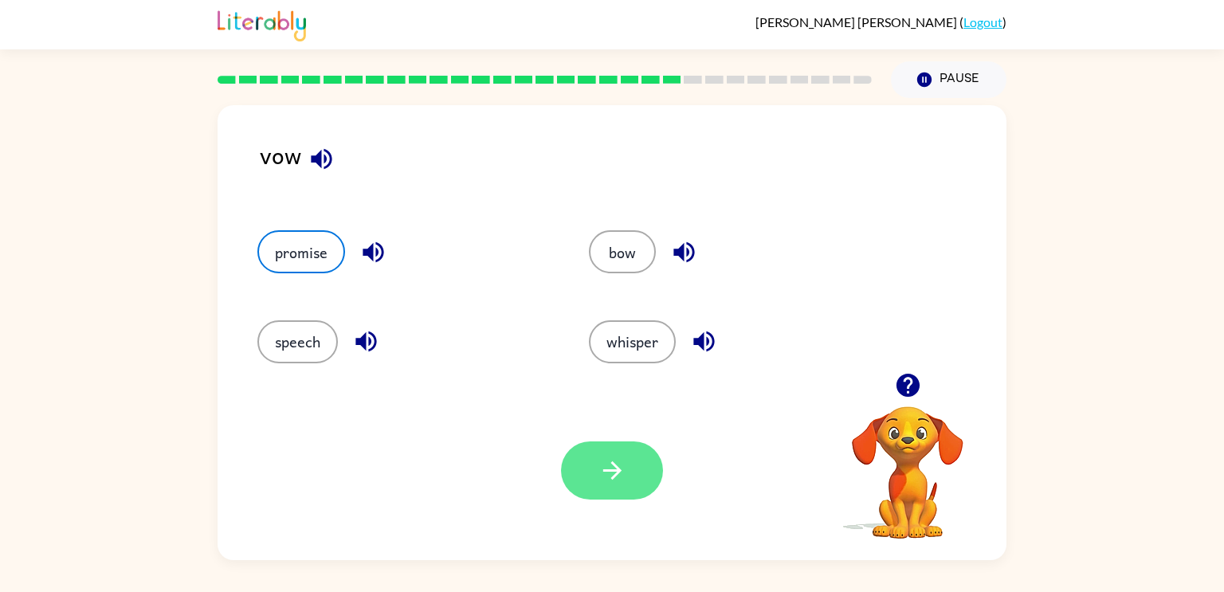
click at [652, 453] on button "button" at bounding box center [612, 470] width 102 height 58
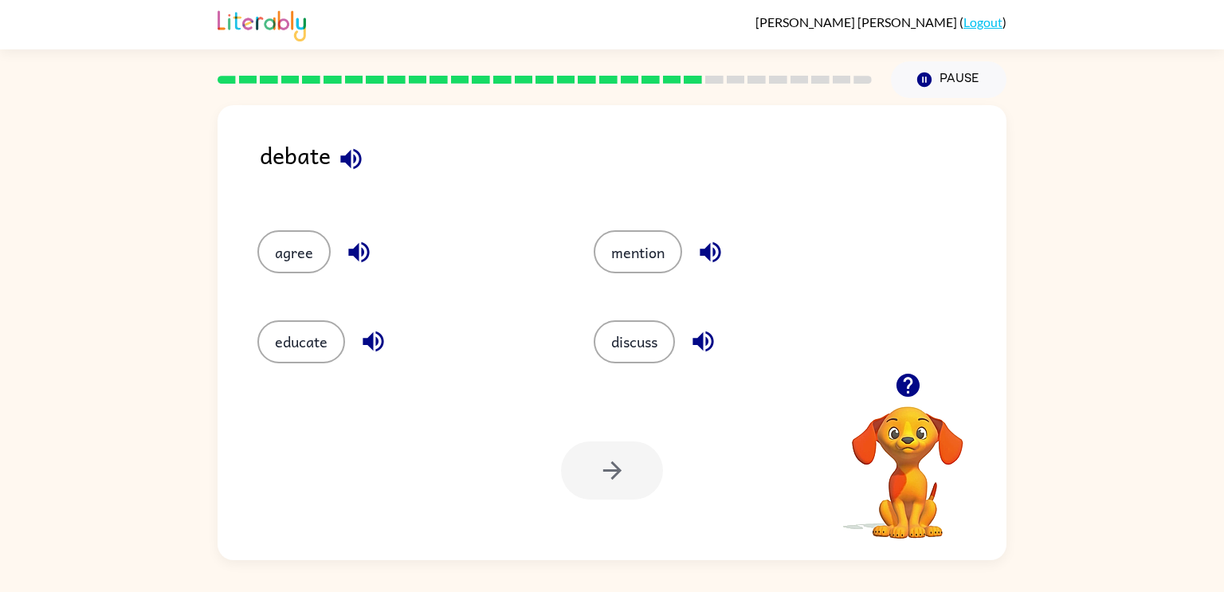
click at [360, 241] on icon "button" at bounding box center [359, 252] width 28 height 28
click at [713, 242] on icon "button" at bounding box center [710, 252] width 28 height 28
click at [664, 327] on button "discuss" at bounding box center [634, 341] width 81 height 43
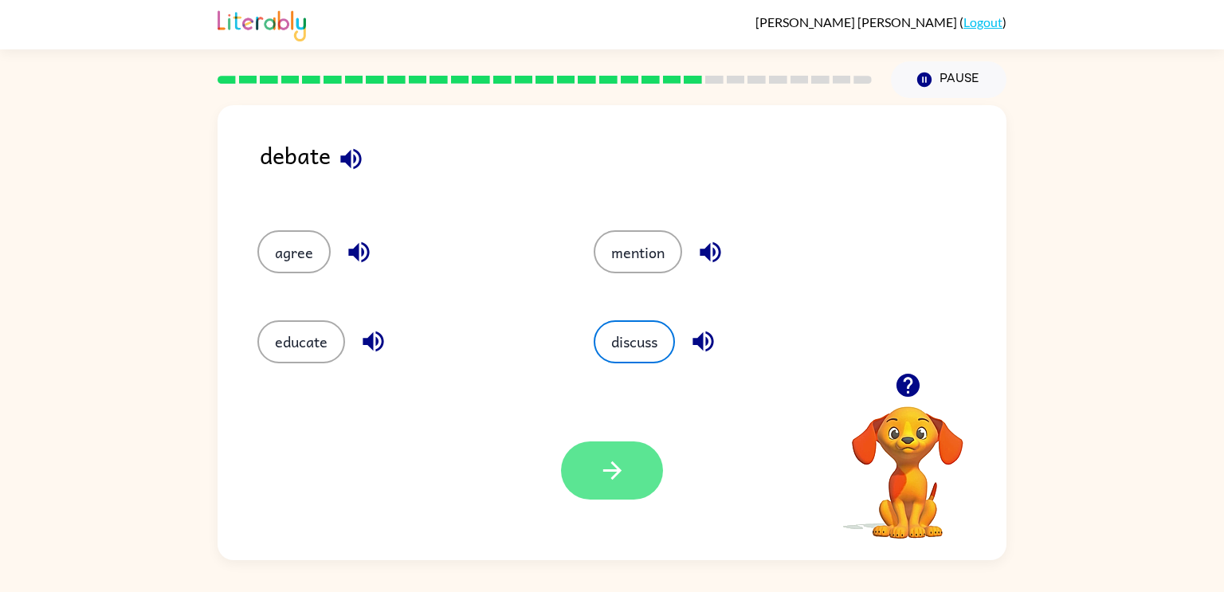
click at [618, 449] on button "button" at bounding box center [612, 470] width 102 height 58
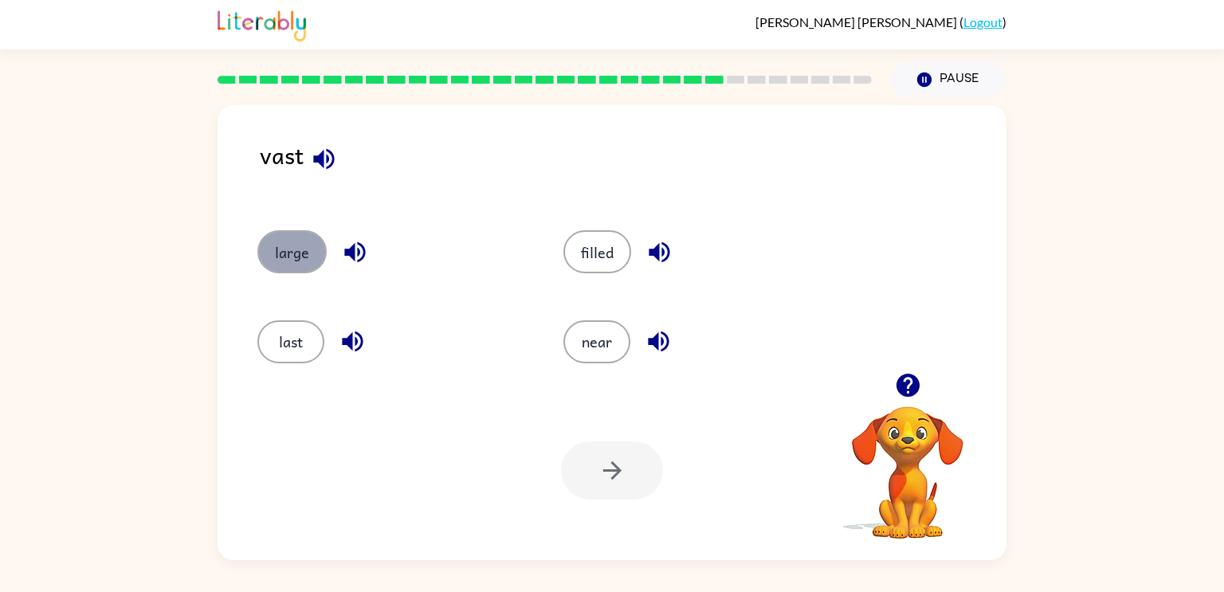
click at [302, 249] on button "large" at bounding box center [291, 251] width 69 height 43
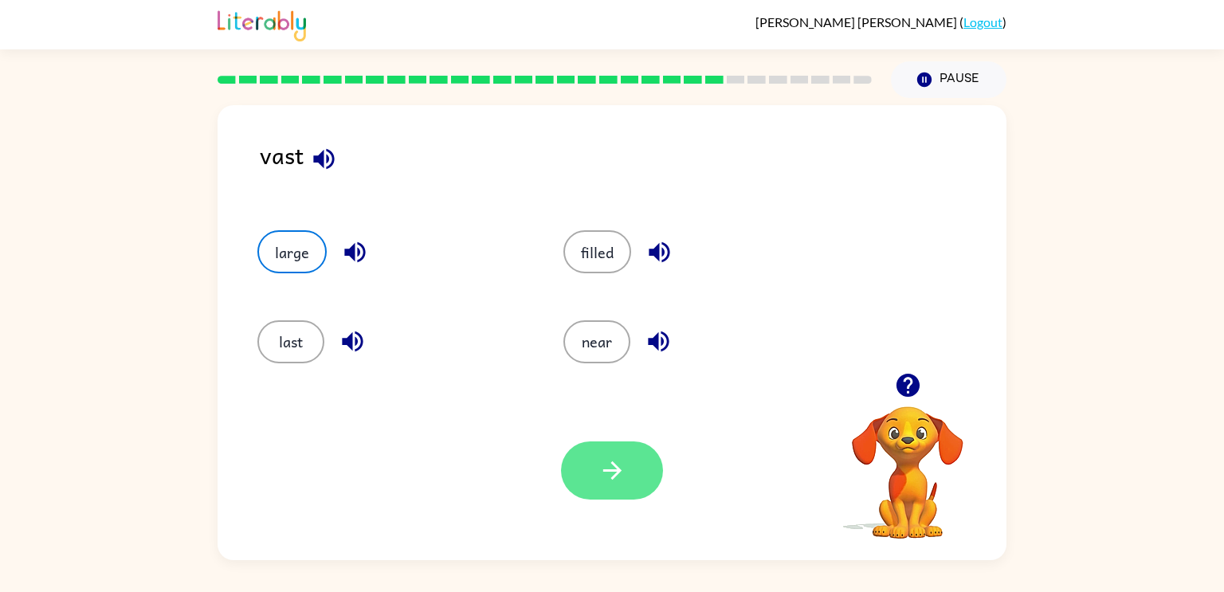
click at [618, 449] on button "button" at bounding box center [612, 470] width 102 height 58
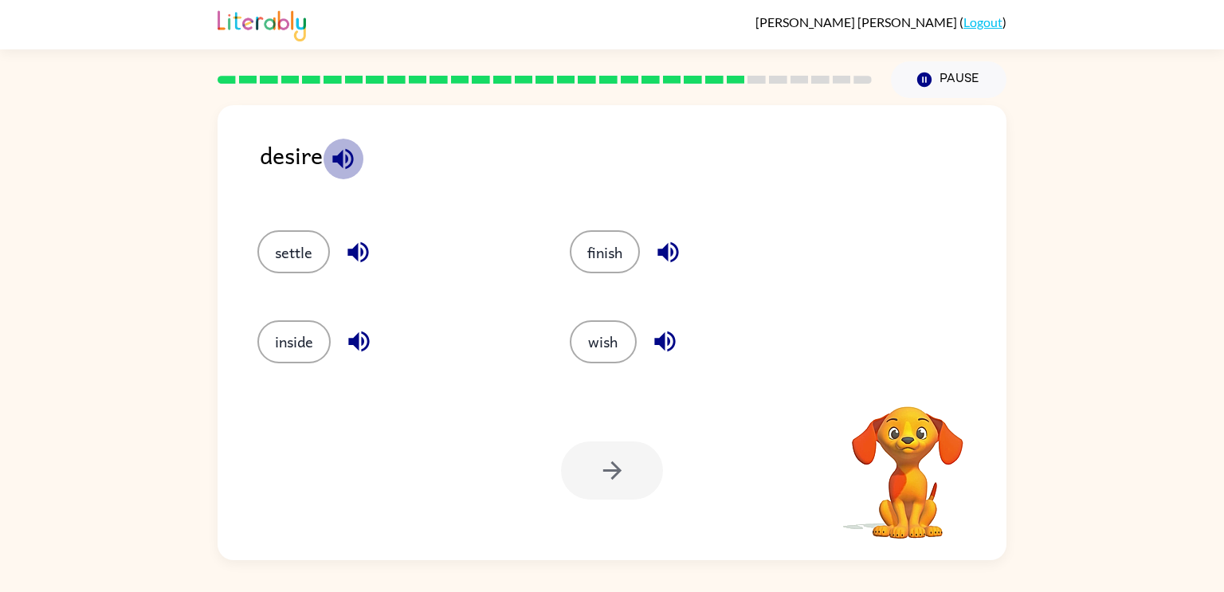
click at [343, 161] on icon "button" at bounding box center [343, 159] width 28 height 28
click at [637, 347] on div "wish" at bounding box center [708, 341] width 276 height 43
click at [629, 339] on button "wish" at bounding box center [603, 341] width 67 height 43
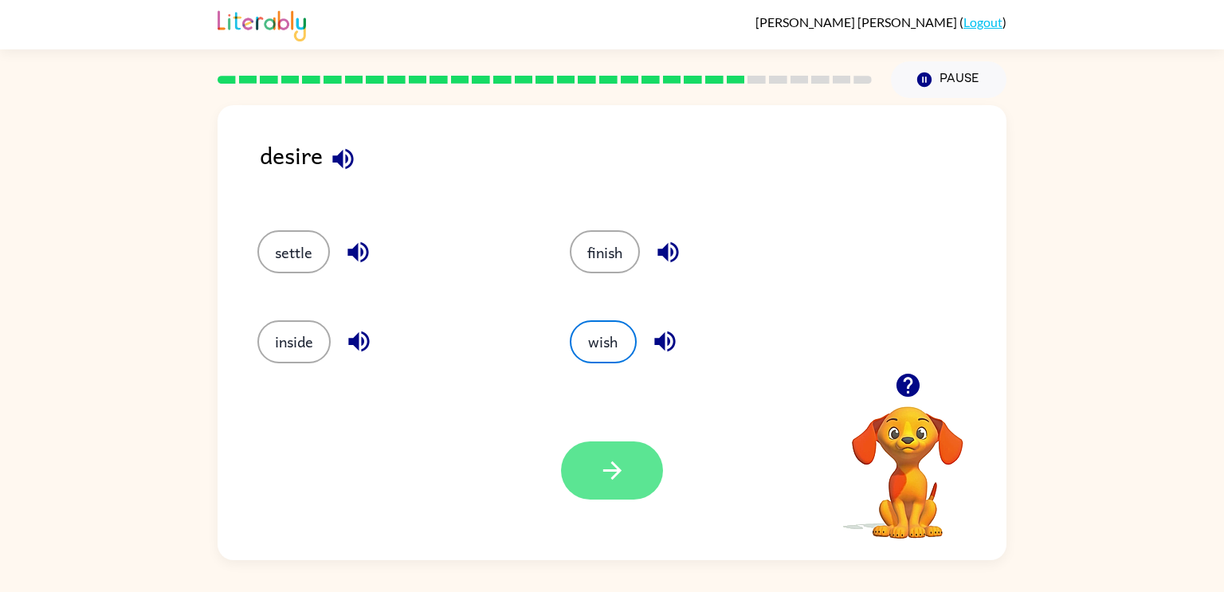
click at [652, 458] on button "button" at bounding box center [612, 470] width 102 height 58
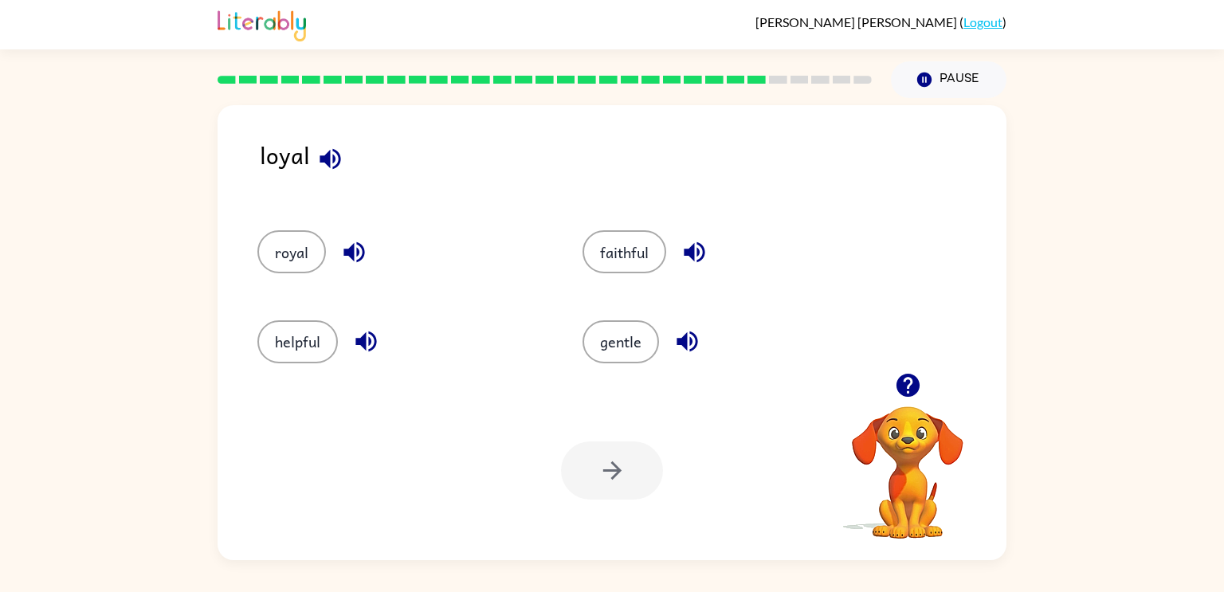
click at [323, 155] on icon "button" at bounding box center [330, 159] width 28 height 28
click at [319, 245] on button "royal" at bounding box center [291, 251] width 69 height 43
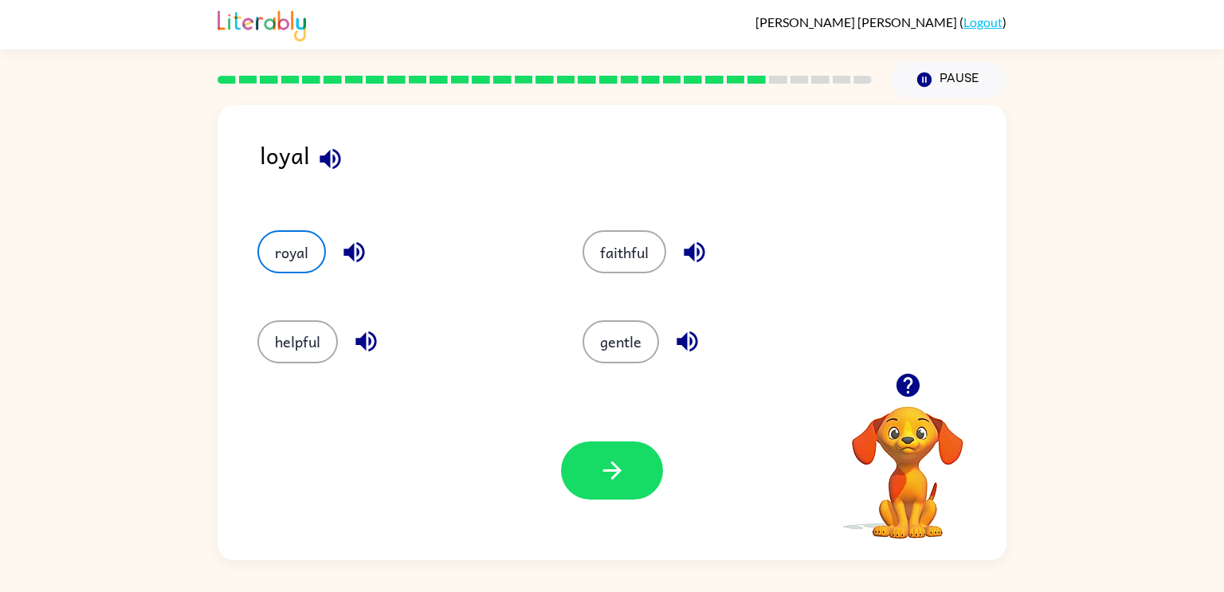
click at [340, 255] on icon "button" at bounding box center [354, 252] width 28 height 28
click at [609, 450] on button "button" at bounding box center [612, 470] width 102 height 58
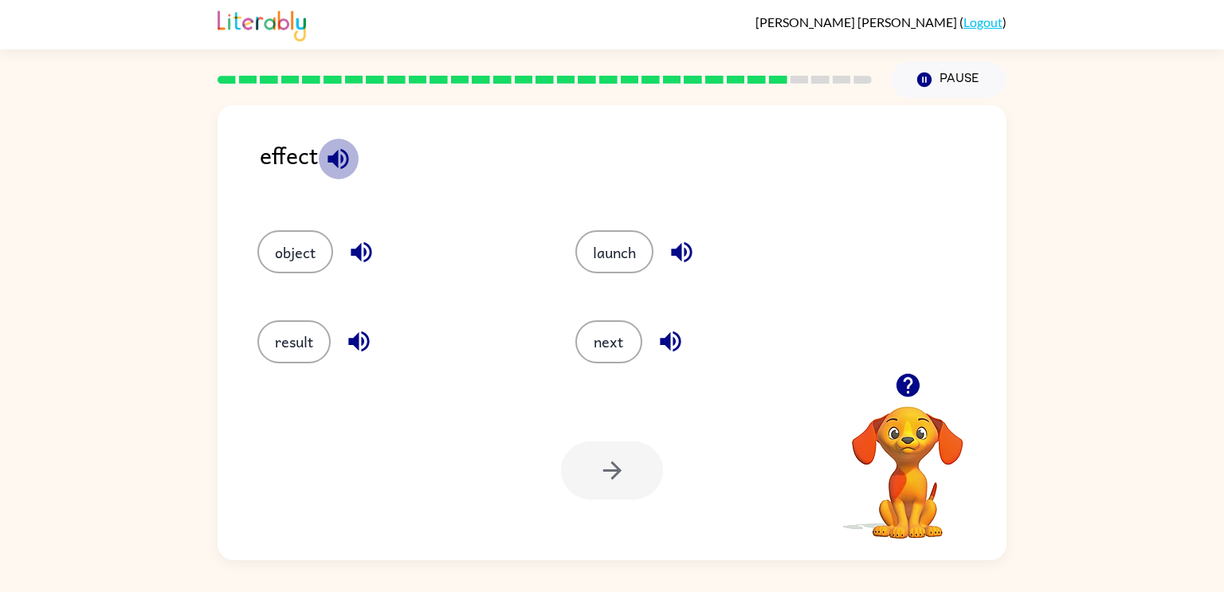
click at [331, 164] on icon "button" at bounding box center [338, 159] width 28 height 28
click at [357, 257] on icon "button" at bounding box center [361, 252] width 21 height 21
click at [657, 252] on div "launch" at bounding box center [715, 251] width 281 height 43
click at [319, 346] on button "result" at bounding box center [293, 341] width 73 height 43
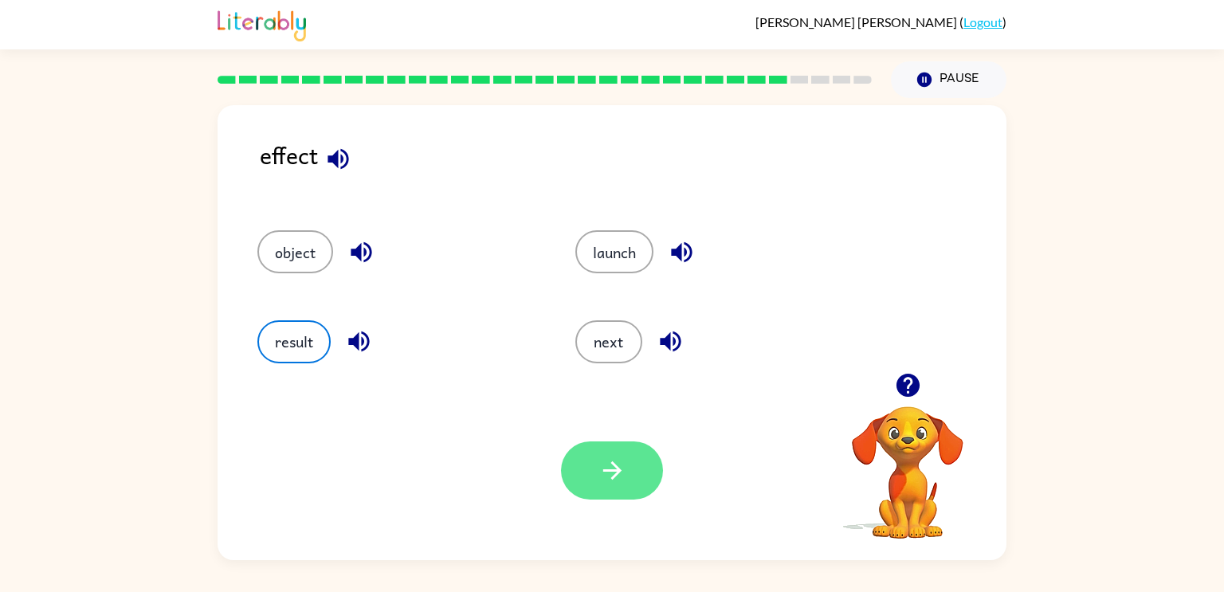
click at [583, 474] on button "button" at bounding box center [612, 470] width 102 height 58
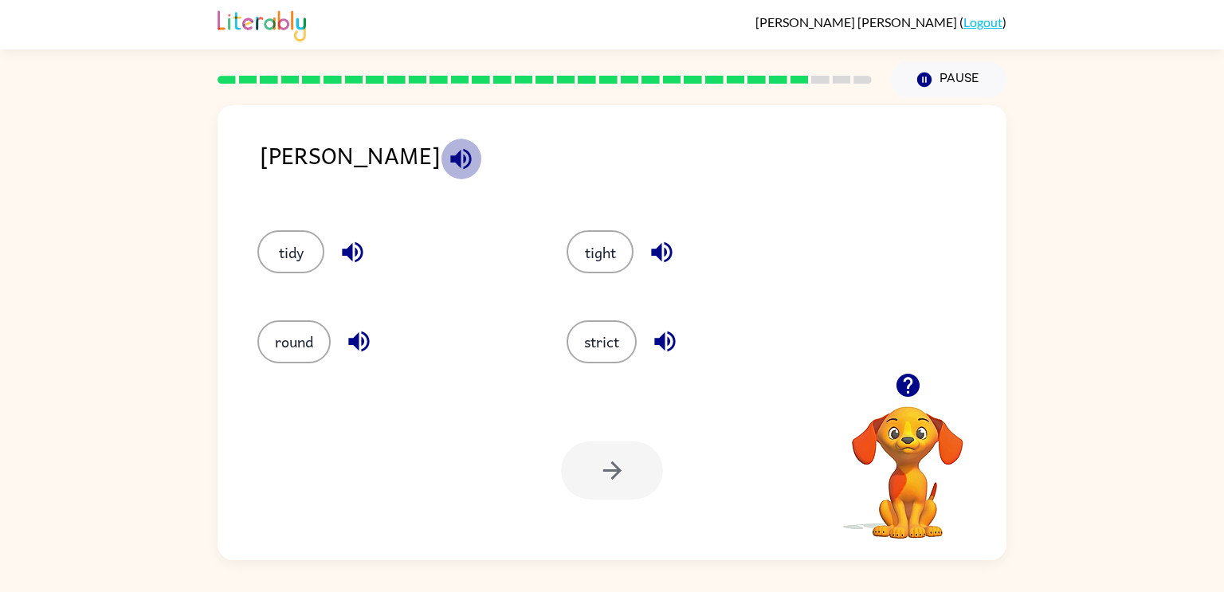
click at [447, 173] on icon "button" at bounding box center [461, 159] width 28 height 28
click at [636, 335] on div "strict" at bounding box center [702, 341] width 272 height 43
click at [613, 342] on button "strict" at bounding box center [601, 341] width 70 height 43
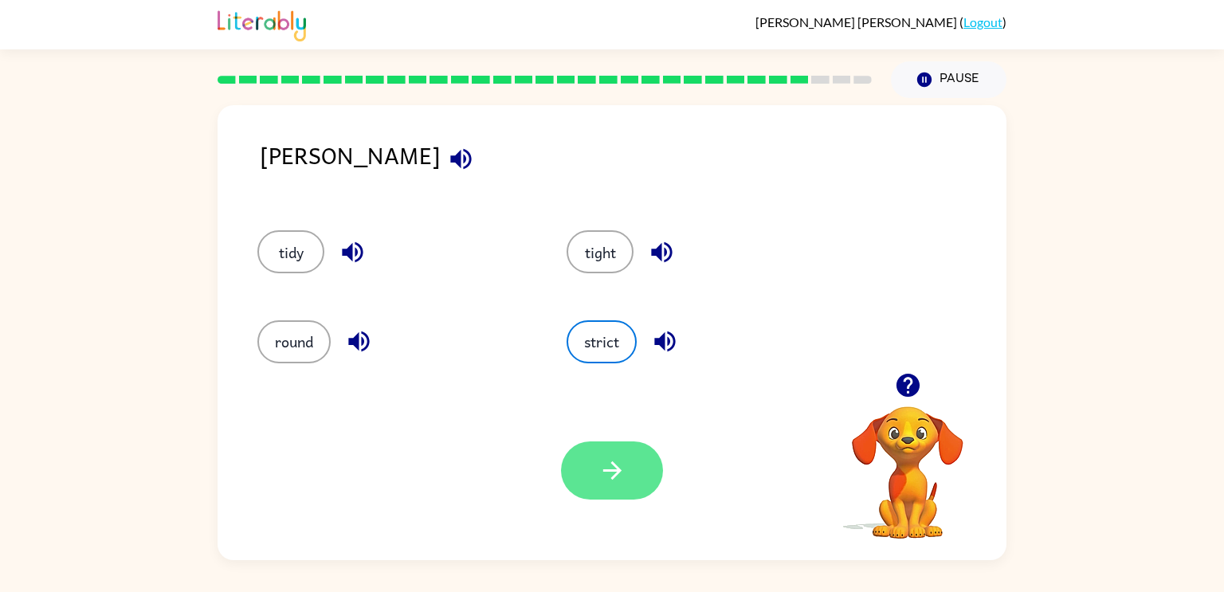
click at [630, 460] on button "button" at bounding box center [612, 470] width 102 height 58
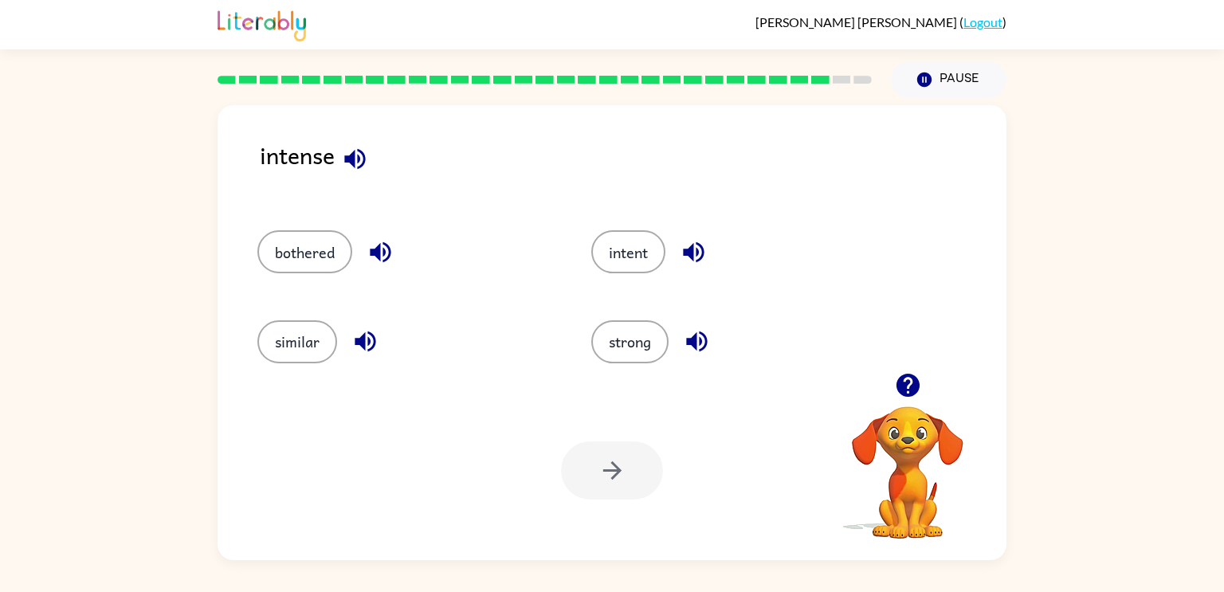
click at [357, 159] on icon "button" at bounding box center [355, 159] width 28 height 28
click at [379, 245] on icon "button" at bounding box center [380, 252] width 21 height 21
click at [380, 311] on div "similar" at bounding box center [394, 334] width 334 height 89
click at [374, 349] on icon "button" at bounding box center [365, 341] width 28 height 28
click at [701, 234] on button "button" at bounding box center [693, 252] width 41 height 41
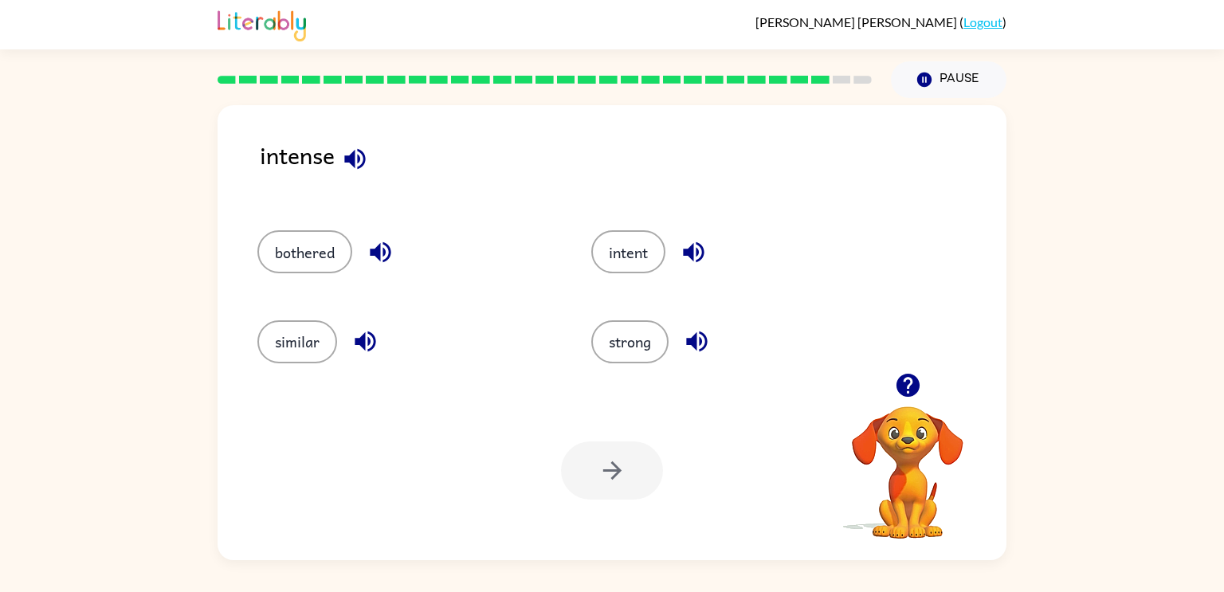
click at [706, 351] on icon "button" at bounding box center [697, 341] width 28 height 28
click at [632, 253] on button "intent" at bounding box center [628, 251] width 74 height 43
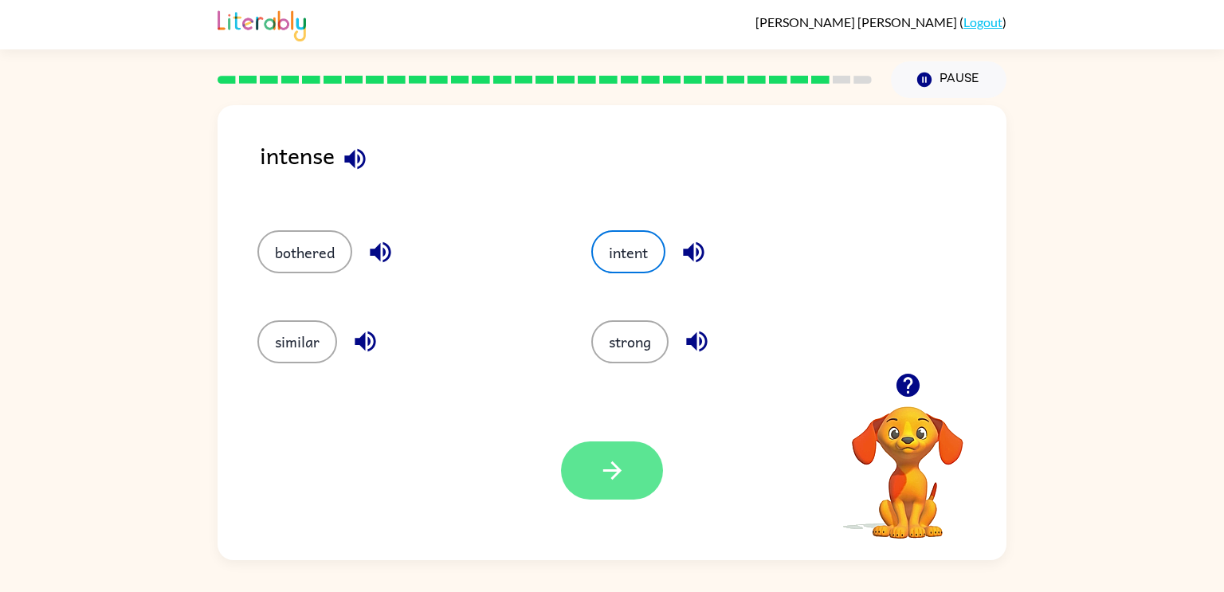
click at [633, 467] on button "button" at bounding box center [612, 470] width 102 height 58
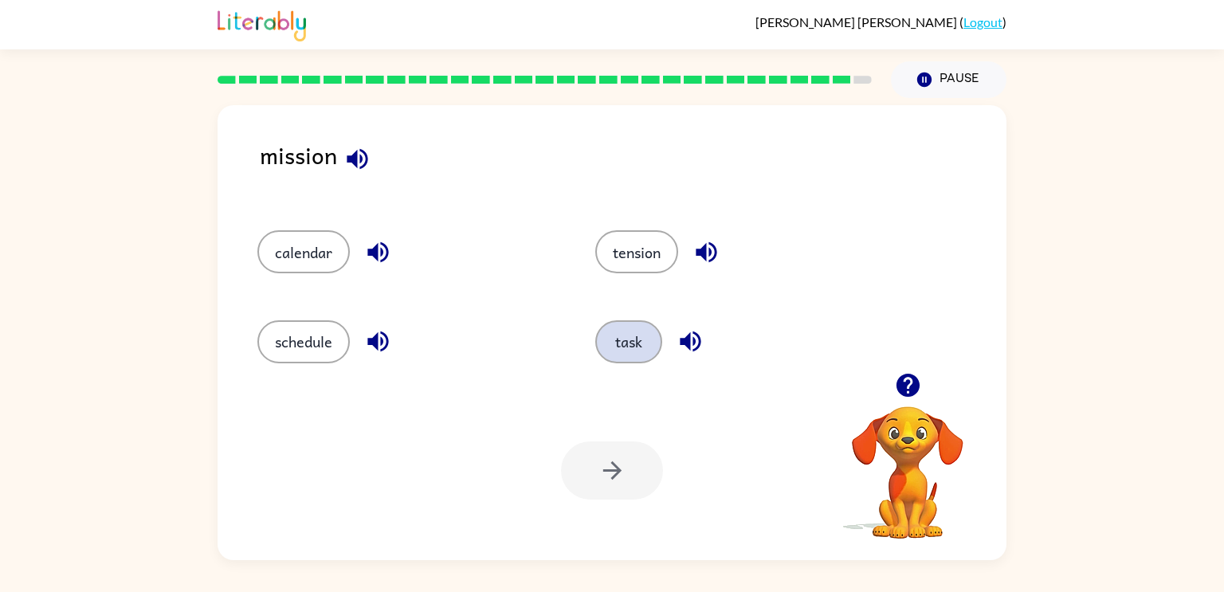
click at [636, 350] on button "task" at bounding box center [628, 341] width 67 height 43
click at [637, 456] on button "button" at bounding box center [612, 470] width 102 height 58
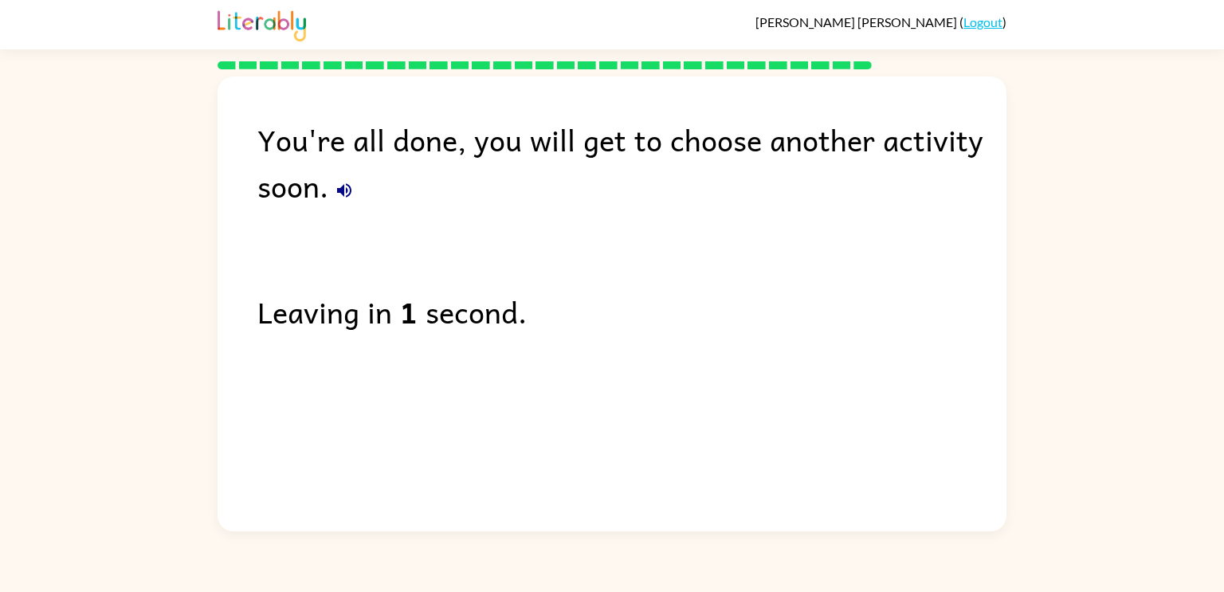
click at [476, 463] on div "You're all done, you will get to choose another activity soon. Leaving in 1 sec…" at bounding box center [611, 299] width 789 height 447
